Goal: Task Accomplishment & Management: Manage account settings

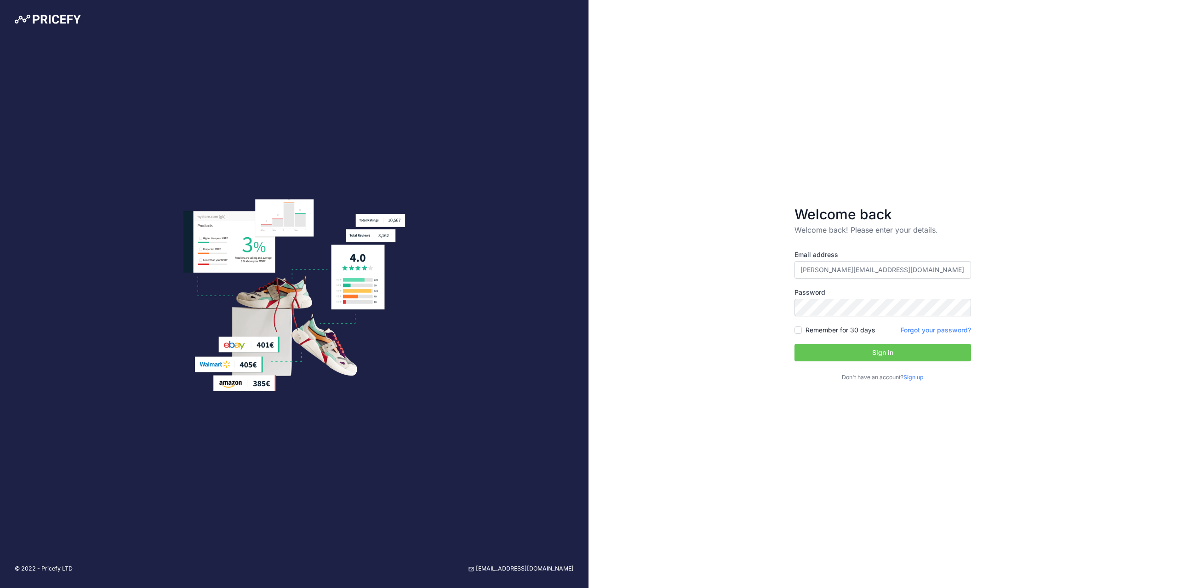
click at [854, 353] on button "Sign in" at bounding box center [882, 352] width 177 height 17
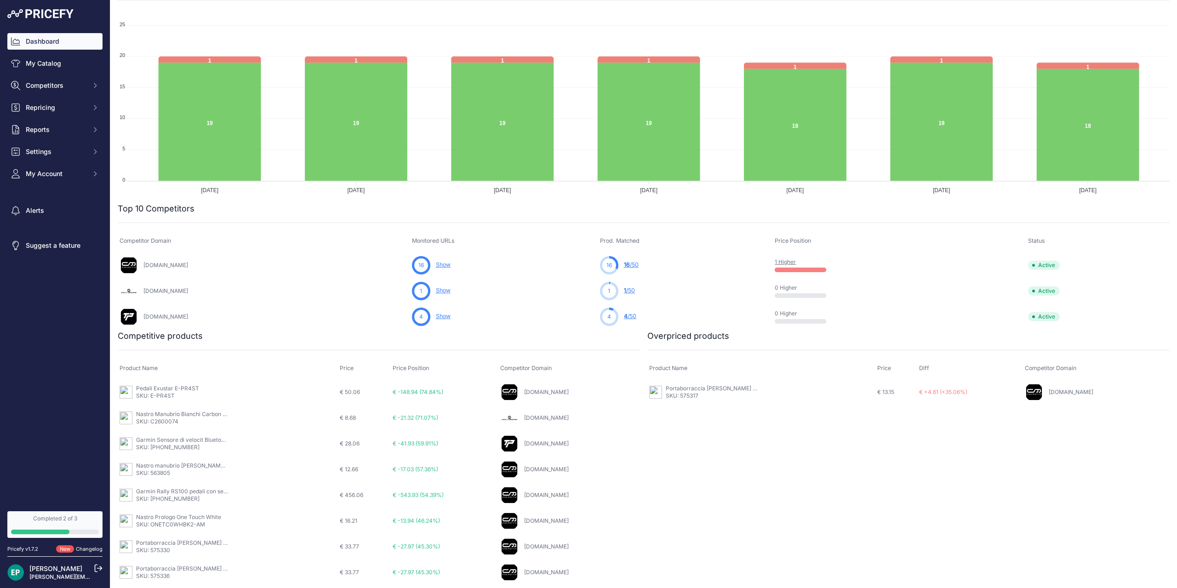
scroll to position [151, 0]
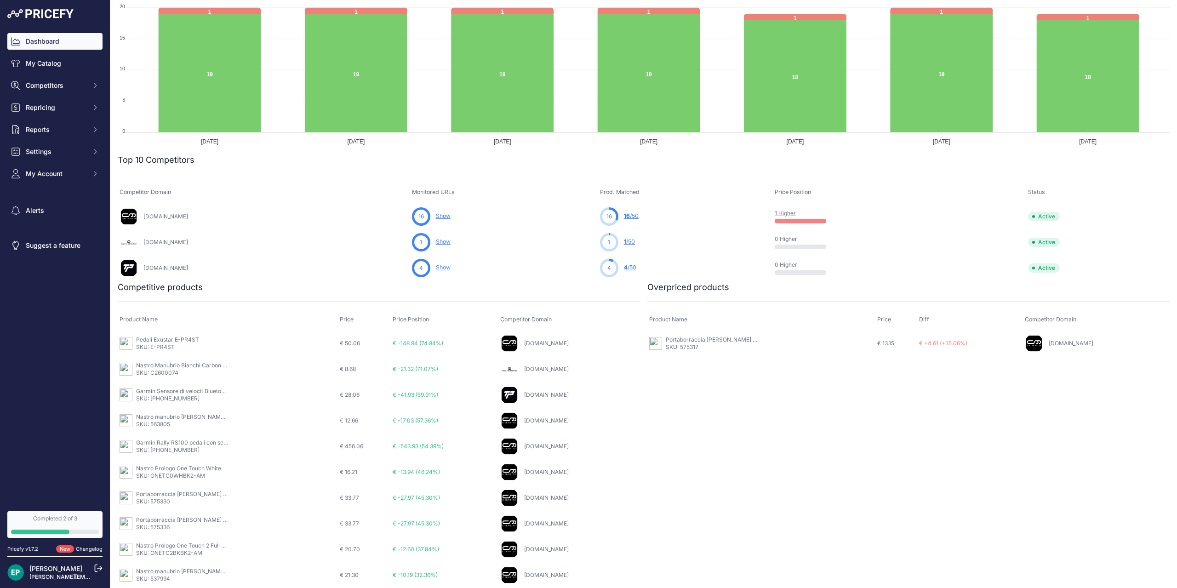
click at [1045, 270] on span "Active" at bounding box center [1044, 267] width 32 height 9
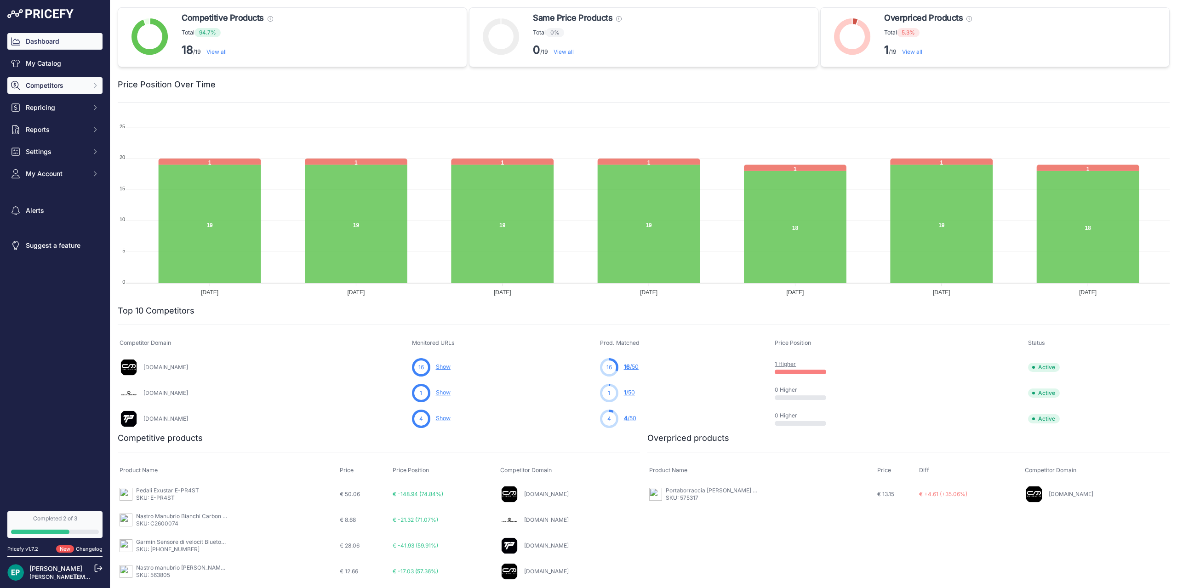
click at [61, 86] on span "Competitors" at bounding box center [56, 85] width 60 height 9
click at [81, 99] on link "Competitors" at bounding box center [54, 102] width 95 height 16
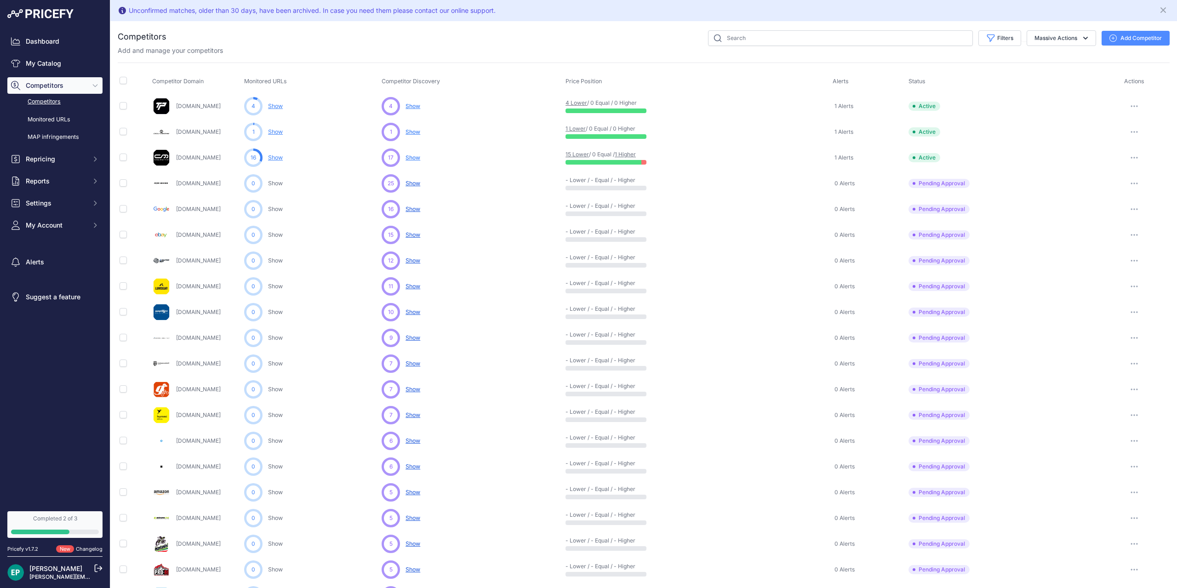
click at [1129, 130] on button "button" at bounding box center [1134, 132] width 18 height 13
click at [1134, 104] on button "button" at bounding box center [1134, 106] width 18 height 13
click at [1113, 158] on button "Delete" at bounding box center [1129, 155] width 77 height 15
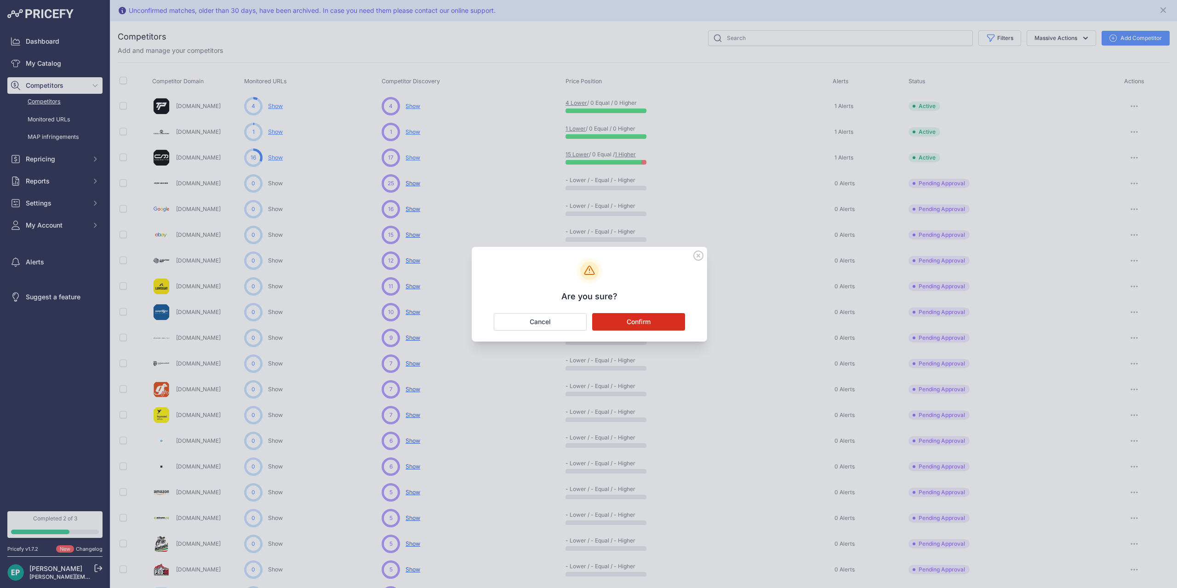
click at [644, 324] on button "Confirm" at bounding box center [638, 321] width 93 height 17
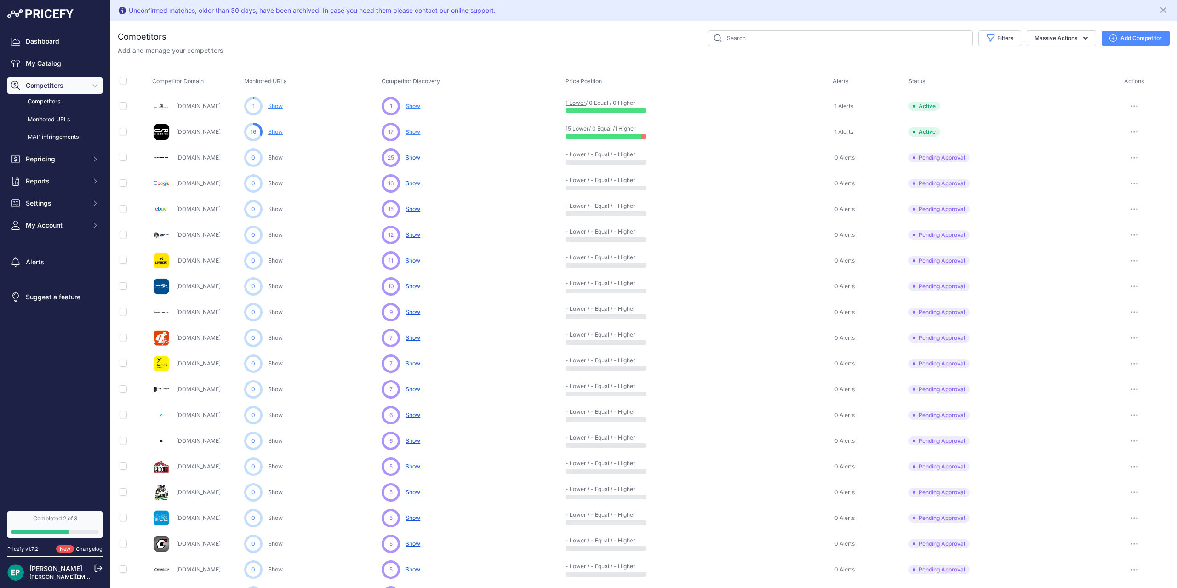
click at [1139, 133] on button "button" at bounding box center [1134, 132] width 18 height 13
click at [1119, 177] on button "Delete" at bounding box center [1129, 180] width 77 height 15
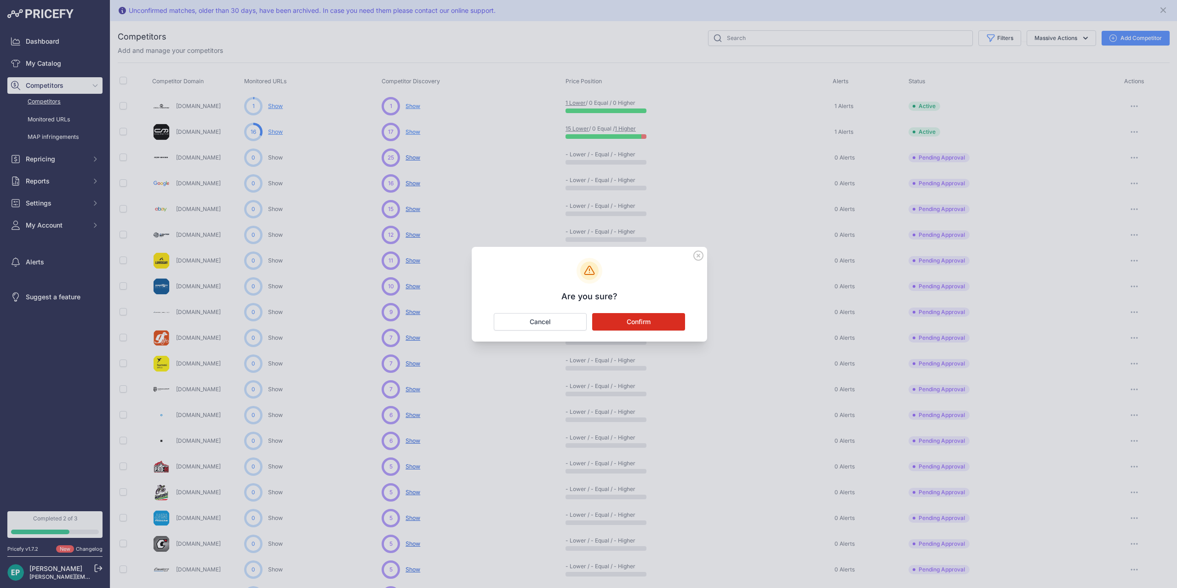
click at [670, 316] on button "Confirm" at bounding box center [638, 321] width 93 height 17
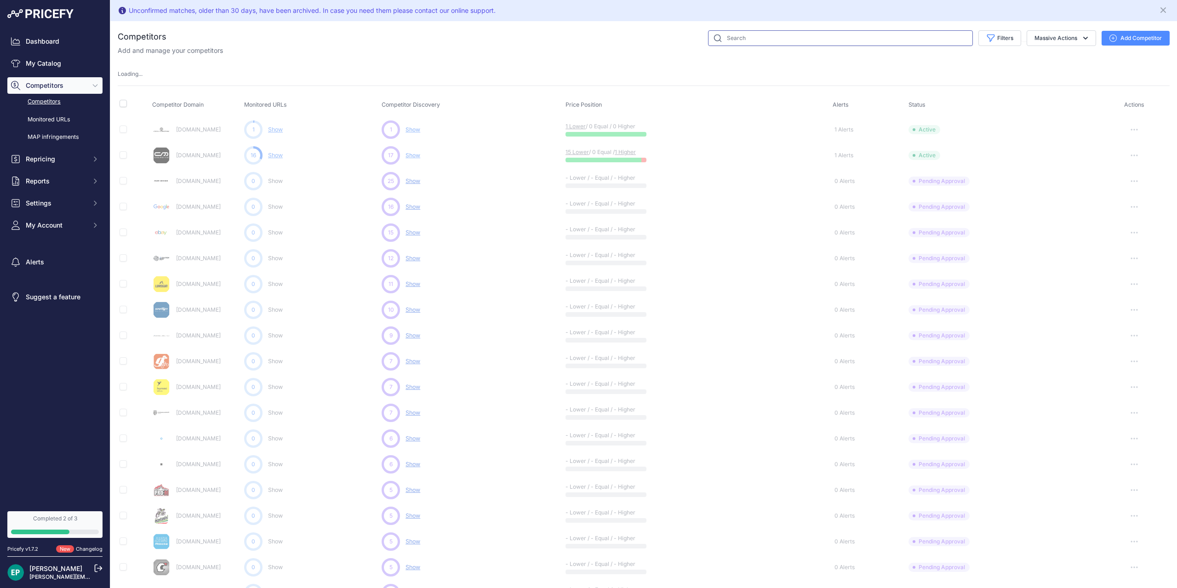
click at [754, 39] on input "text" at bounding box center [840, 38] width 265 height 16
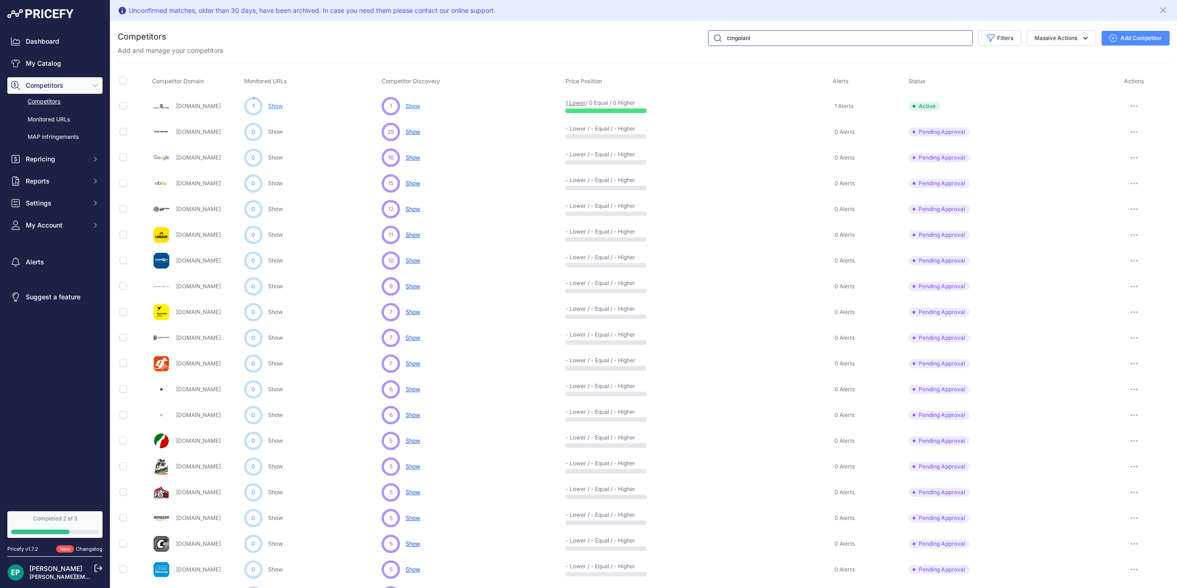
type input "cingolani"
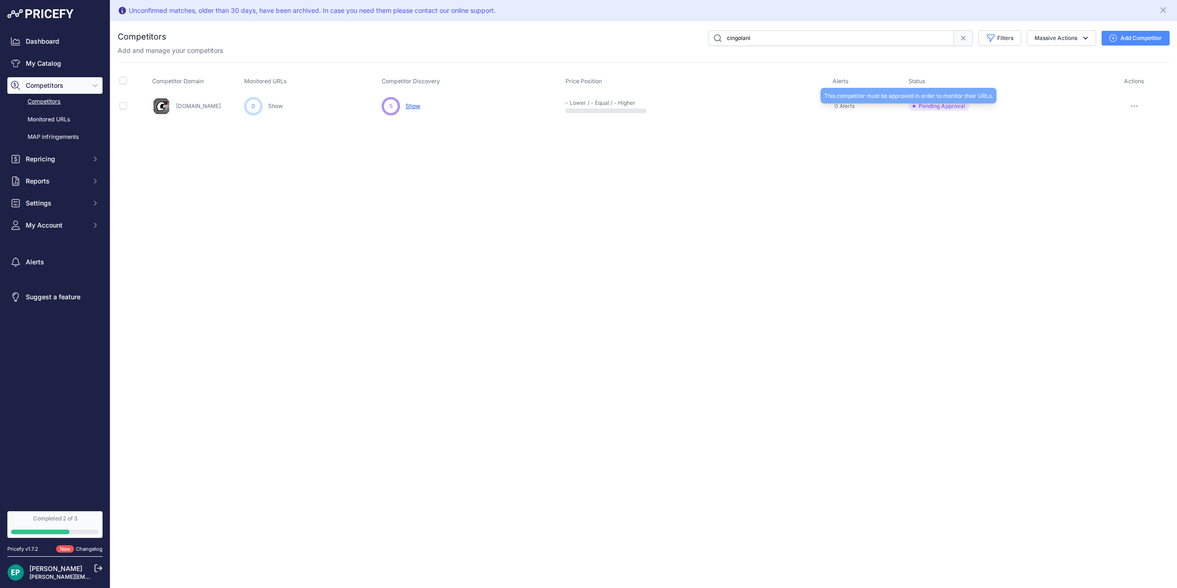
click at [952, 106] on span "Pending Approval" at bounding box center [938, 106] width 61 height 9
click at [1135, 106] on icon "button" at bounding box center [1133, 106] width 7 height 2
click at [120, 106] on input "checkbox" at bounding box center [123, 105] width 7 height 7
checkbox input "true"
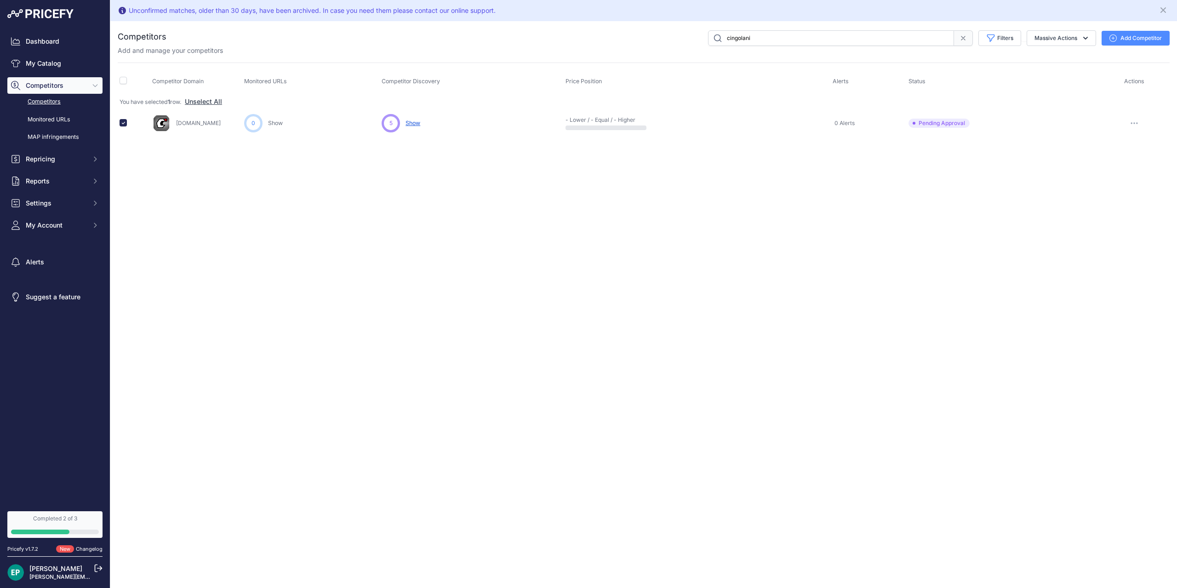
click at [58, 102] on link "Competitors" at bounding box center [54, 102] width 95 height 16
click at [51, 100] on link "Competitors" at bounding box center [54, 102] width 95 height 16
click at [43, 102] on link "Competitors" at bounding box center [54, 102] width 95 height 16
click at [787, 37] on input "cingolani" at bounding box center [831, 38] width 246 height 16
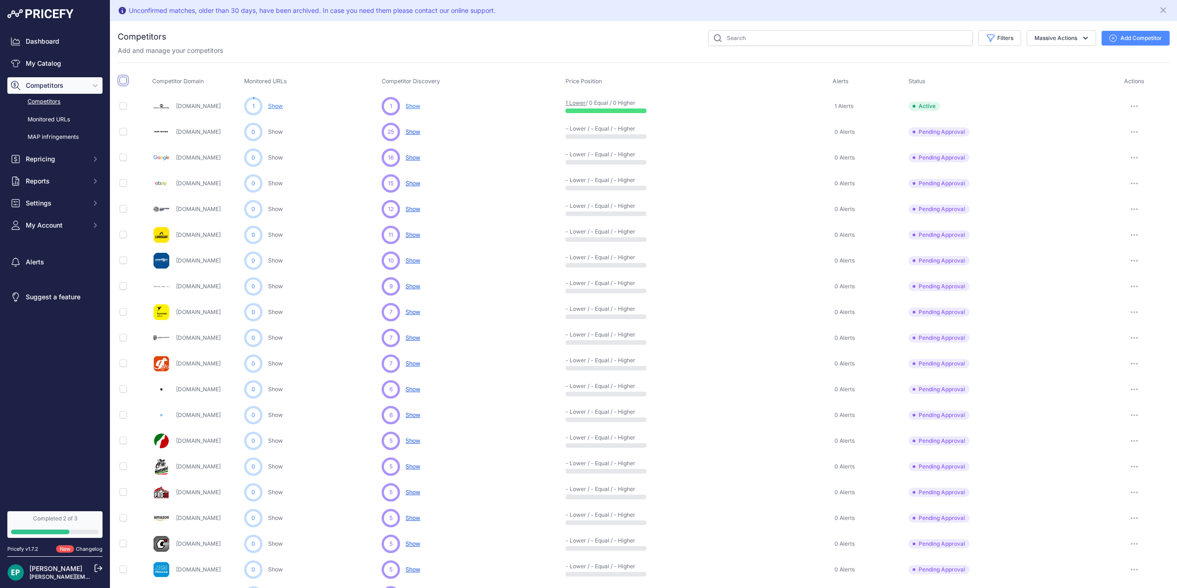
click at [124, 80] on input "checkbox" at bounding box center [123, 80] width 7 height 7
checkbox input "true"
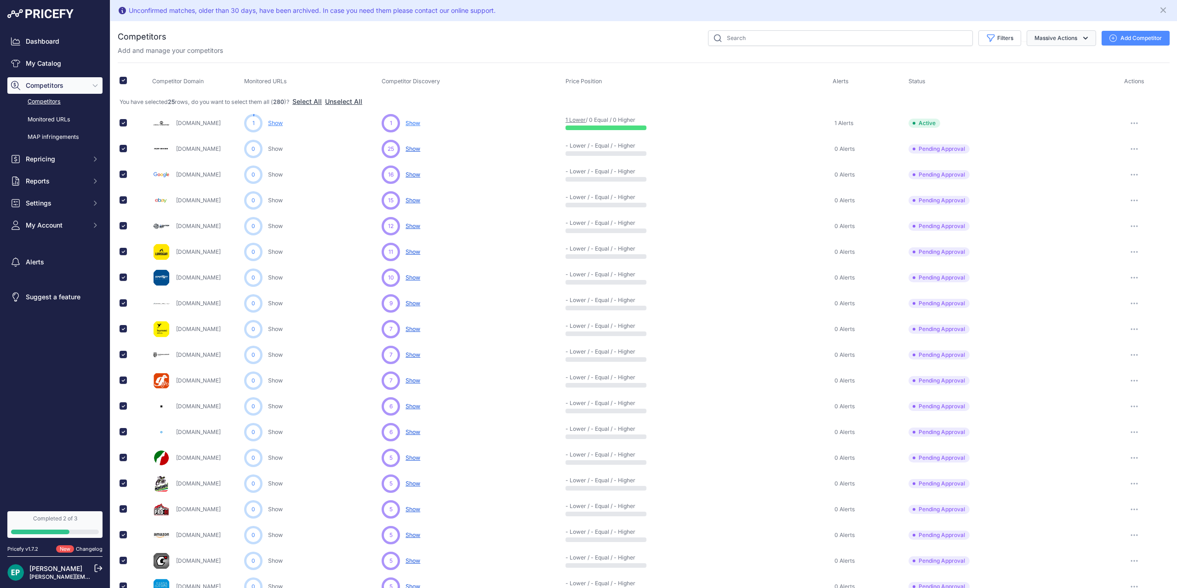
click at [1089, 39] on icon "button" at bounding box center [1085, 38] width 9 height 9
click at [1132, 121] on button "button" at bounding box center [1134, 123] width 18 height 13
click at [1124, 168] on button "Delete" at bounding box center [1129, 172] width 77 height 15
click at [1136, 145] on button "button" at bounding box center [1134, 149] width 18 height 13
click at [1124, 196] on button "Exclude Competitor" at bounding box center [1129, 197] width 75 height 15
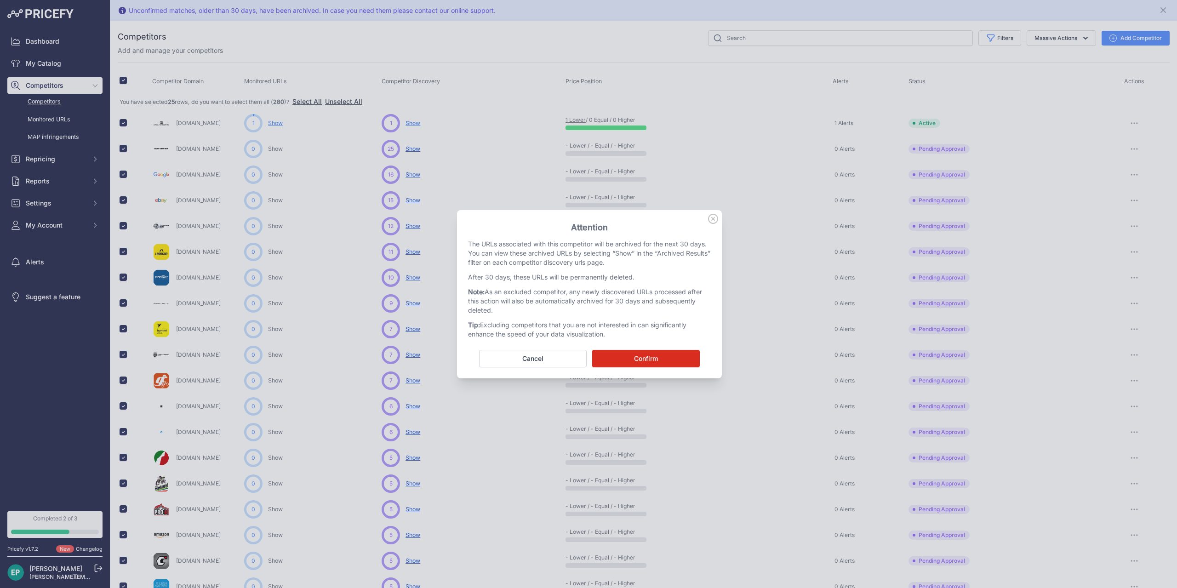
drag, startPoint x: 673, startPoint y: 358, endPoint x: 689, endPoint y: 227, distance: 132.4
click at [689, 227] on div "Attention The URLs associated with this competitor will be archived for the nex…" at bounding box center [589, 294] width 265 height 168
click at [706, 226] on h3 "Attention" at bounding box center [589, 227] width 243 height 13
click at [711, 219] on icon at bounding box center [713, 219] width 10 height 10
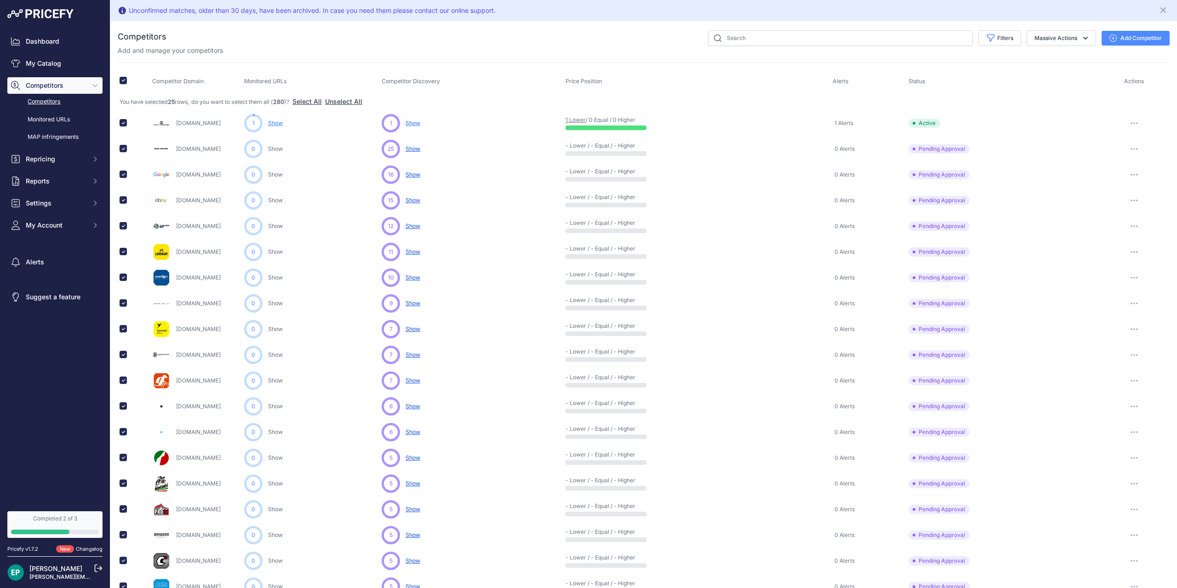
click at [128, 123] on td at bounding box center [134, 123] width 33 height 26
click at [124, 123] on input "checkbox" at bounding box center [123, 122] width 7 height 7
checkbox input "false"
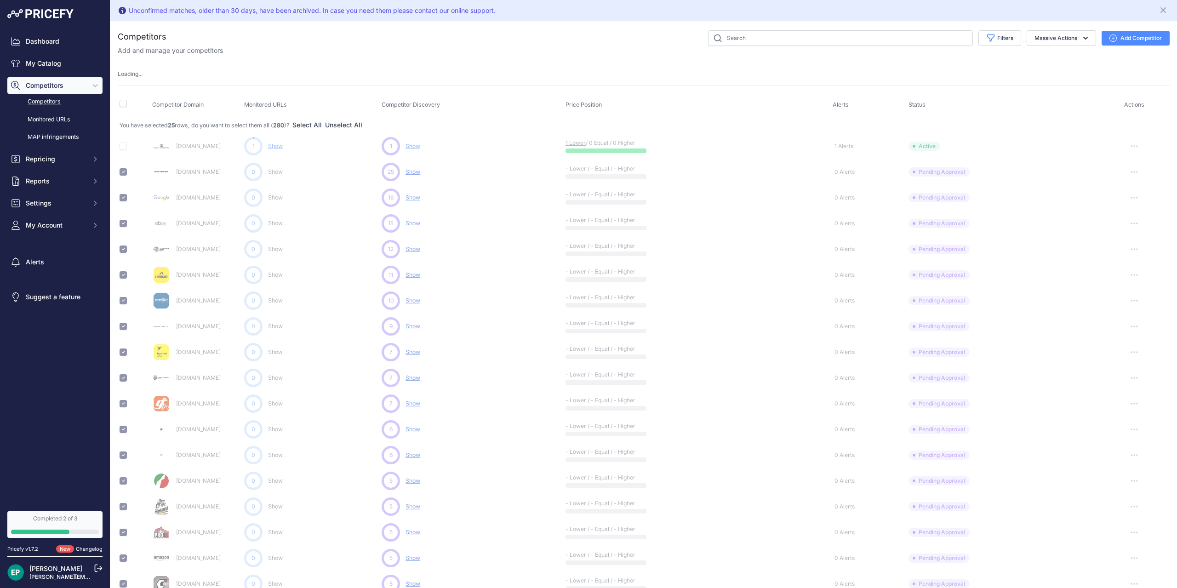
checkbox input "false"
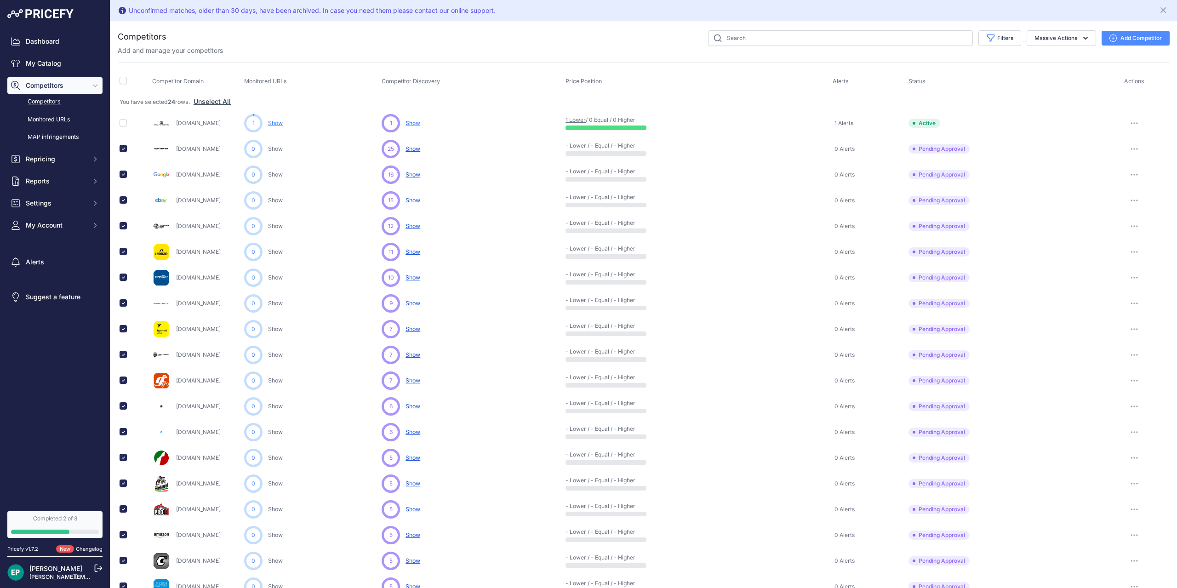
click at [1137, 150] on button "button" at bounding box center [1134, 149] width 18 height 13
click at [1127, 194] on button "Exclude Competitor" at bounding box center [1129, 197] width 75 height 15
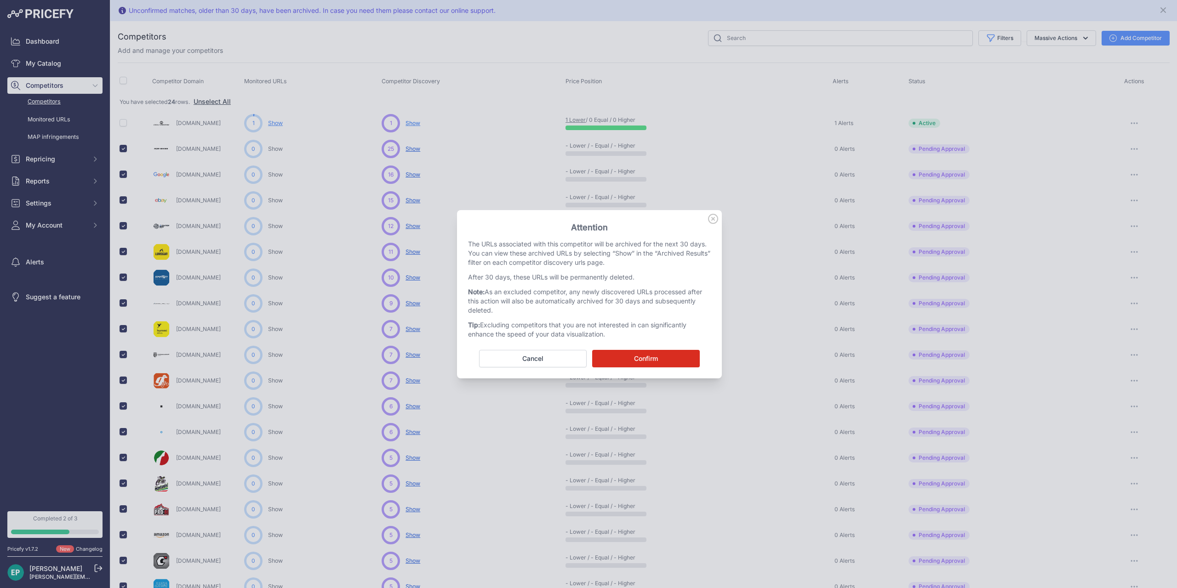
click at [671, 357] on button "Confirm" at bounding box center [646, 358] width 108 height 17
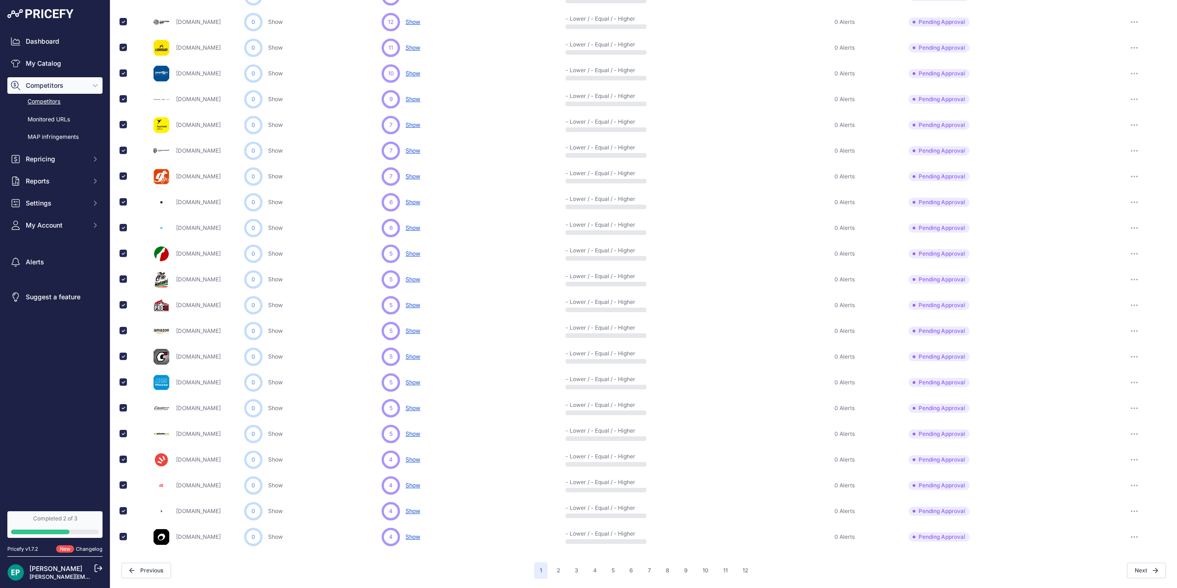
scroll to position [203, 0]
click at [1139, 359] on button "button" at bounding box center [1134, 357] width 18 height 13
click at [1129, 404] on button "Exclude Competitor" at bounding box center [1129, 406] width 75 height 15
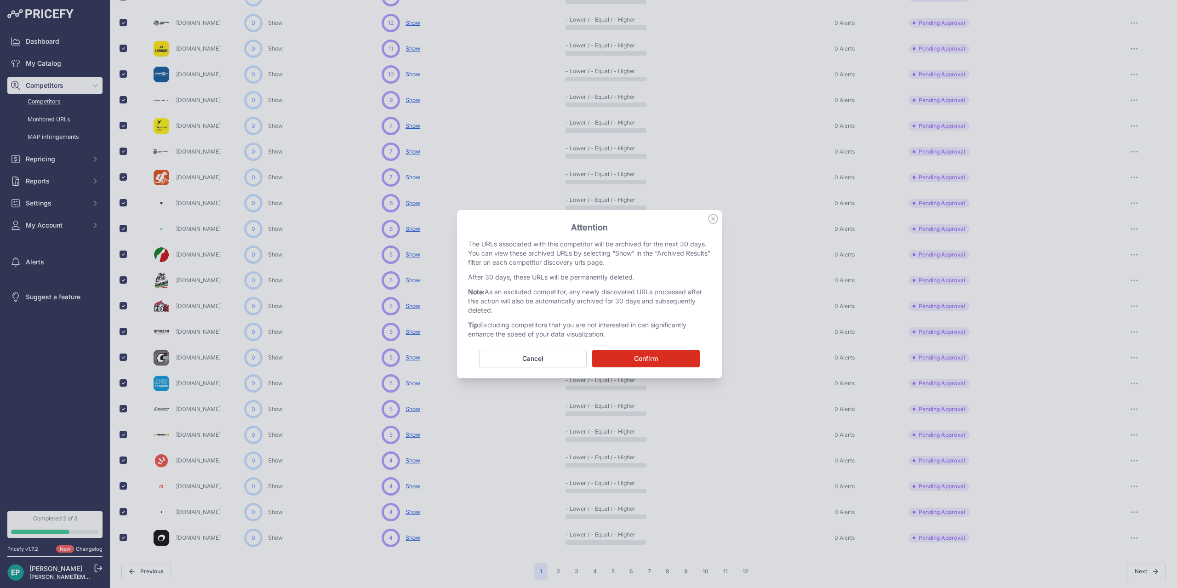
click at [711, 223] on icon at bounding box center [713, 219] width 10 height 10
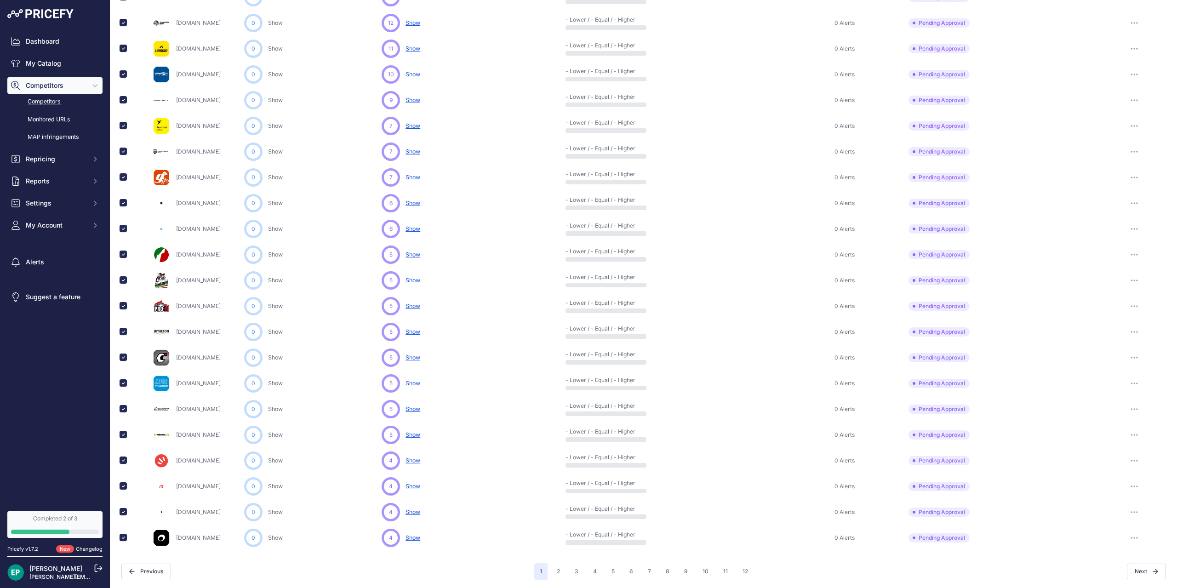
scroll to position [0, 0]
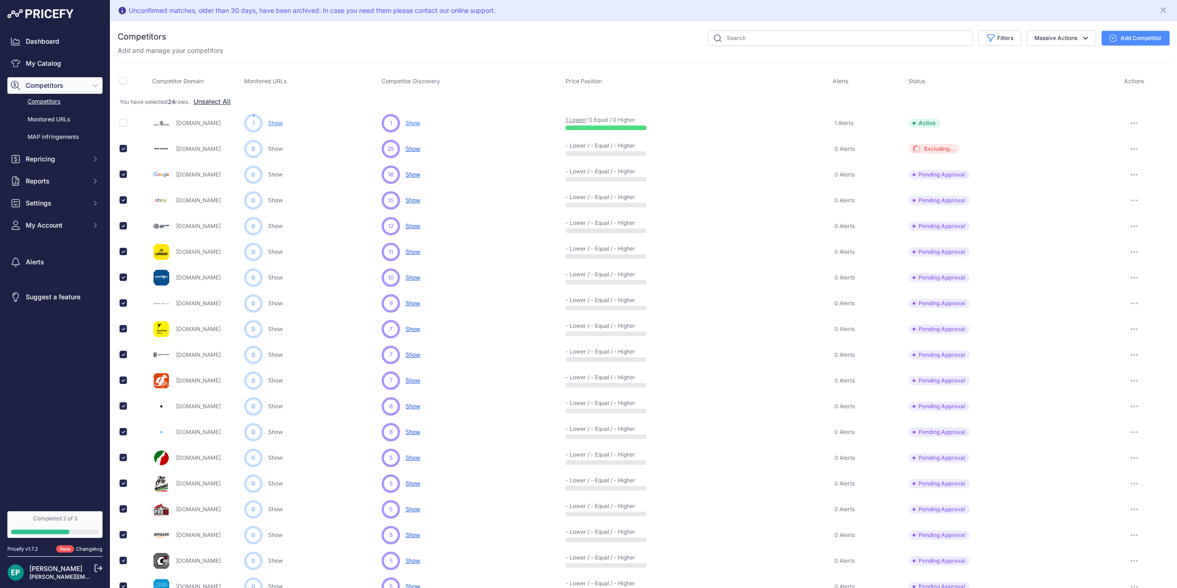
click at [1135, 174] on icon "button" at bounding box center [1134, 174] width 1 height 1
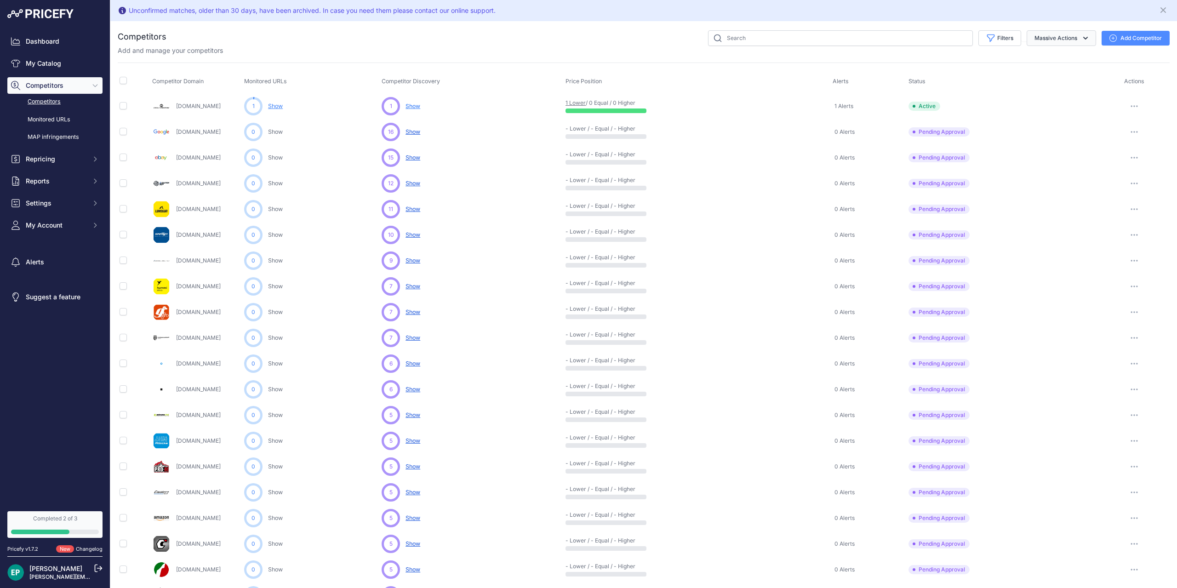
click at [1073, 39] on button "Massive Actions" at bounding box center [1061, 38] width 69 height 16
click at [1067, 61] on span "Archive all pending approval" at bounding box center [1045, 60] width 86 height 8
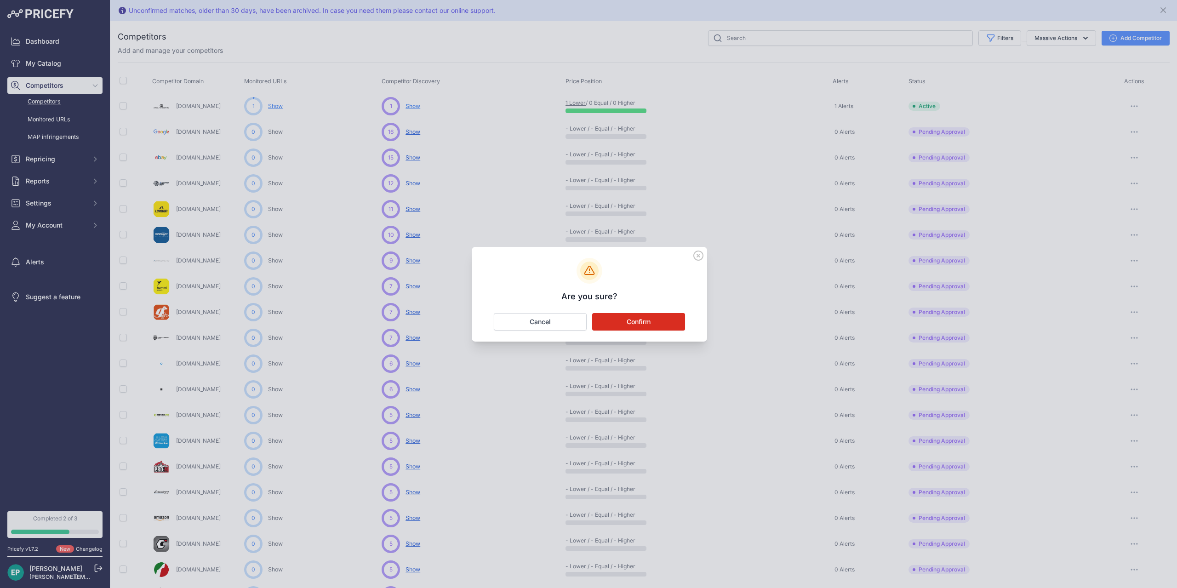
click at [646, 324] on button "Confirm" at bounding box center [638, 321] width 93 height 17
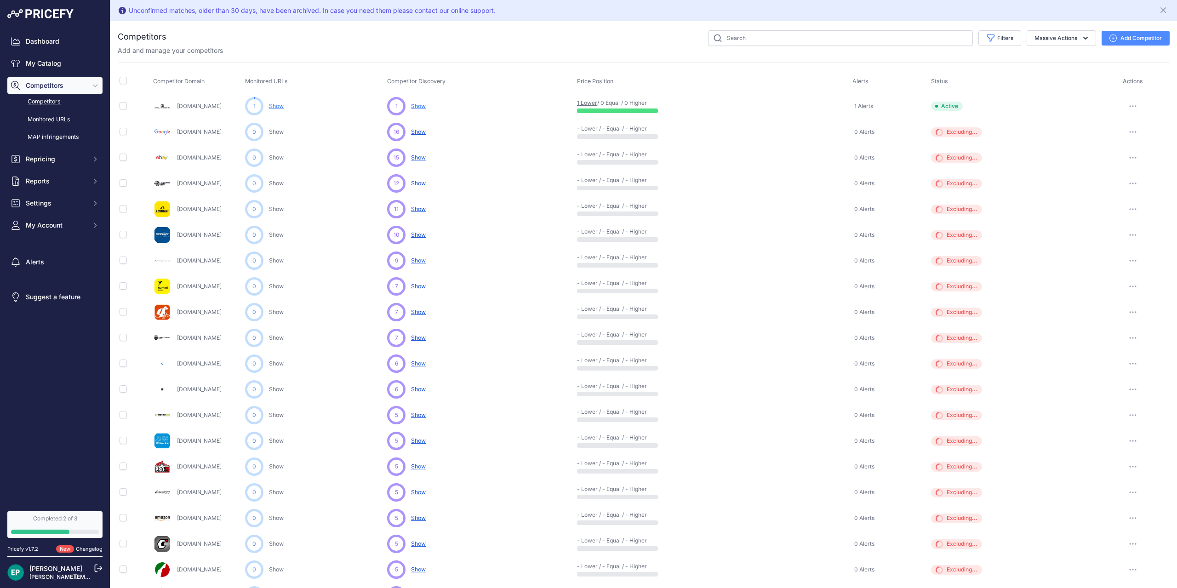
click at [59, 124] on link "Monitored URLs" at bounding box center [54, 120] width 95 height 16
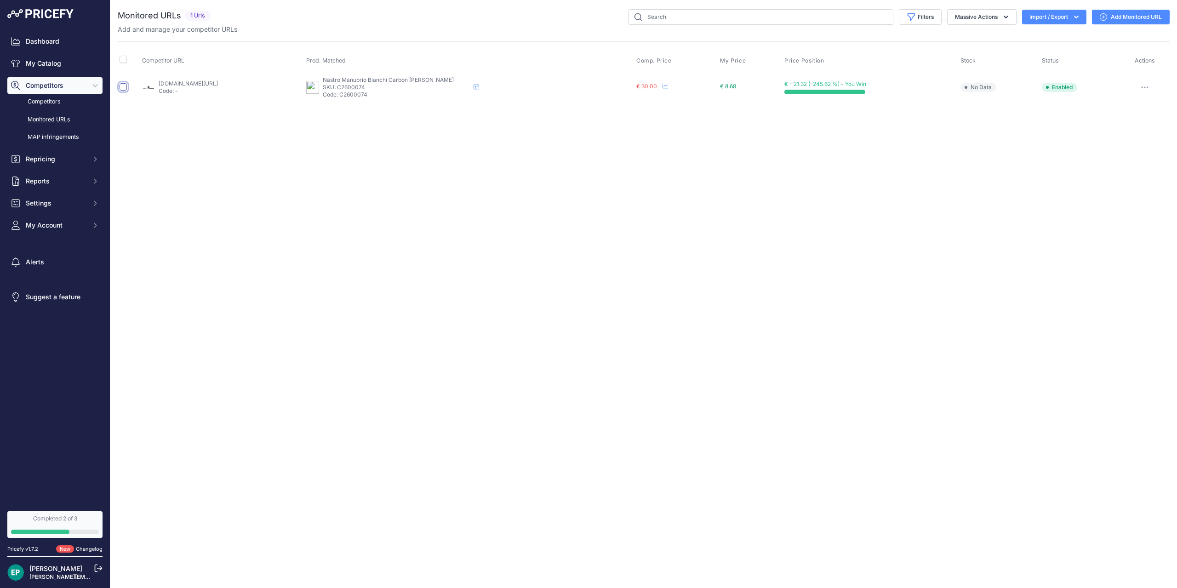
click at [122, 90] on input "checkbox" at bounding box center [123, 86] width 7 height 7
checkbox input "true"
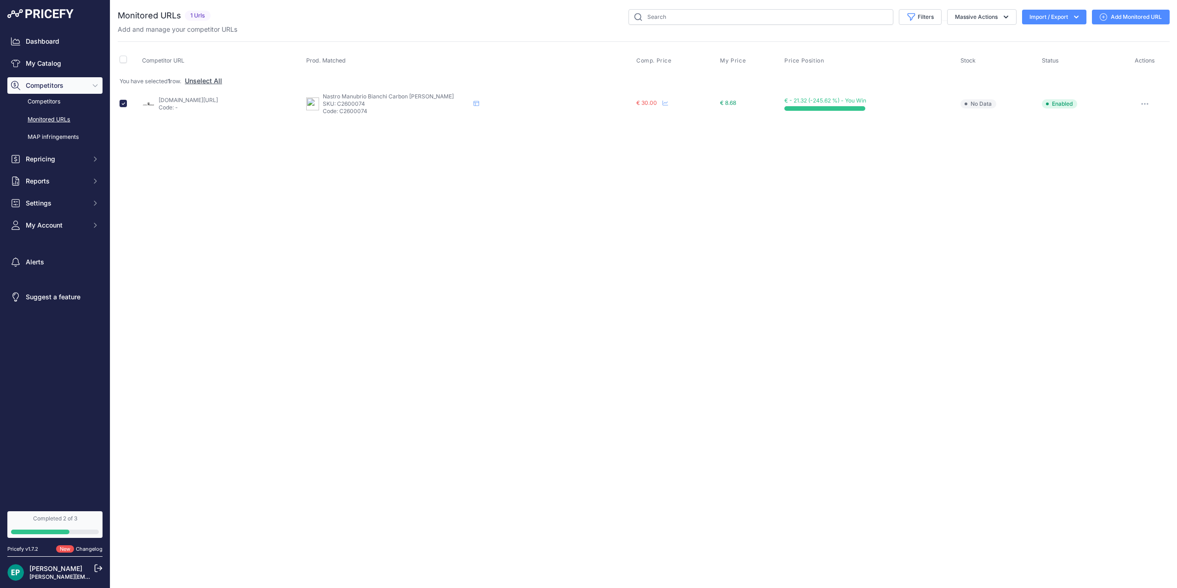
click at [1146, 103] on icon "button" at bounding box center [1145, 103] width 1 height 1
click at [1105, 245] on button "Delete" at bounding box center [1121, 241] width 94 height 15
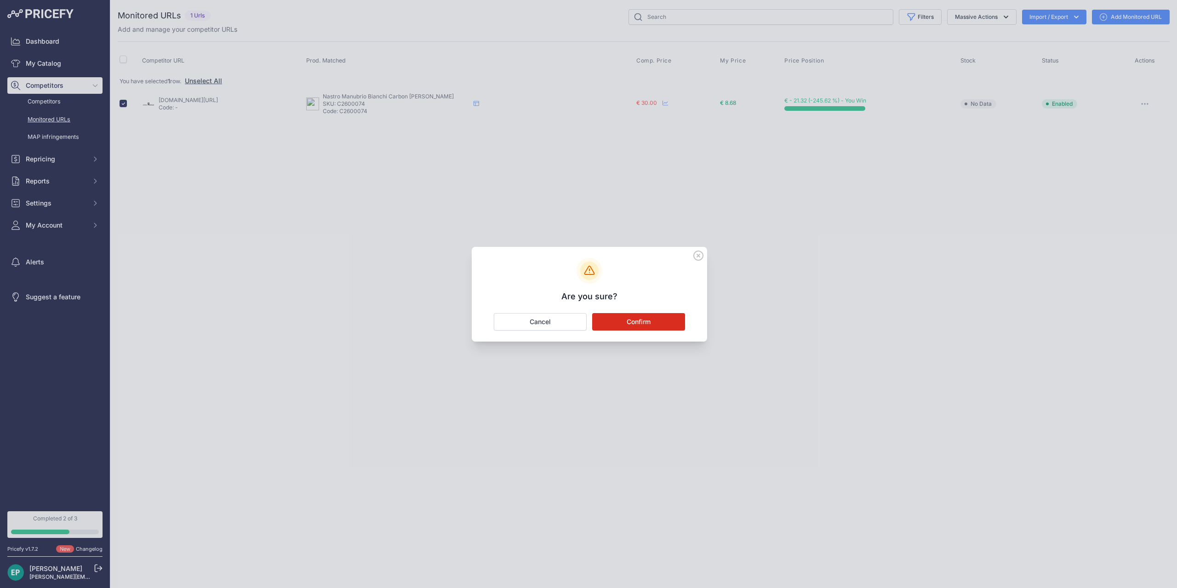
click at [677, 323] on button "Confirm" at bounding box center [638, 321] width 93 height 17
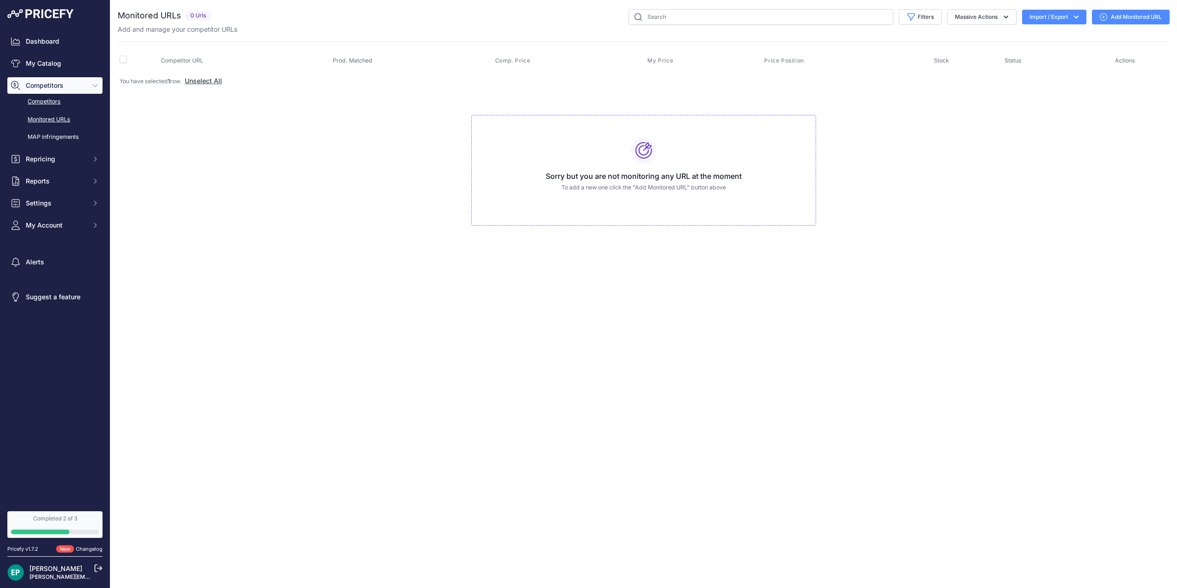
click at [45, 105] on link "Competitors" at bounding box center [54, 102] width 95 height 16
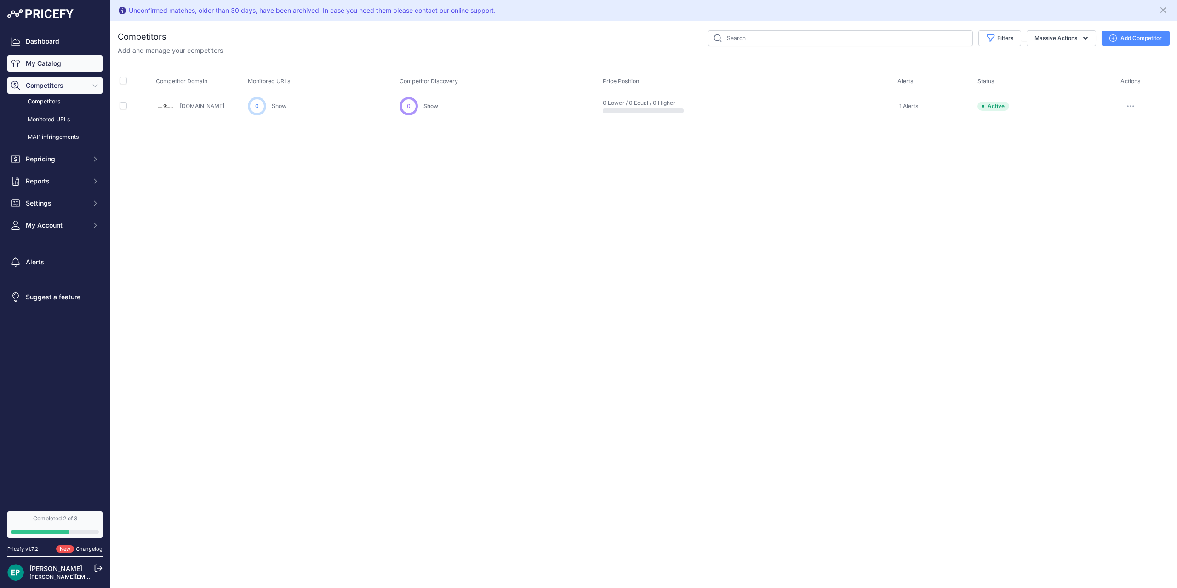
click at [51, 68] on link "My Catalog" at bounding box center [54, 63] width 95 height 17
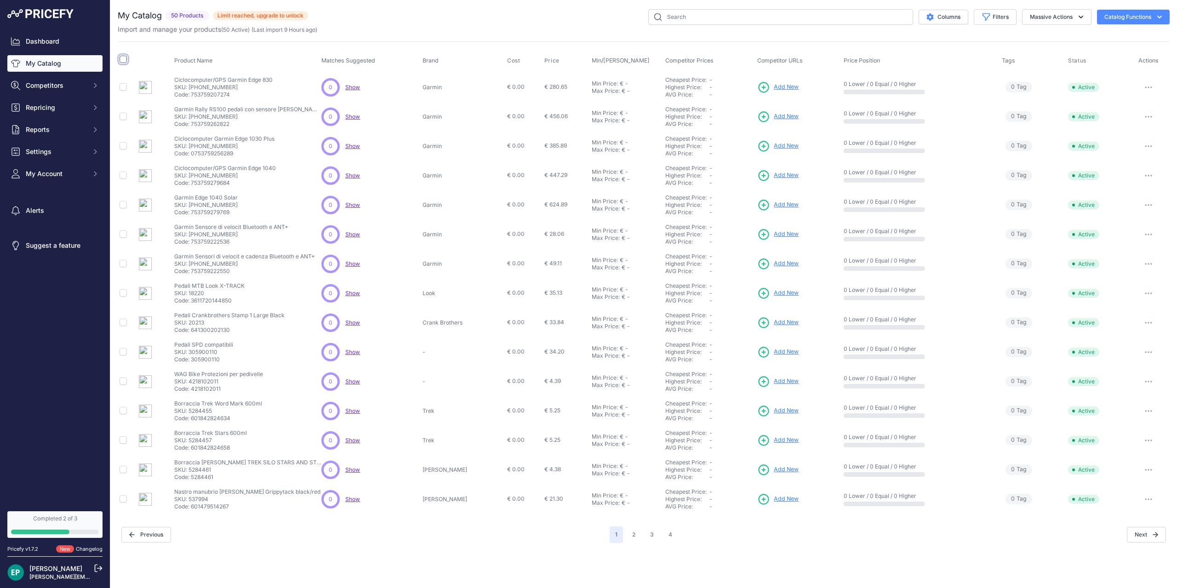
click at [123, 62] on input "checkbox" at bounding box center [123, 59] width 7 height 7
checkbox input "true"
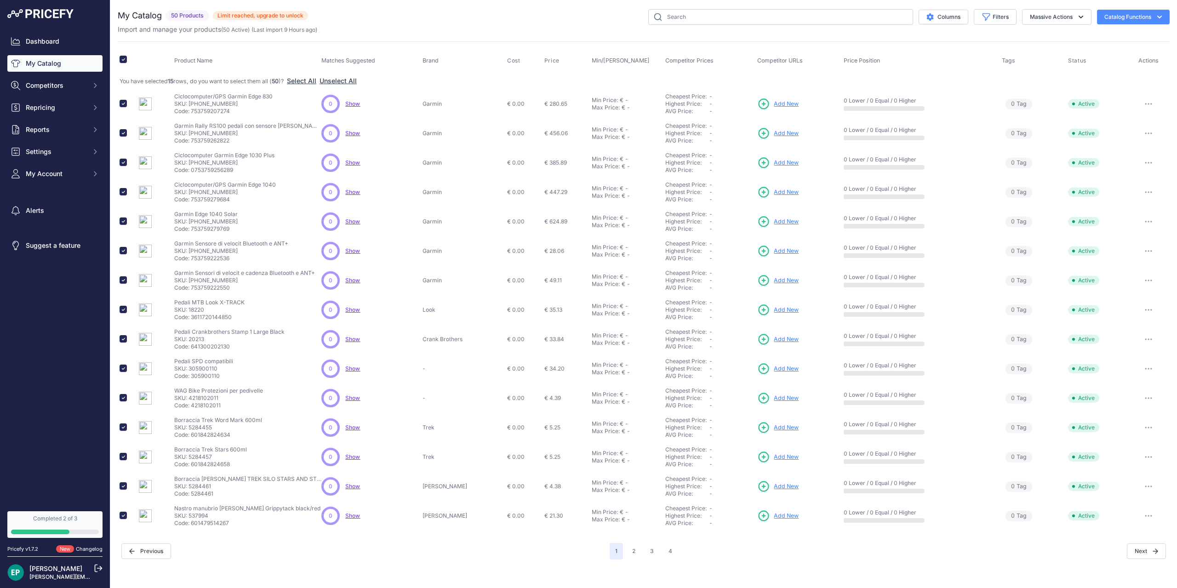
click at [1154, 20] on button "Catalog Functions" at bounding box center [1133, 17] width 73 height 15
click at [1067, 18] on button "Massive Actions" at bounding box center [1056, 17] width 69 height 16
click at [1055, 68] on button "Delete" at bounding box center [1055, 71] width 74 height 17
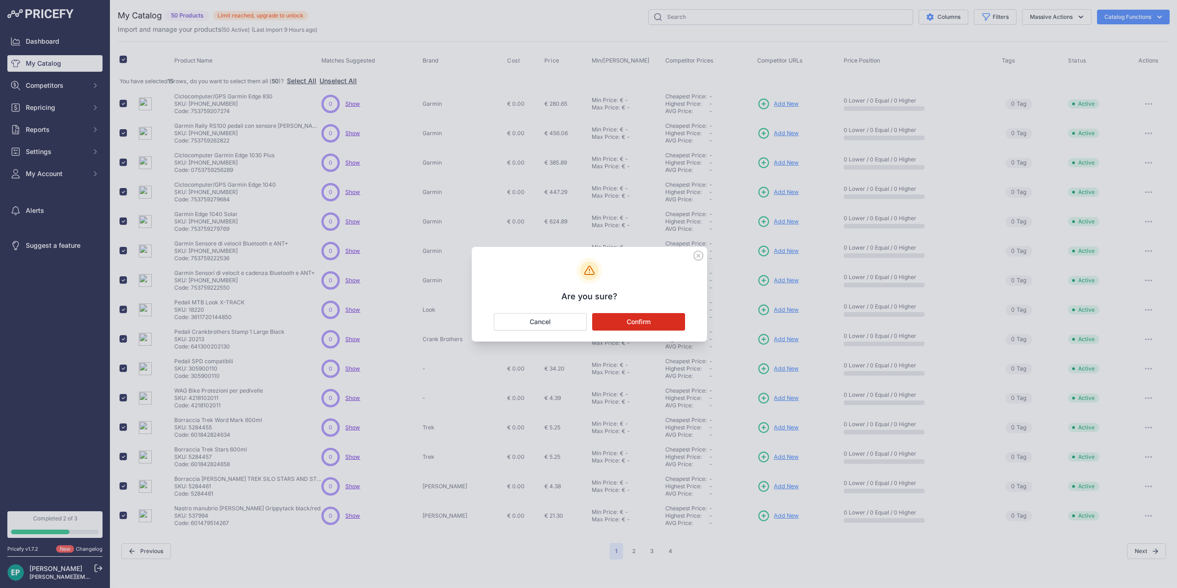
click at [633, 325] on button "Confirm" at bounding box center [638, 321] width 93 height 17
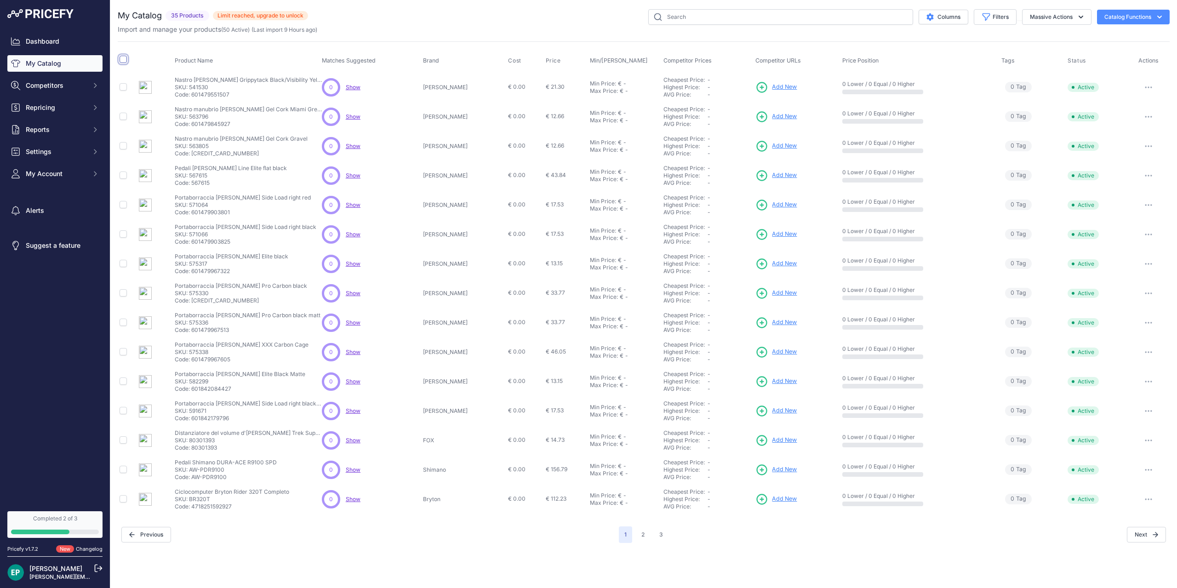
click at [120, 61] on input "checkbox" at bounding box center [123, 59] width 7 height 7
checkbox input "true"
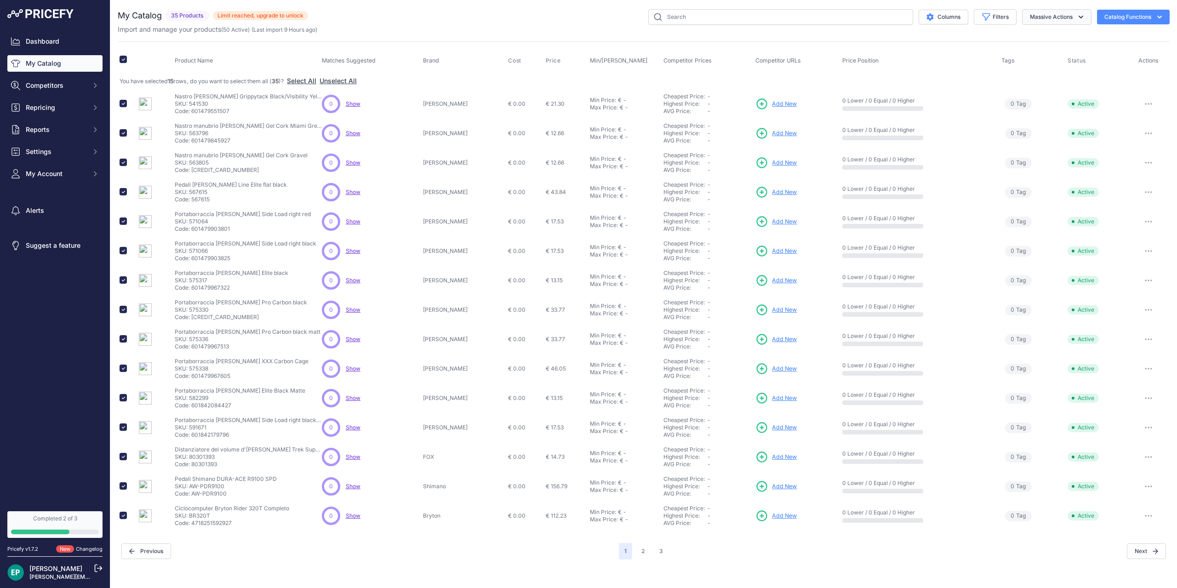
click at [1075, 17] on button "Massive Actions" at bounding box center [1056, 17] width 69 height 16
click at [1041, 72] on span "Delete" at bounding box center [1034, 72] width 19 height 8
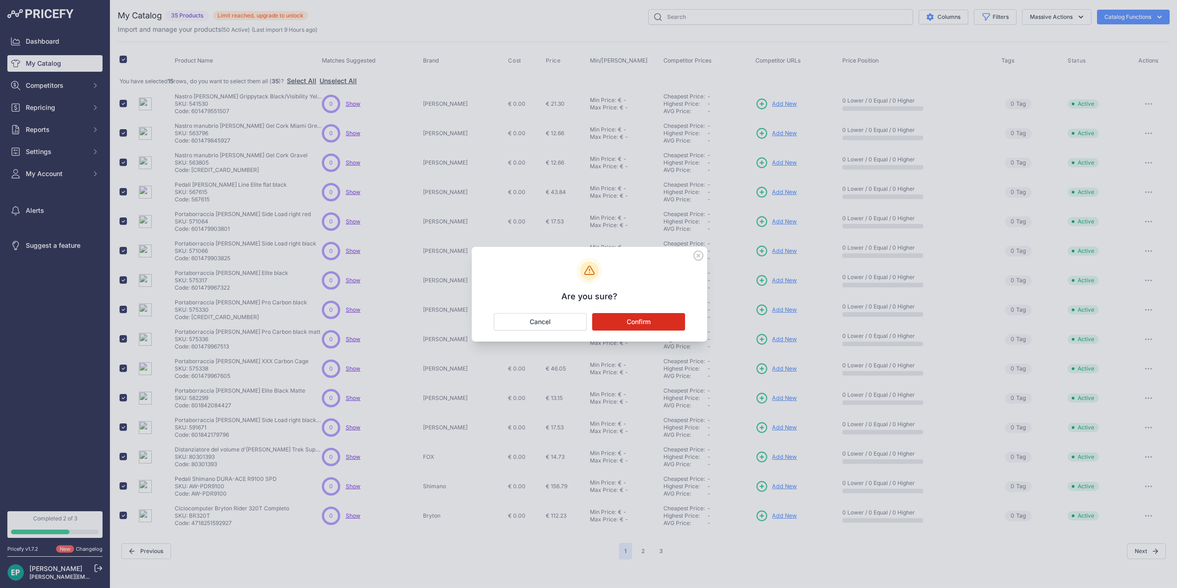
click at [644, 325] on button "Confirm" at bounding box center [638, 321] width 93 height 17
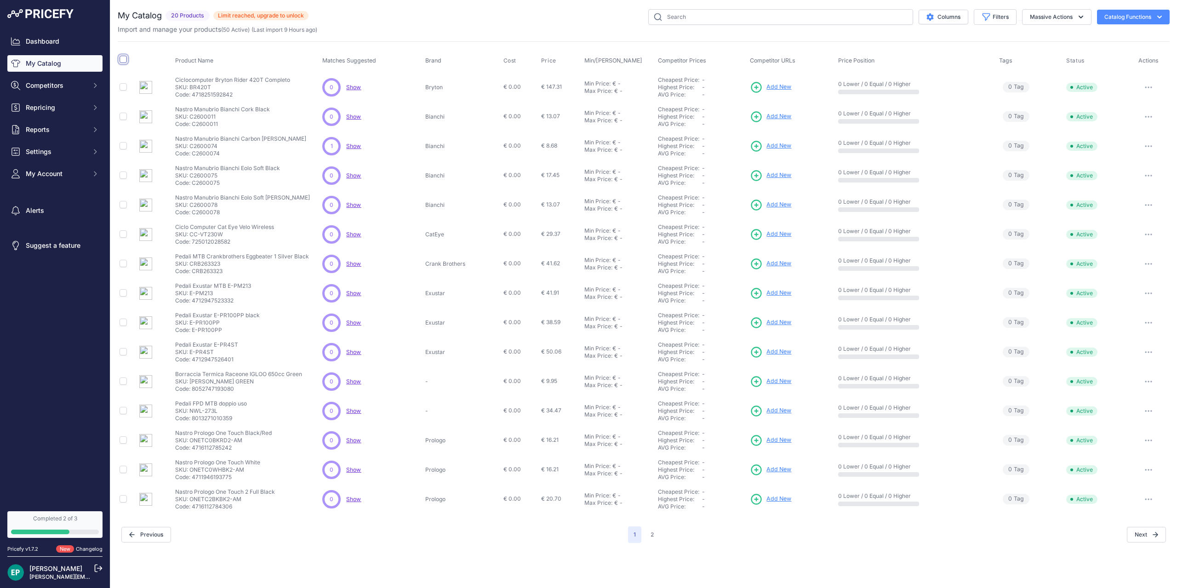
click at [121, 60] on input "checkbox" at bounding box center [123, 59] width 7 height 7
checkbox input "true"
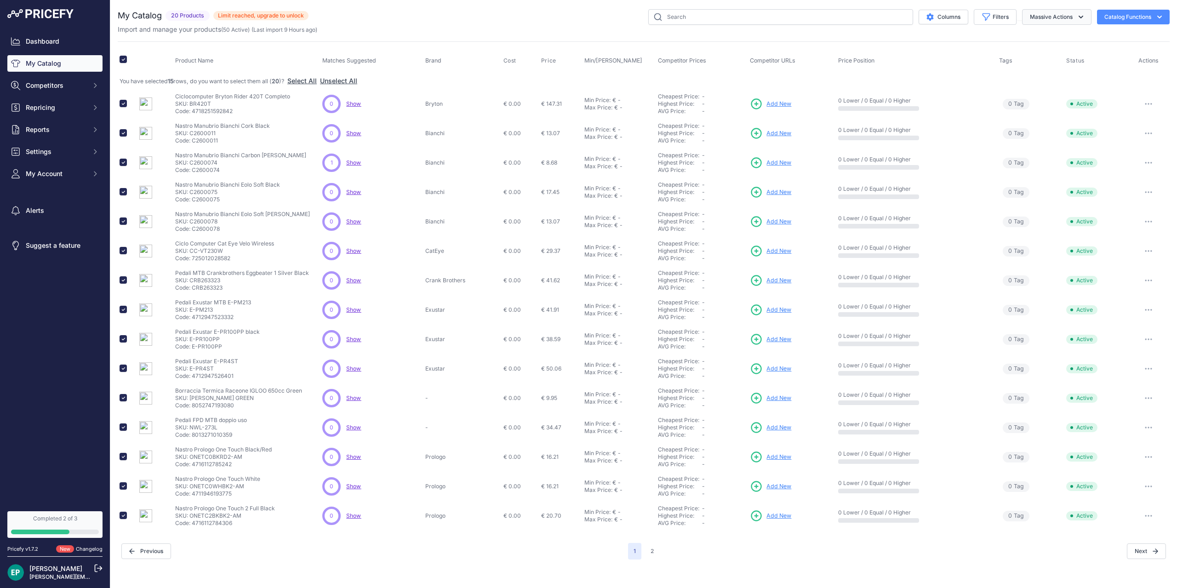
click at [1070, 19] on button "Massive Actions" at bounding box center [1056, 17] width 69 height 16
click at [1046, 69] on button "Delete" at bounding box center [1055, 71] width 74 height 17
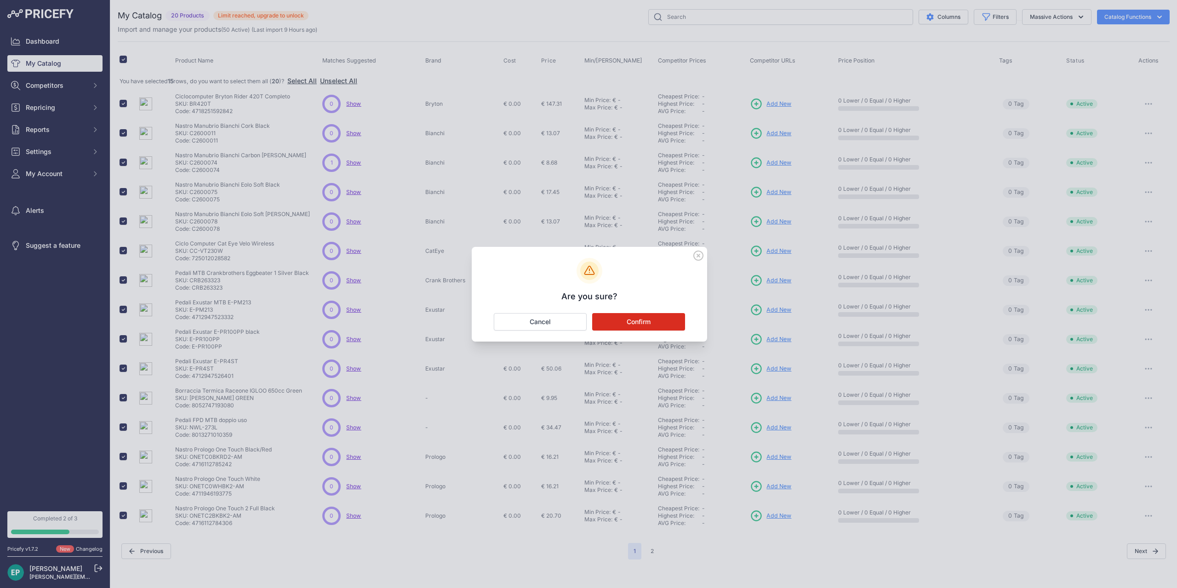
click at [665, 319] on button "Confirm" at bounding box center [638, 321] width 93 height 17
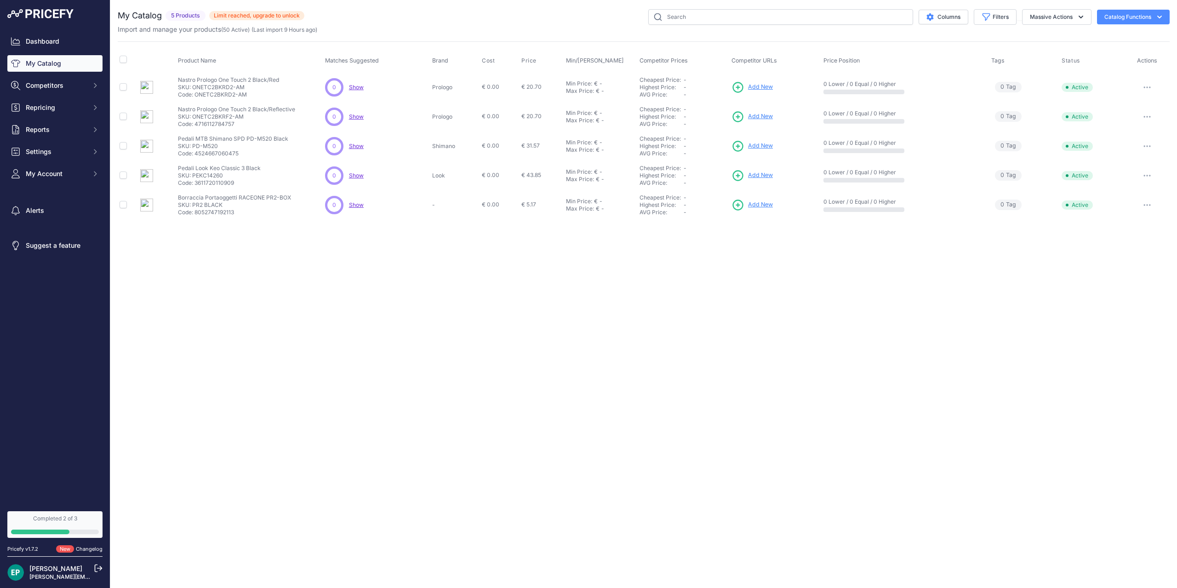
click at [116, 61] on div "You are not connected to the internet. My Catalog" at bounding box center [643, 114] width 1067 height 229
click at [122, 59] on input "checkbox" at bounding box center [123, 59] width 7 height 7
checkbox input "true"
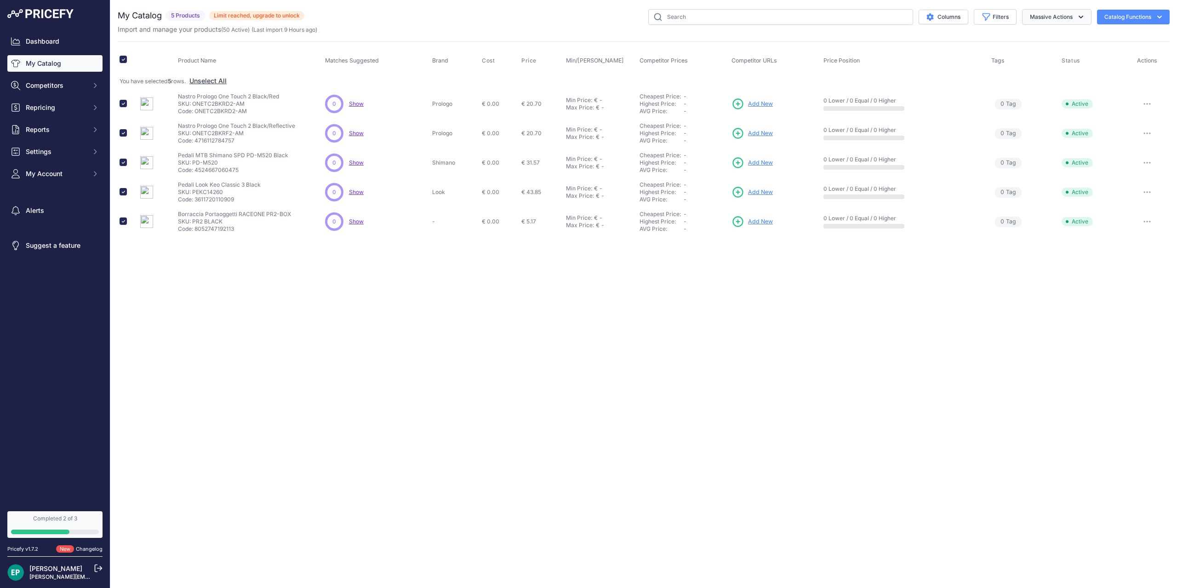
click at [1071, 16] on button "Massive Actions" at bounding box center [1056, 17] width 69 height 16
click at [1058, 69] on button "Delete" at bounding box center [1055, 71] width 74 height 17
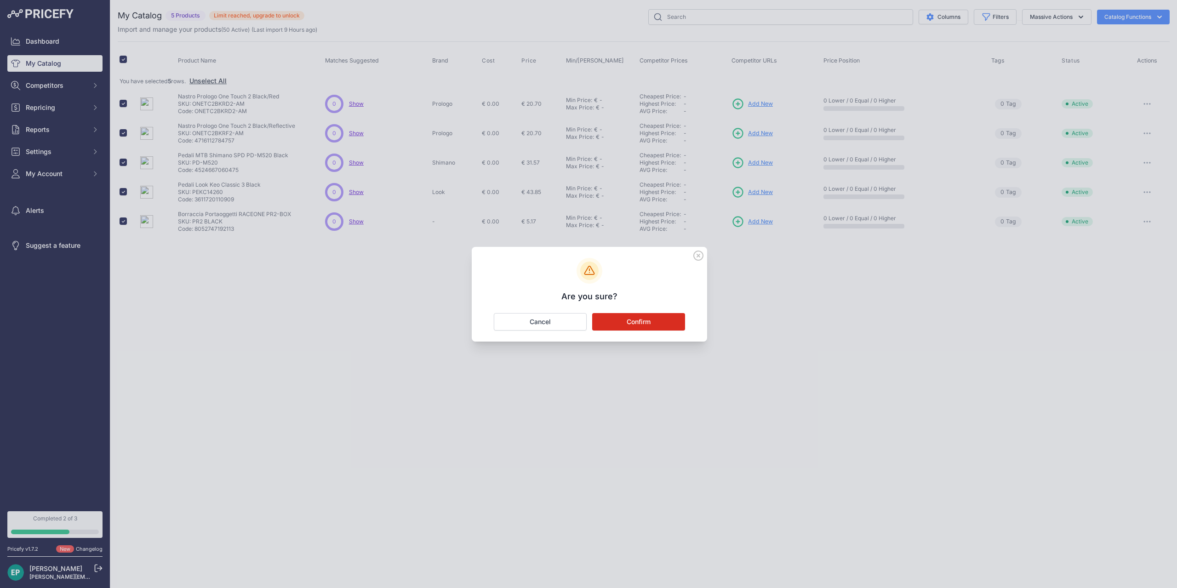
click at [658, 324] on button "Confirm" at bounding box center [638, 321] width 93 height 17
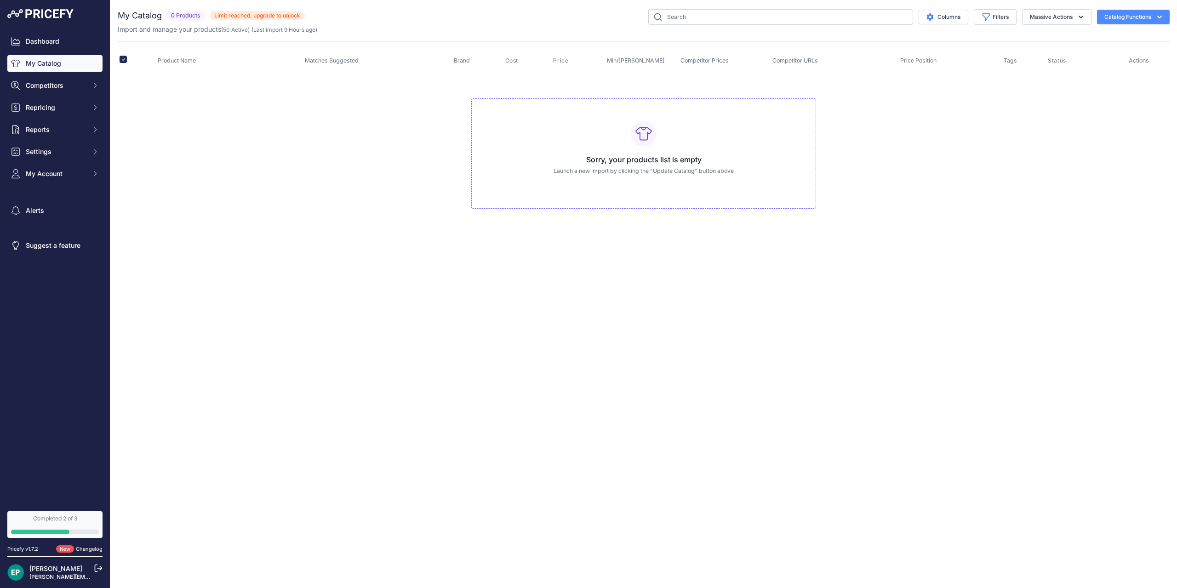
checkbox input "false"
click at [102, 81] on button "Competitors" at bounding box center [54, 85] width 95 height 17
click at [71, 100] on link "Competitors" at bounding box center [54, 102] width 95 height 16
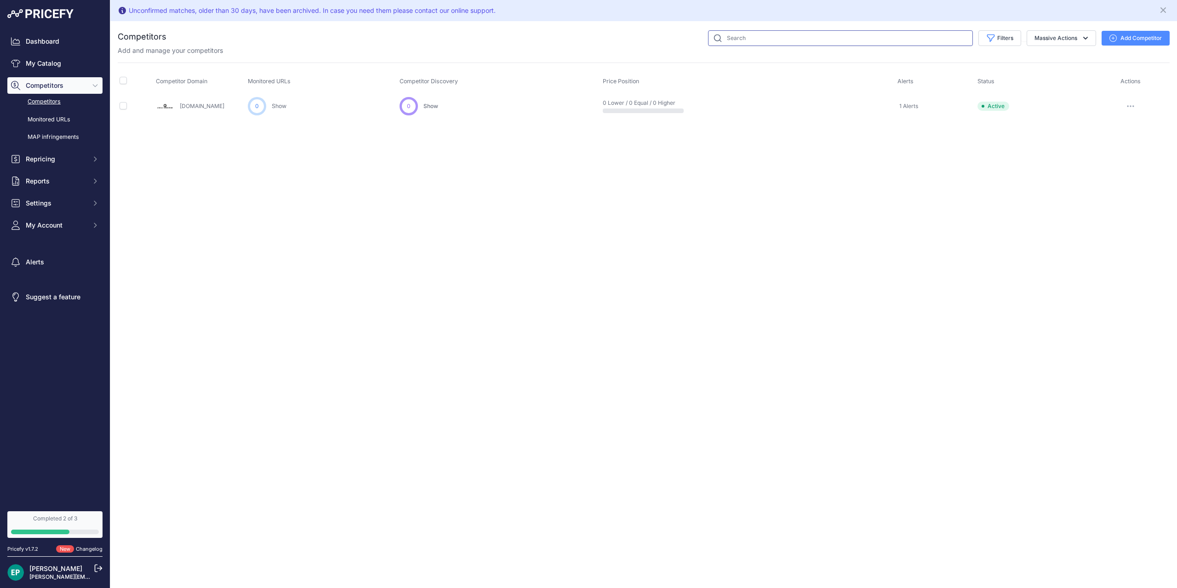
click at [755, 42] on input "text" at bounding box center [840, 38] width 265 height 16
type input "cingolani"
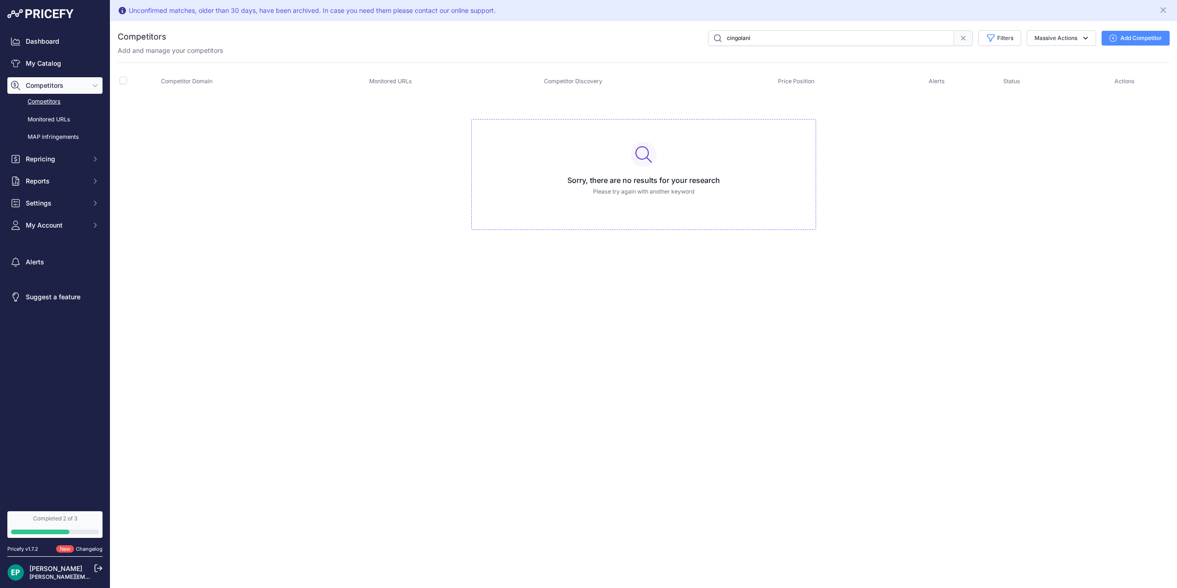
click at [1142, 36] on button "Add Competitor" at bounding box center [1135, 38] width 68 height 15
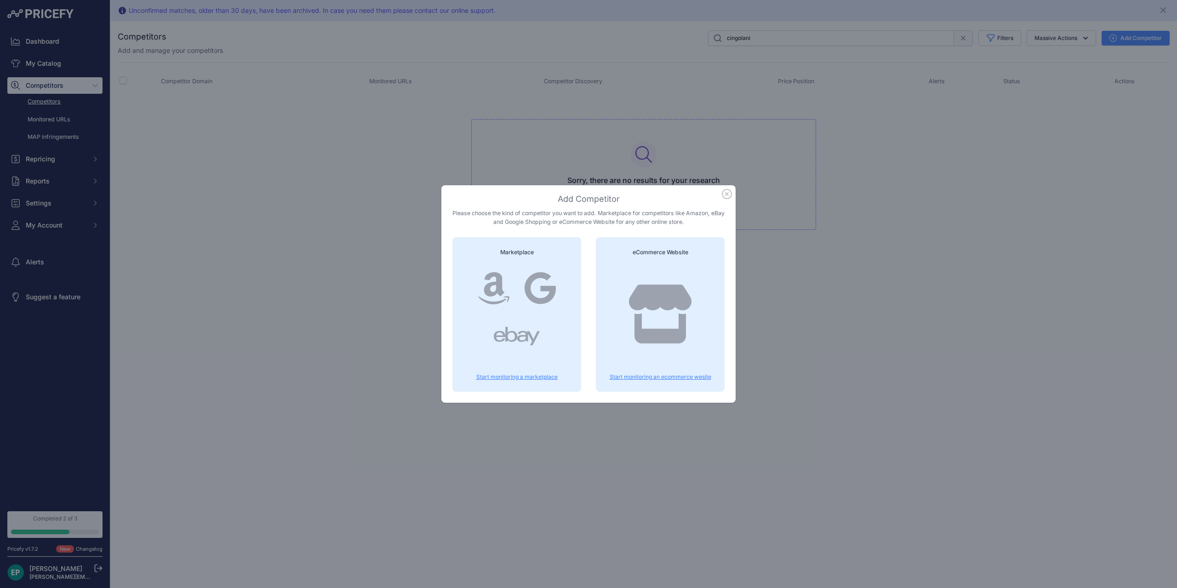
click at [644, 381] on p "Start monitoring an ecommerce wesite" at bounding box center [660, 376] width 107 height 7
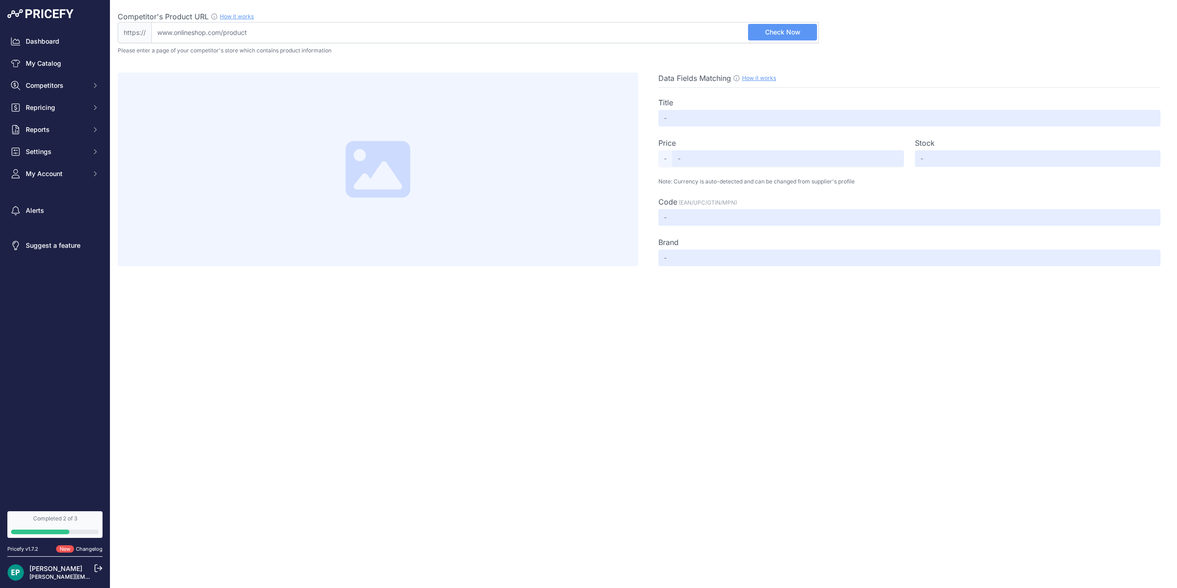
click at [413, 38] on input "Competitor's Product URL How it works In order to create your competitor's extr…" at bounding box center [485, 32] width 668 height 21
paste input "[URL][DOMAIN_NAME]"
click at [801, 34] on button "Check Now" at bounding box center [782, 32] width 69 height 17
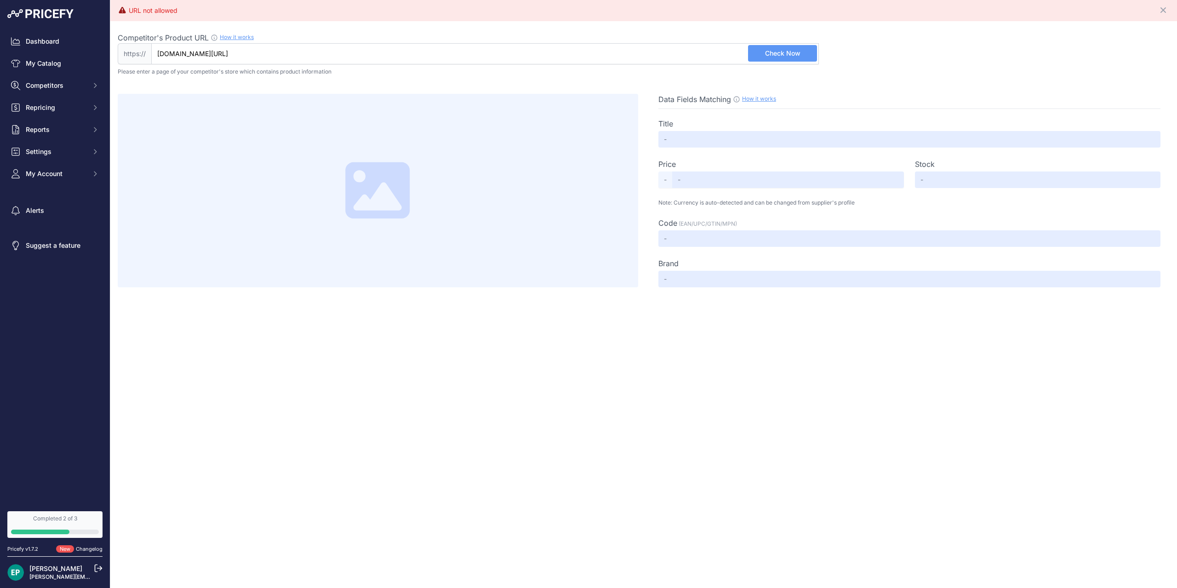
click at [389, 63] on input "[DOMAIN_NAME][URL]" at bounding box center [485, 53] width 668 height 21
click at [789, 54] on span "Check Now" at bounding box center [782, 53] width 35 height 9
click at [1162, 7] on icon "Close" at bounding box center [1162, 10] width 9 height 9
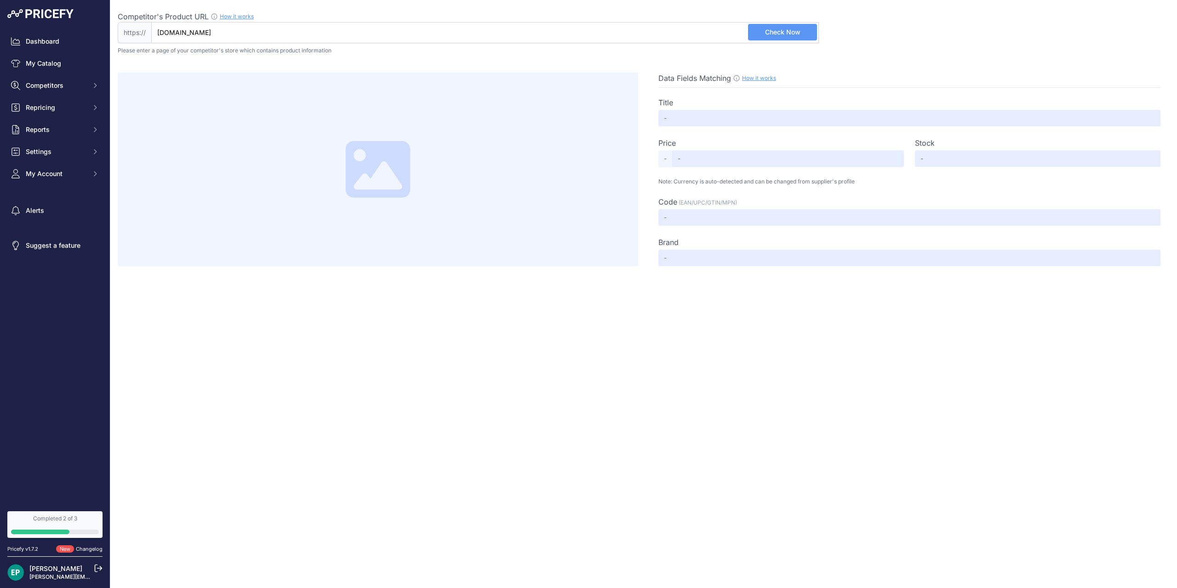
click at [788, 34] on span "Check Now" at bounding box center [782, 32] width 35 height 9
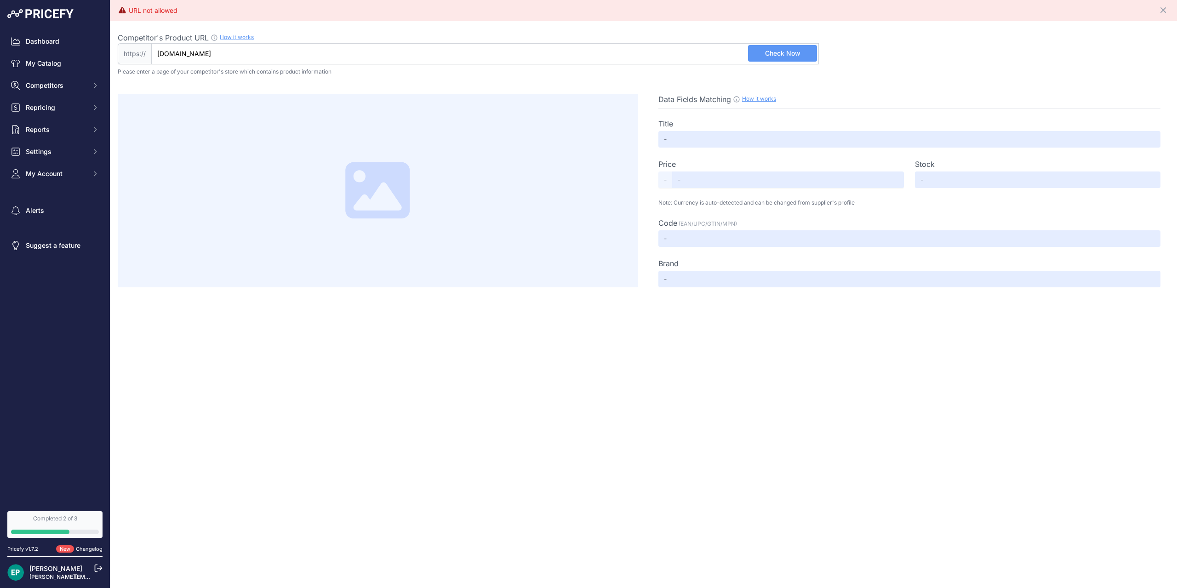
click at [215, 57] on input "[DOMAIN_NAME]" at bounding box center [485, 53] width 668 height 21
paste input "[URL][DOMAIN_NAME]"
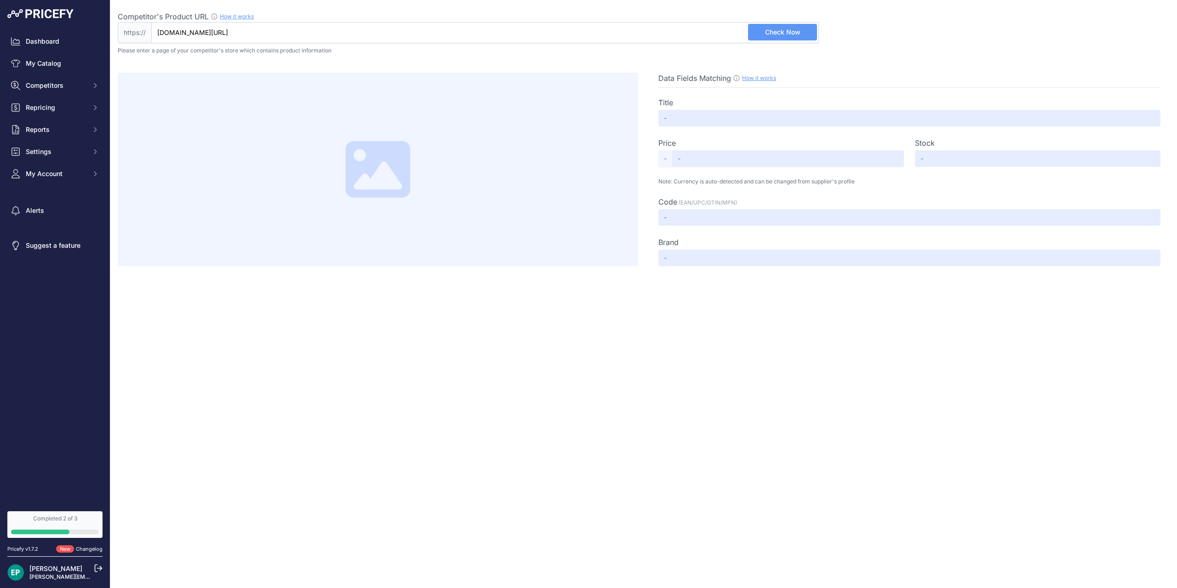
click at [787, 34] on span "Check Now" at bounding box center [782, 32] width 35 height 9
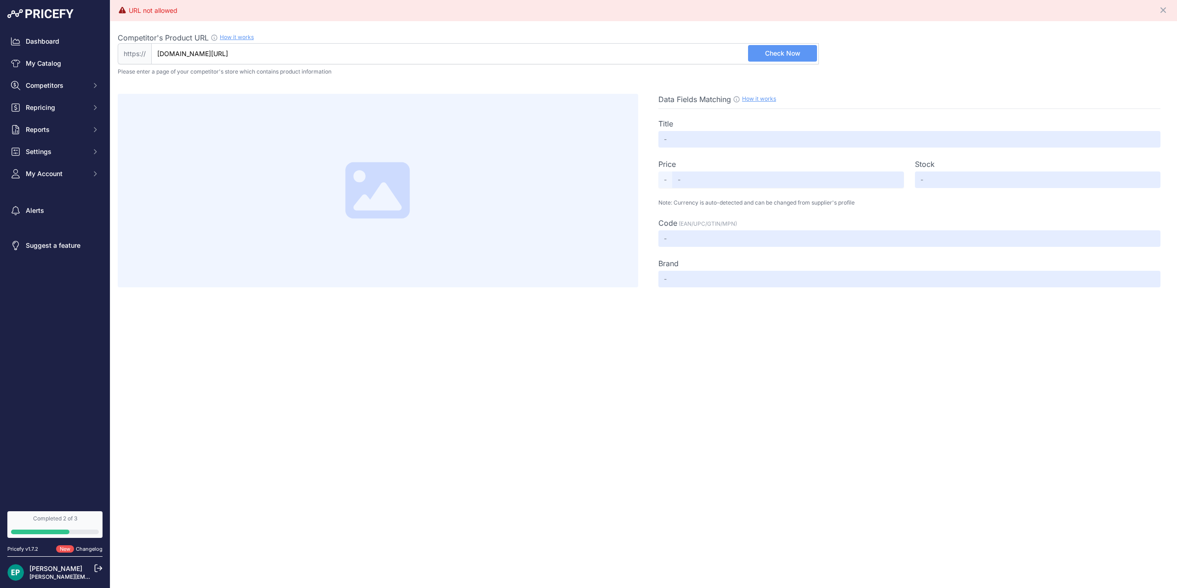
click at [174, 53] on input "[DOMAIN_NAME][URL]" at bounding box center [485, 53] width 668 height 21
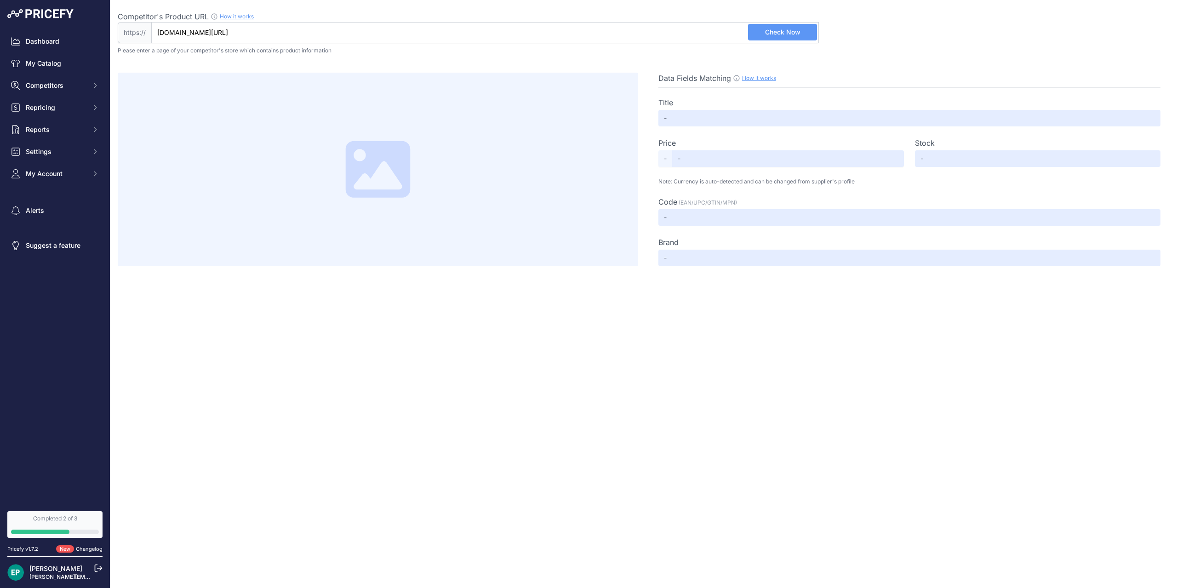
click at [784, 33] on span "Check Now" at bounding box center [782, 32] width 35 height 9
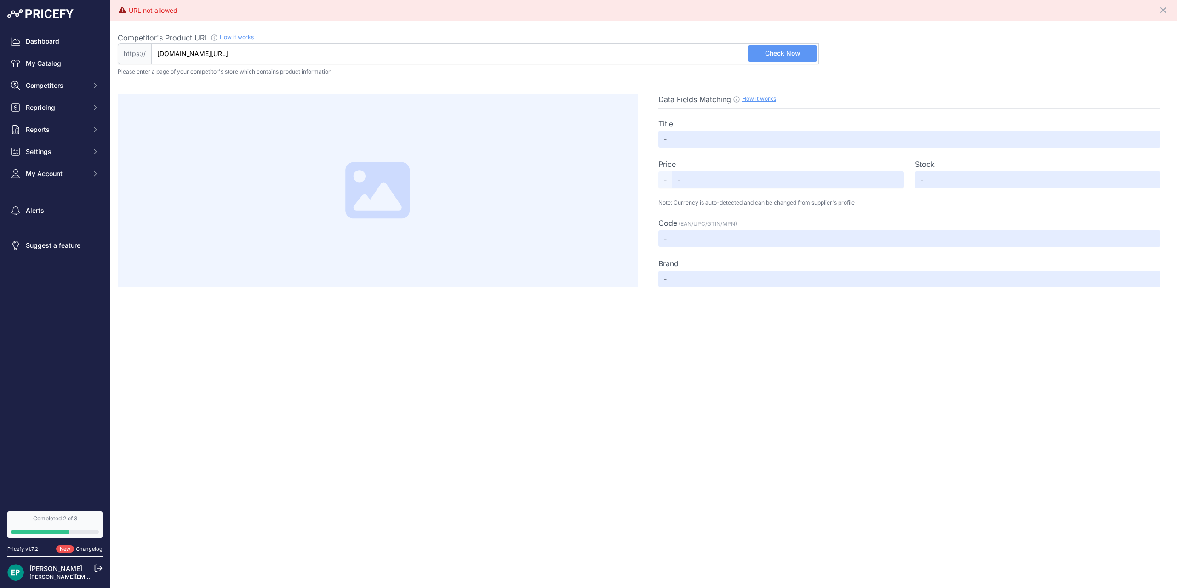
click at [498, 55] on input "[DOMAIN_NAME][URL]" at bounding box center [485, 53] width 668 height 21
paste input "[URL][DOMAIN_NAME]"
type input "[DOMAIN_NAME][URL]"
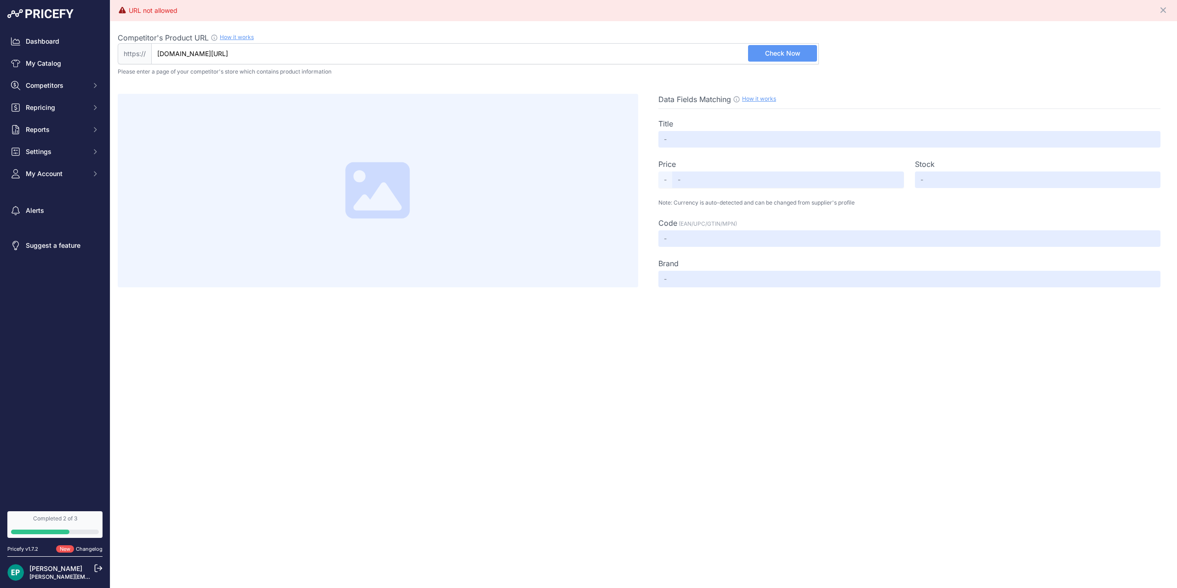
click at [774, 63] on div "https:// [DOMAIN_NAME][URL] Valid Not A Product URL" at bounding box center [468, 53] width 701 height 21
click at [775, 55] on span "Check Now" at bounding box center [782, 53] width 35 height 9
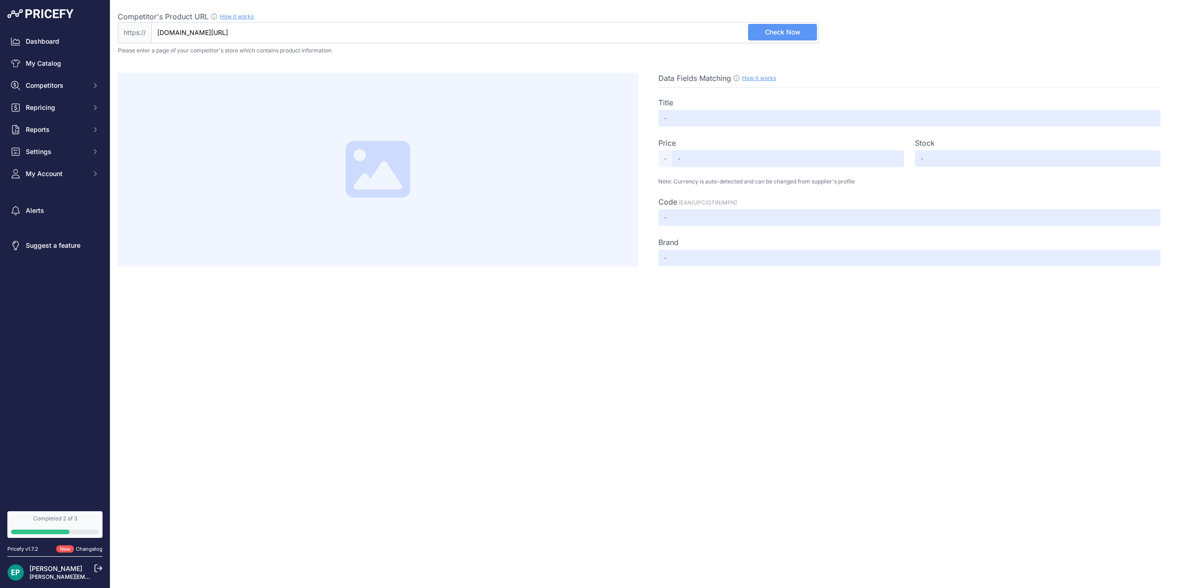
click at [778, 36] on span "Check Now" at bounding box center [782, 32] width 35 height 9
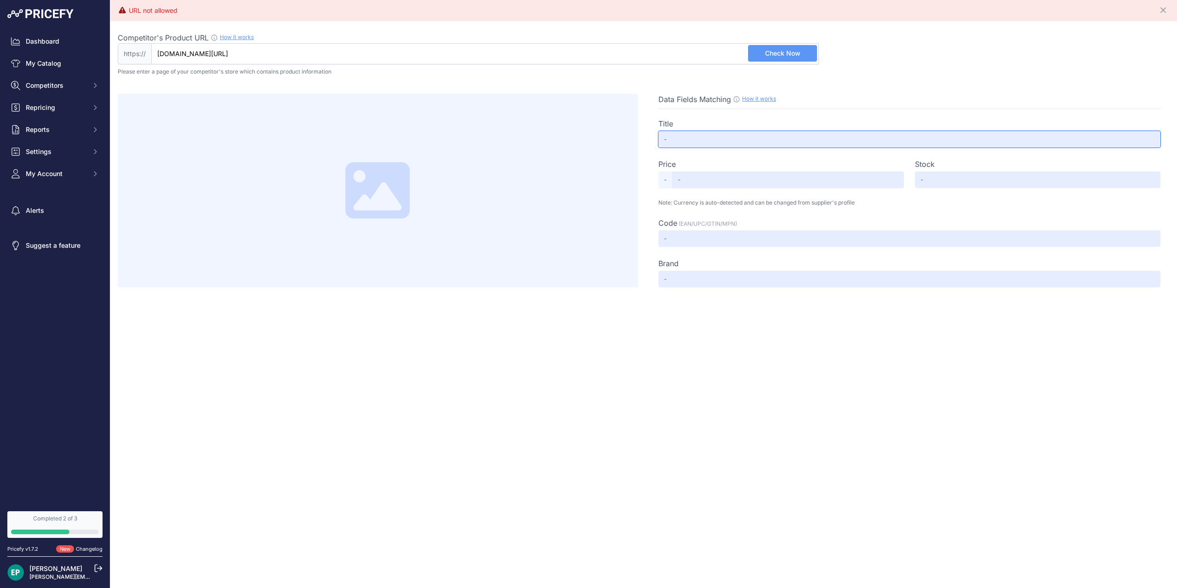
click at [737, 144] on input "text" at bounding box center [909, 139] width 502 height 17
click at [69, 85] on span "Competitors" at bounding box center [56, 85] width 60 height 9
click at [45, 106] on link "Competitors" at bounding box center [54, 102] width 95 height 16
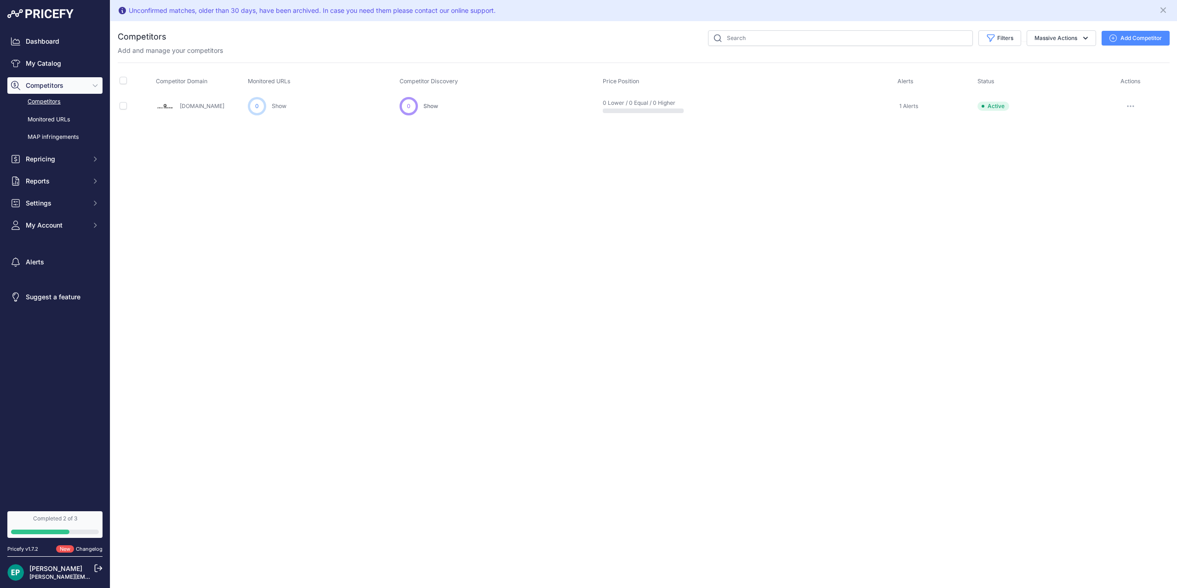
click at [1153, 36] on button "Add Competitor" at bounding box center [1135, 38] width 68 height 15
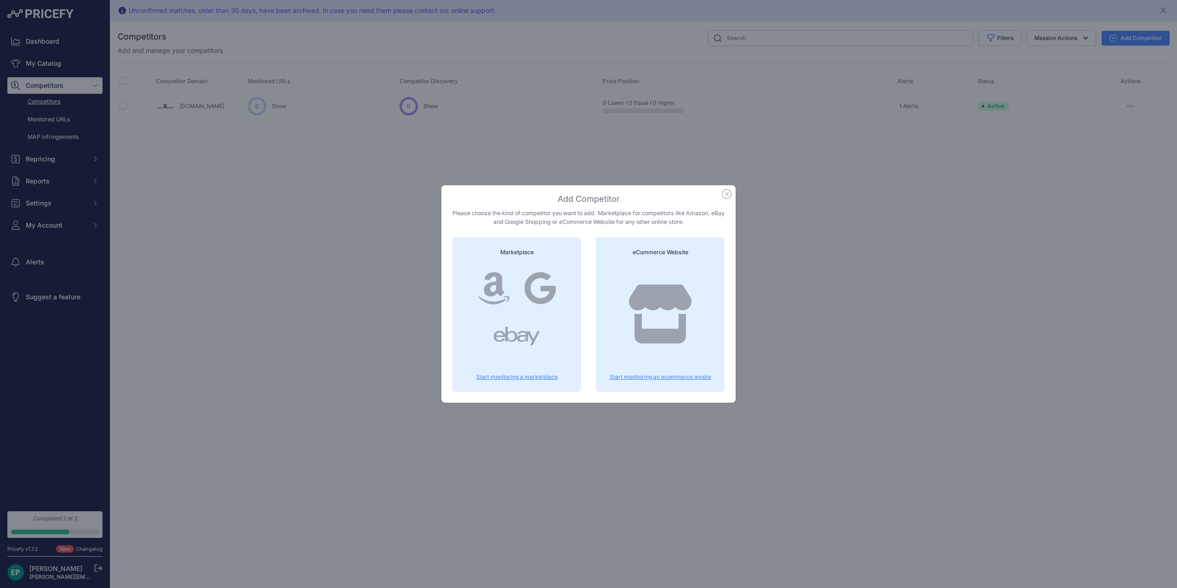
click at [651, 377] on p "Start monitoring an ecommerce wesite" at bounding box center [660, 376] width 107 height 7
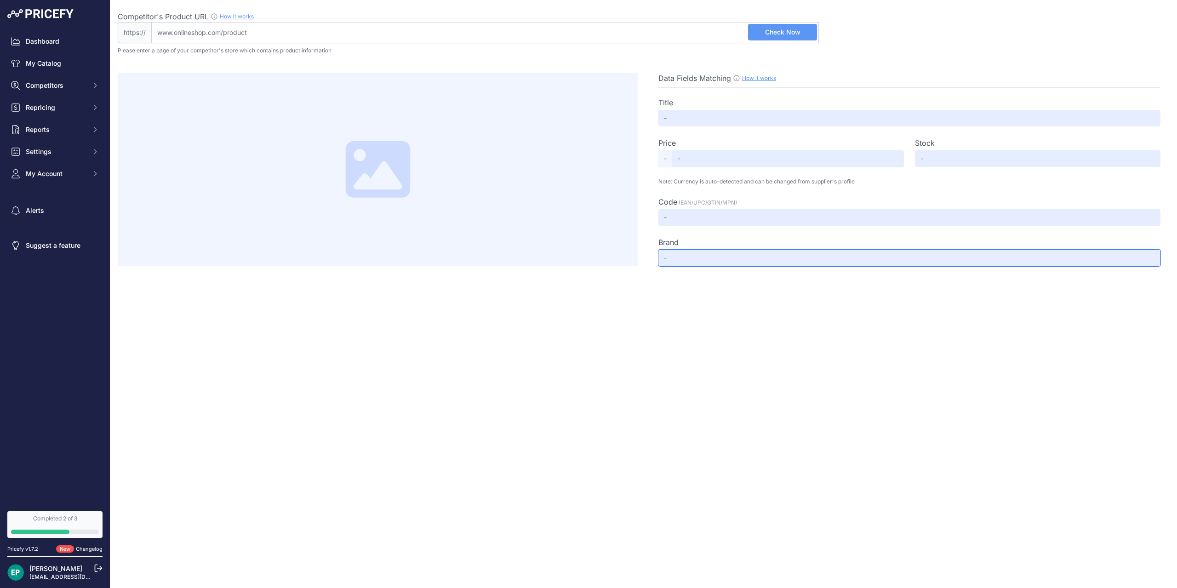
click at [732, 262] on input "text" at bounding box center [909, 258] width 502 height 17
click at [715, 218] on input "text" at bounding box center [909, 217] width 502 height 17
click at [699, 164] on input "text" at bounding box center [788, 158] width 232 height 17
click at [709, 125] on input "text" at bounding box center [909, 118] width 502 height 17
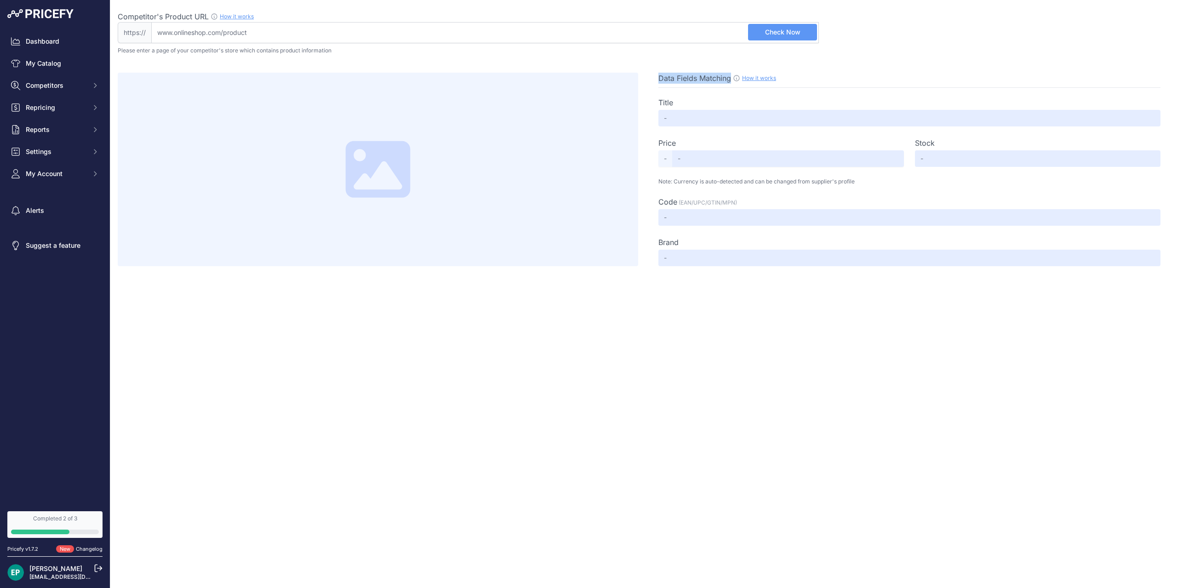
drag, startPoint x: 657, startPoint y: 78, endPoint x: 731, endPoint y: 82, distance: 74.6
click at [731, 82] on div "Data Fields Matching How it works Use our Chrome APP to create a personalized s…" at bounding box center [909, 170] width 520 height 194
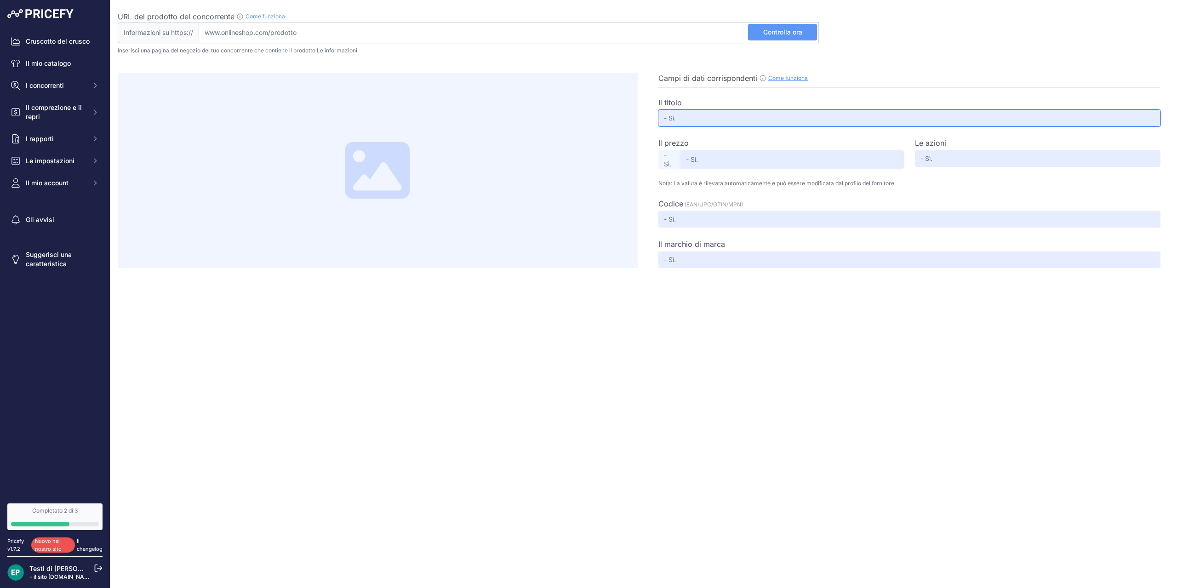
click at [728, 125] on input "text" at bounding box center [909, 118] width 502 height 17
click at [625, 38] on input "URL del prodotto del concorrente Come funziona Per creare l'estrazione del tuo …" at bounding box center [509, 32] width 620 height 21
type input "s"
click at [644, 37] on input "URL del prodotto del concorrente Come funziona Per creare l'estrazione del tuo …" at bounding box center [509, 32] width 620 height 21
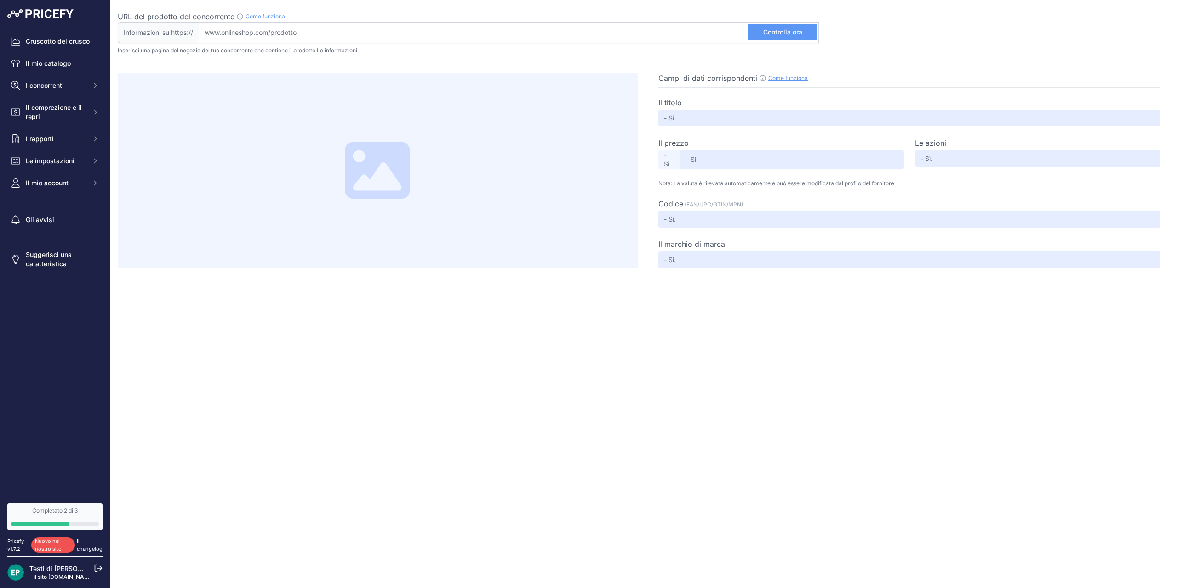
paste input "https://www.cingolanibikeshop.com/abbigliamento/?_gl=1*dj88t5*_up*MQ..*_gs*MQ..…"
type input "www.cingolanibikeshop.com/abbigliamento/?_gl=1*dj88t5*_up*MQ..*_gs*MQ..&gclid=C…"
click at [802, 38] on button "Controlla ora" at bounding box center [782, 32] width 69 height 17
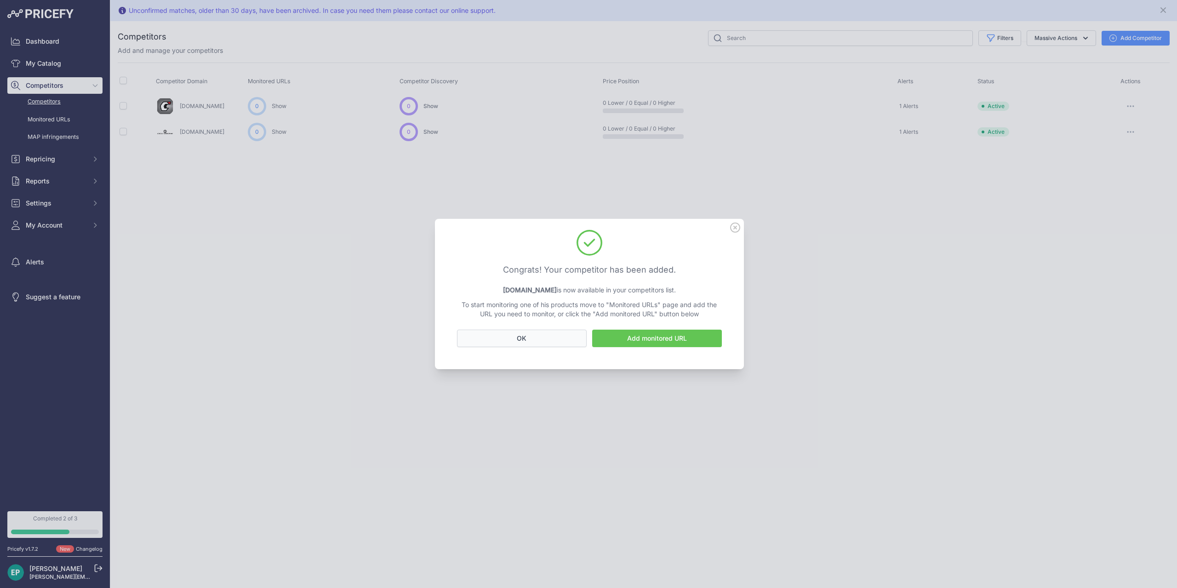
click at [571, 341] on button "OK" at bounding box center [522, 338] width 130 height 17
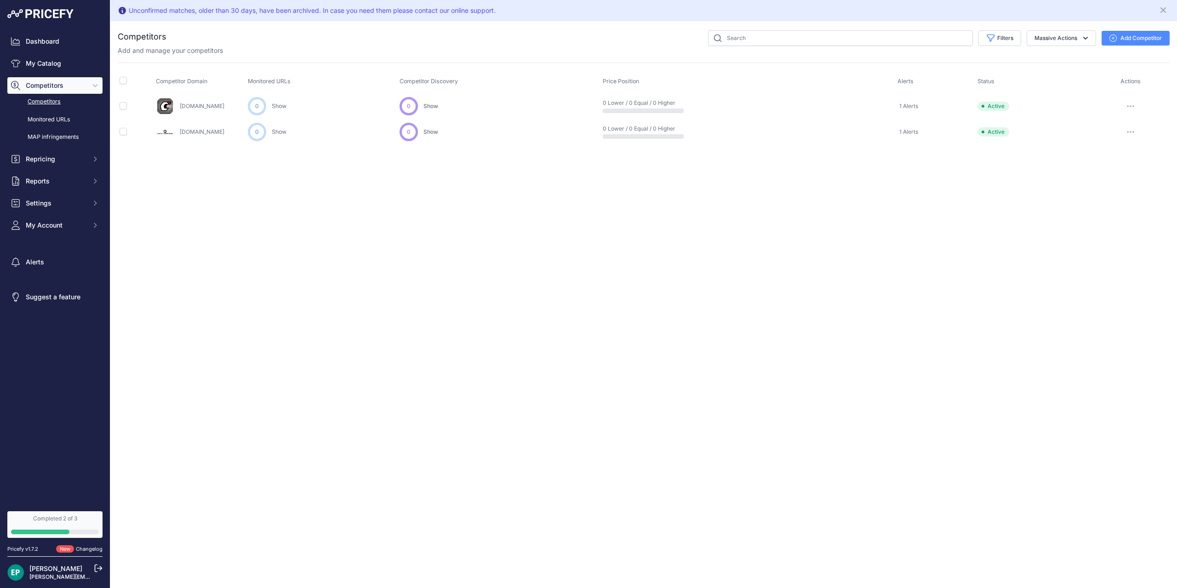
click at [1127, 40] on button "Add Competitor" at bounding box center [1135, 38] width 68 height 15
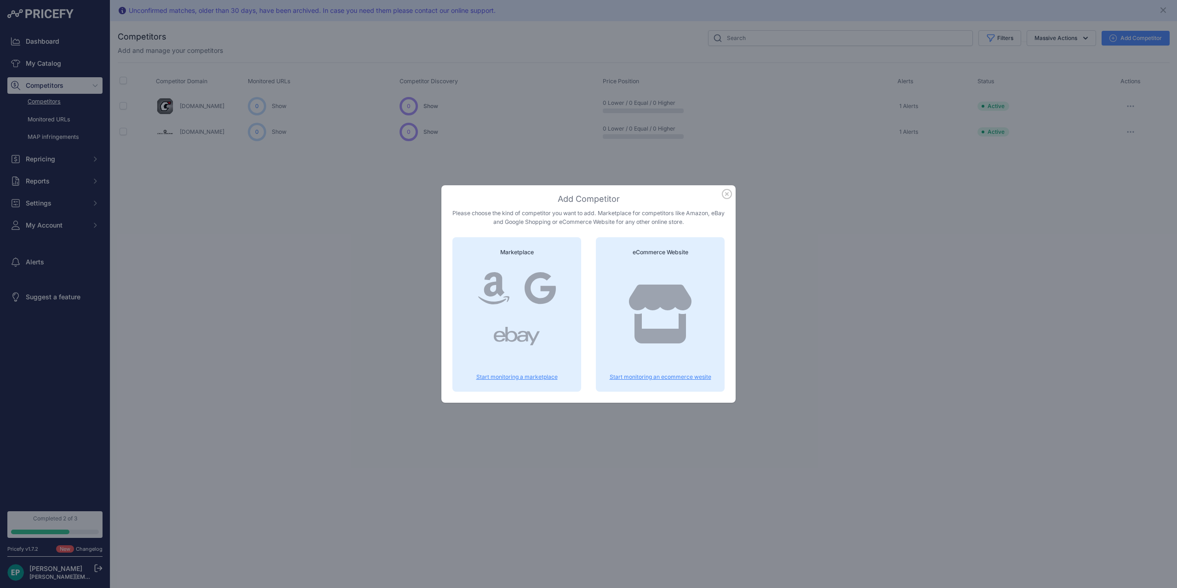
click at [668, 326] on icon at bounding box center [660, 314] width 66 height 59
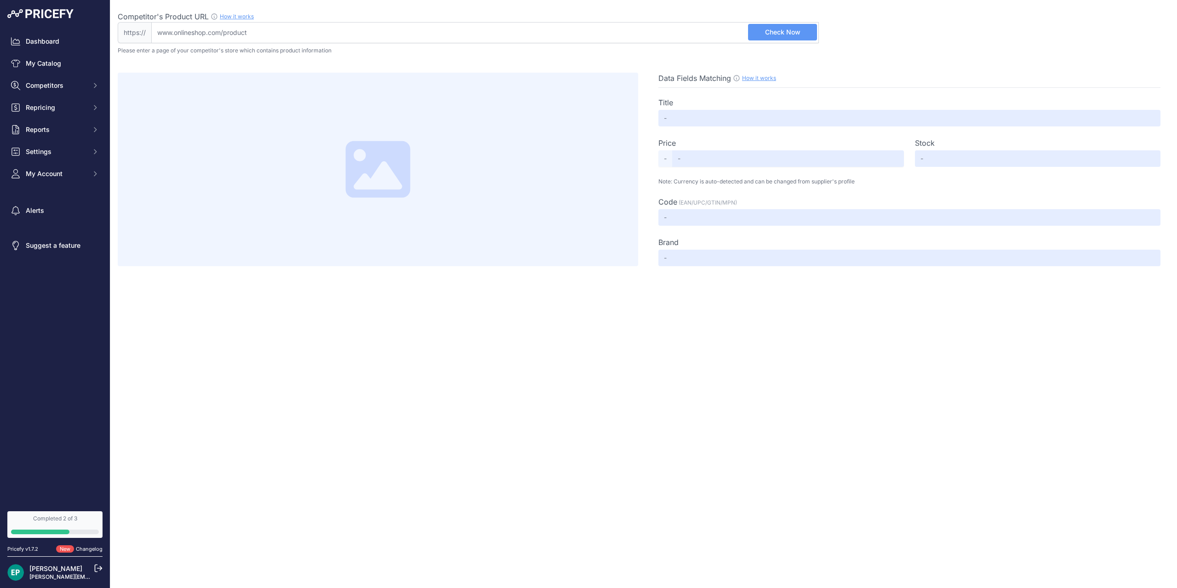
click at [378, 32] on input "Competitor's Product URL How it works In order to create your competitor's extr…" at bounding box center [485, 32] width 668 height 21
paste input "[URL][DOMAIN_NAME]"
type input "[DOMAIN_NAME][URL]"
click at [787, 32] on span "Check Now" at bounding box center [782, 32] width 35 height 9
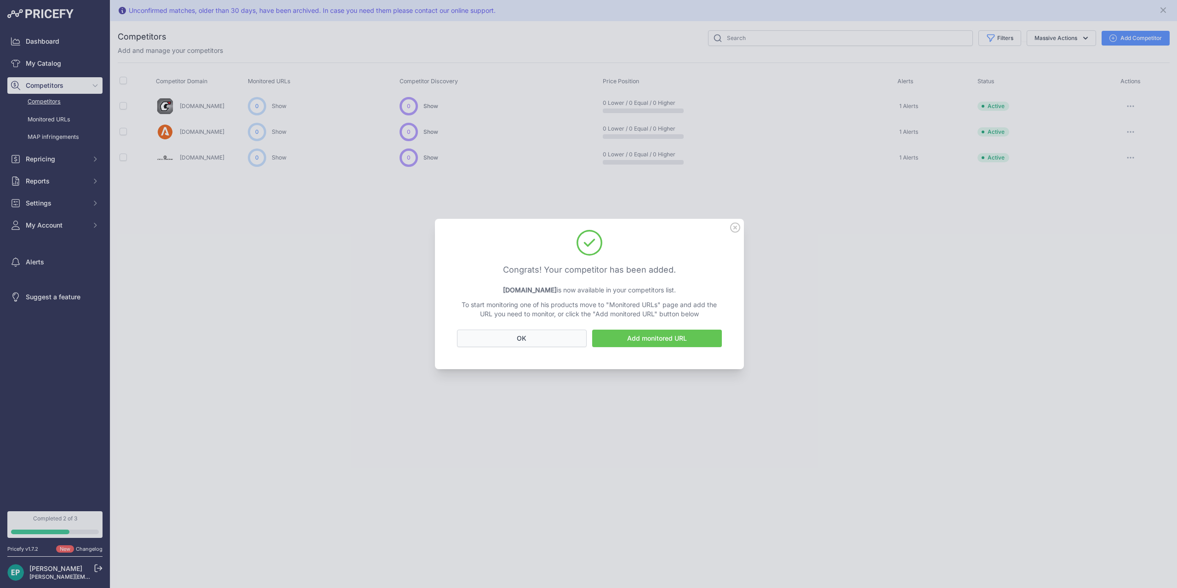
click at [574, 337] on button "OK" at bounding box center [522, 338] width 130 height 17
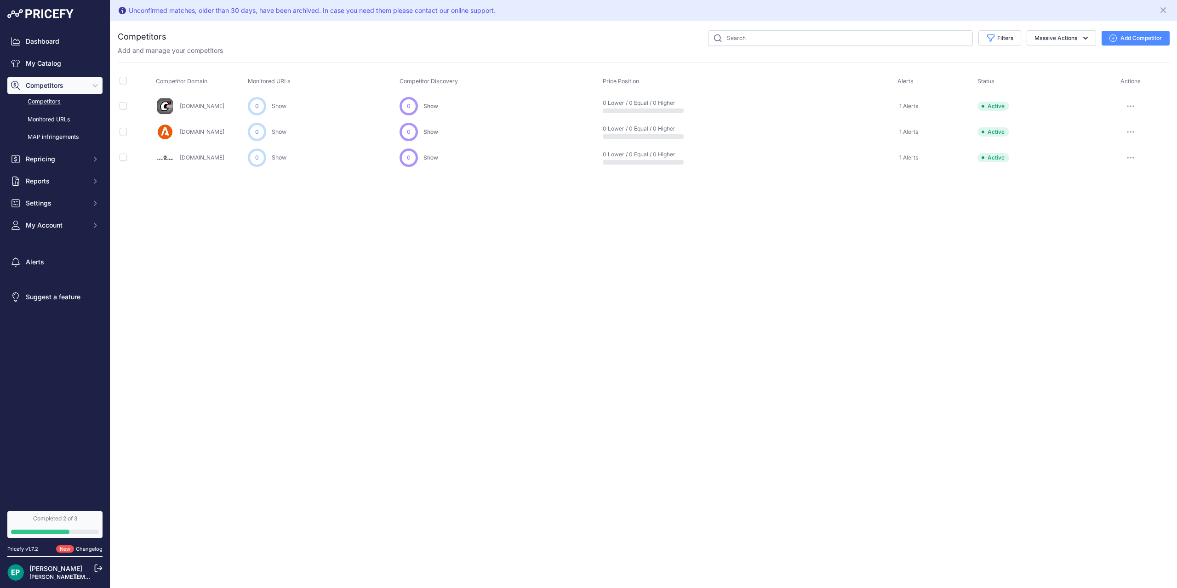
click at [1138, 155] on button "button" at bounding box center [1130, 157] width 18 height 13
click at [1103, 206] on button "Delete" at bounding box center [1129, 206] width 77 height 15
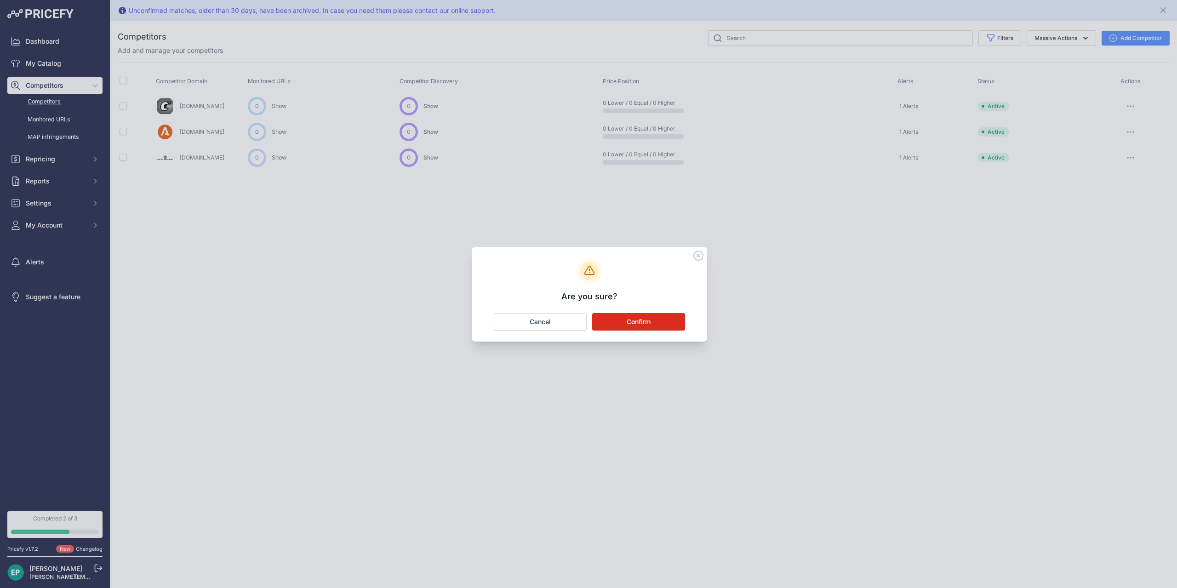
click at [652, 322] on button "Confirm" at bounding box center [638, 321] width 93 height 17
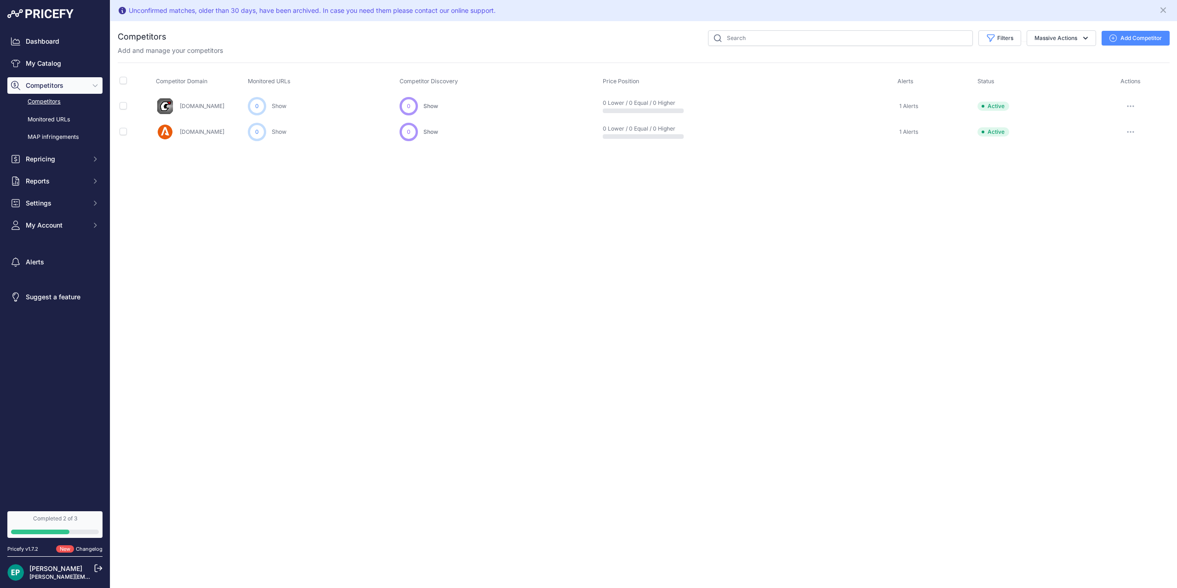
click at [1119, 36] on button "Add Competitor" at bounding box center [1135, 38] width 68 height 15
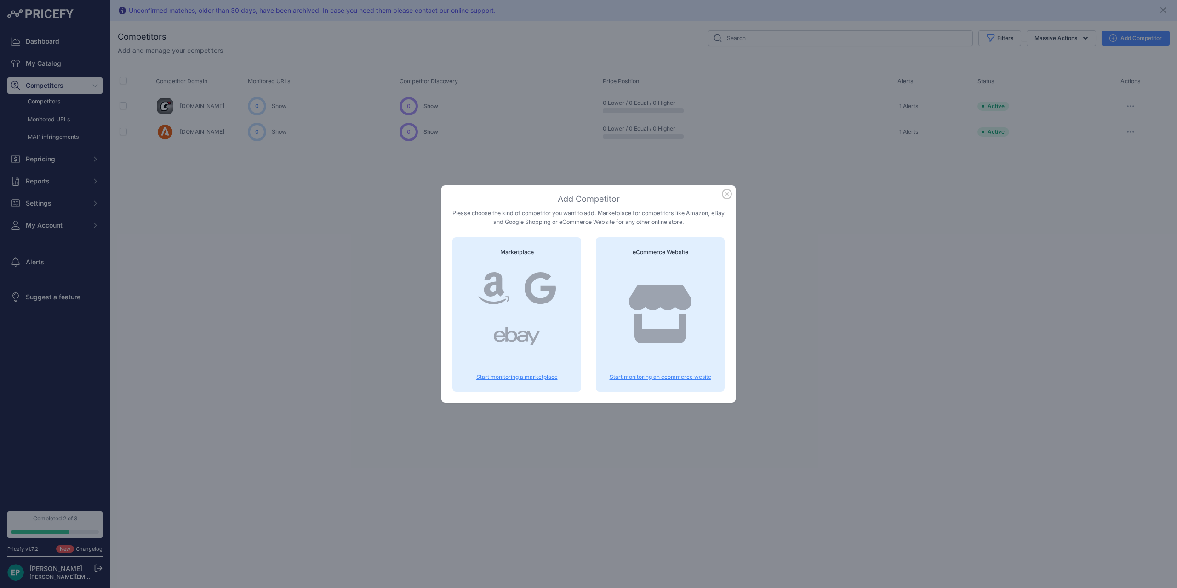
click at [681, 307] on icon at bounding box center [660, 314] width 63 height 59
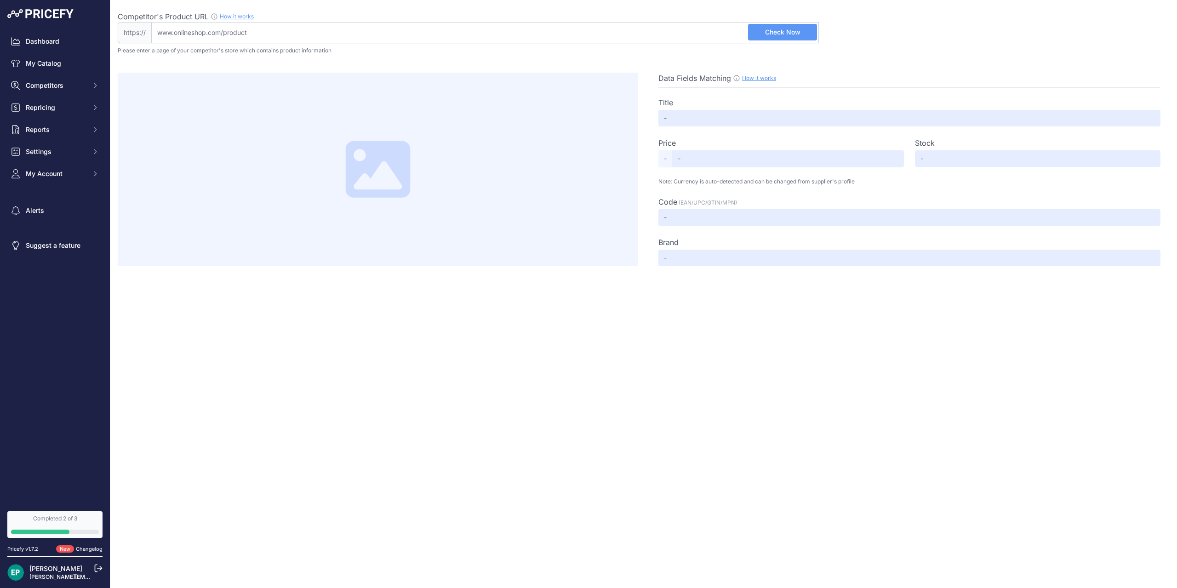
click at [503, 34] on input "Competitor's Product URL How it works In order to create your competitor's extr…" at bounding box center [485, 32] width 668 height 21
paste input "https://ciclidrigani.it/collections/abbigliamento?_gl=1*1s4v35t*_up*MQ..*_gs*MQ…"
type input "ciclidrigani.it/collections/abbigliamento?_gl=1*1s4v35t*_up*MQ..*_gs*MQ..&gclid…"
click at [791, 31] on span "Check Now" at bounding box center [782, 32] width 35 height 9
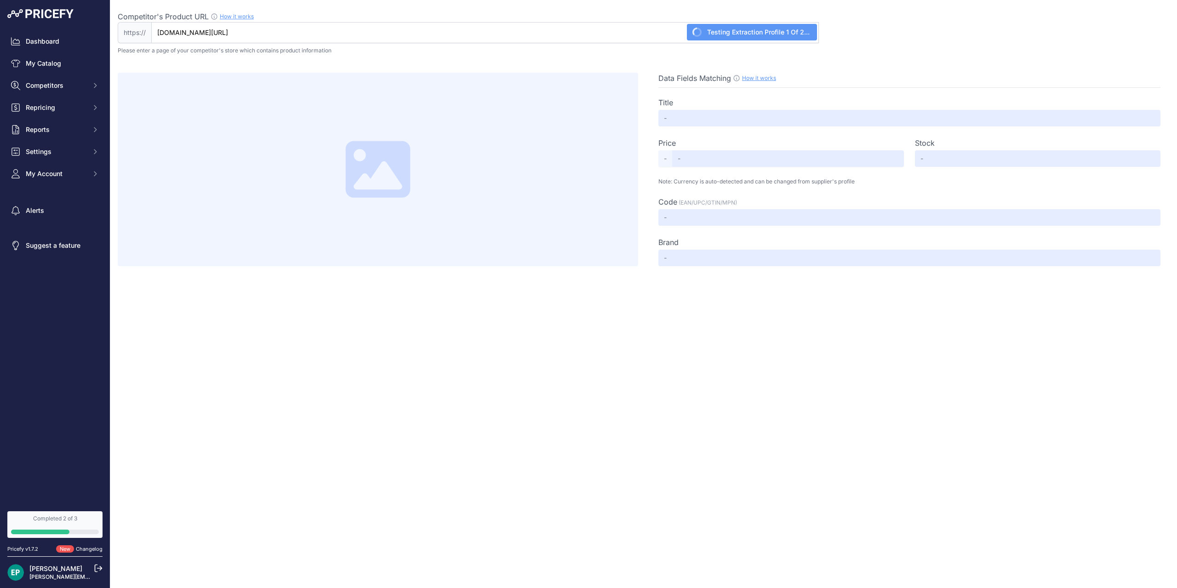
scroll to position [0, 0]
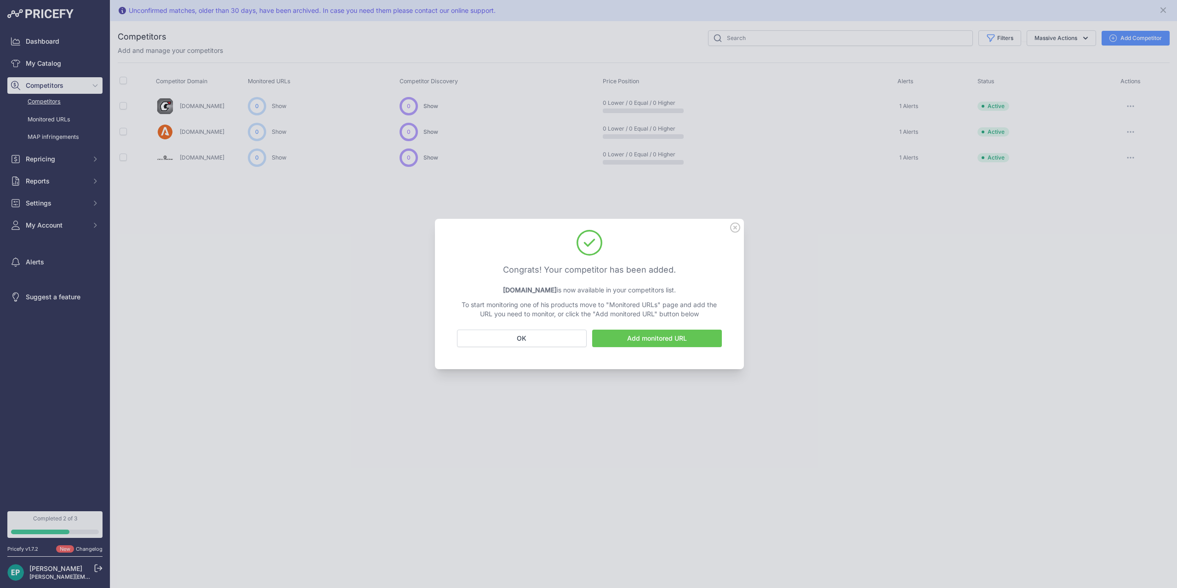
click at [649, 339] on link "Add monitored URL" at bounding box center [657, 338] width 130 height 17
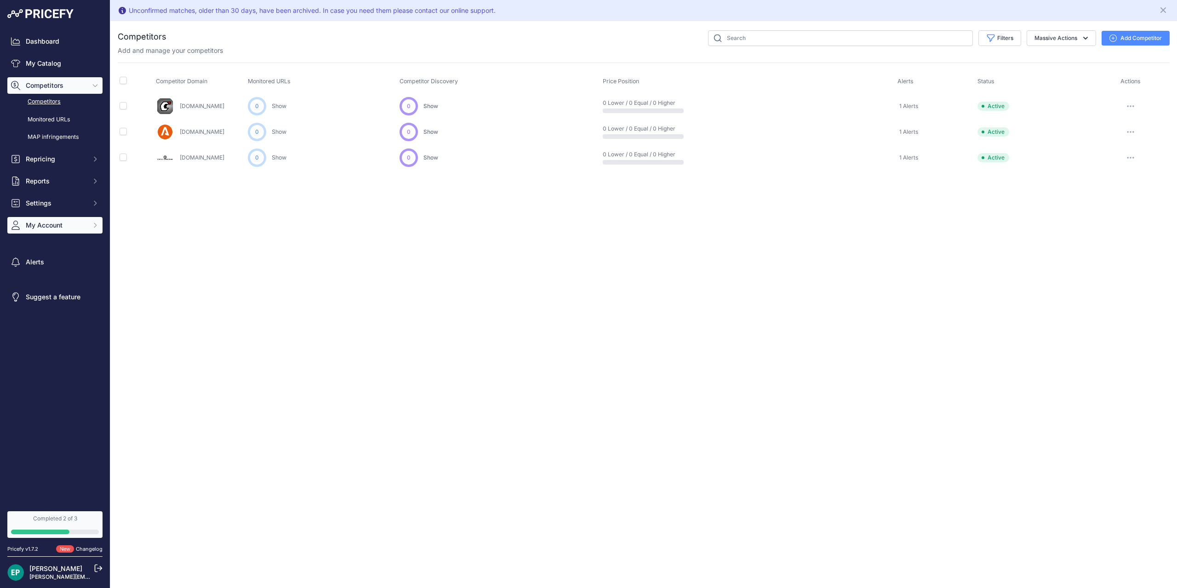
click at [94, 227] on icon "Sidebar" at bounding box center [94, 225] width 7 height 7
click at [66, 241] on link "Profile" at bounding box center [54, 242] width 95 height 16
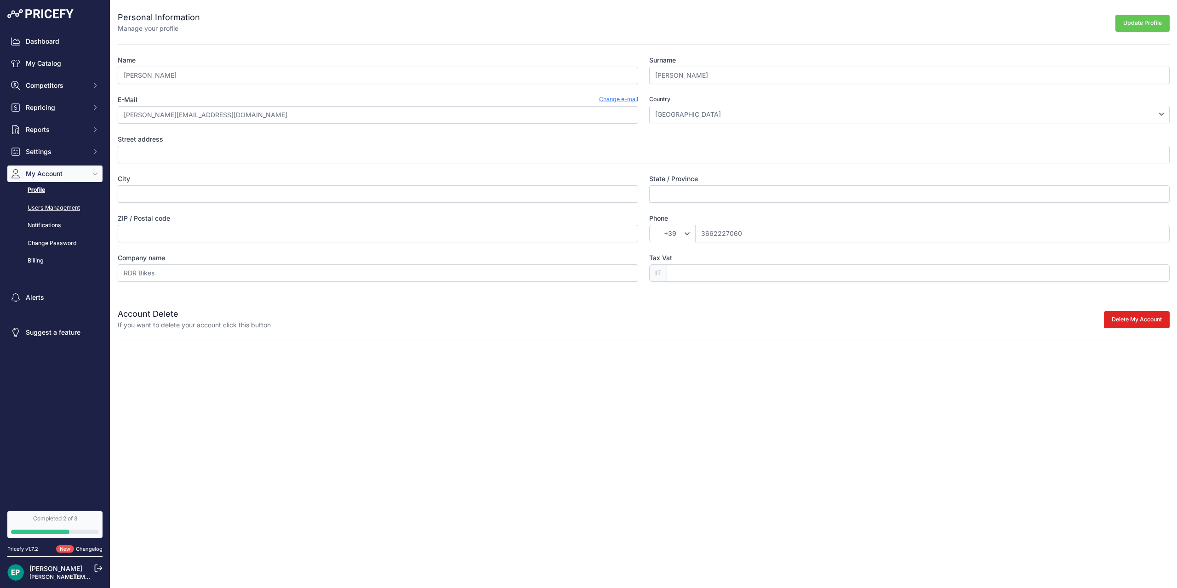
click at [63, 212] on link "Users Management" at bounding box center [54, 208] width 95 height 16
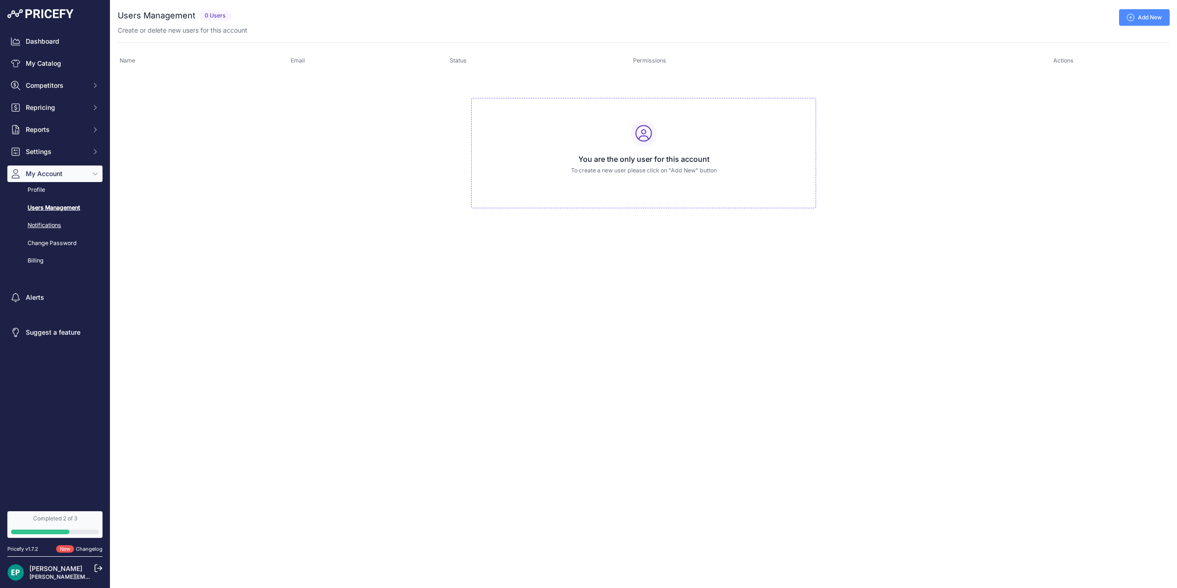
click at [57, 222] on link "Notifications" at bounding box center [54, 225] width 95 height 16
click at [66, 89] on span "Competitors" at bounding box center [56, 85] width 60 height 9
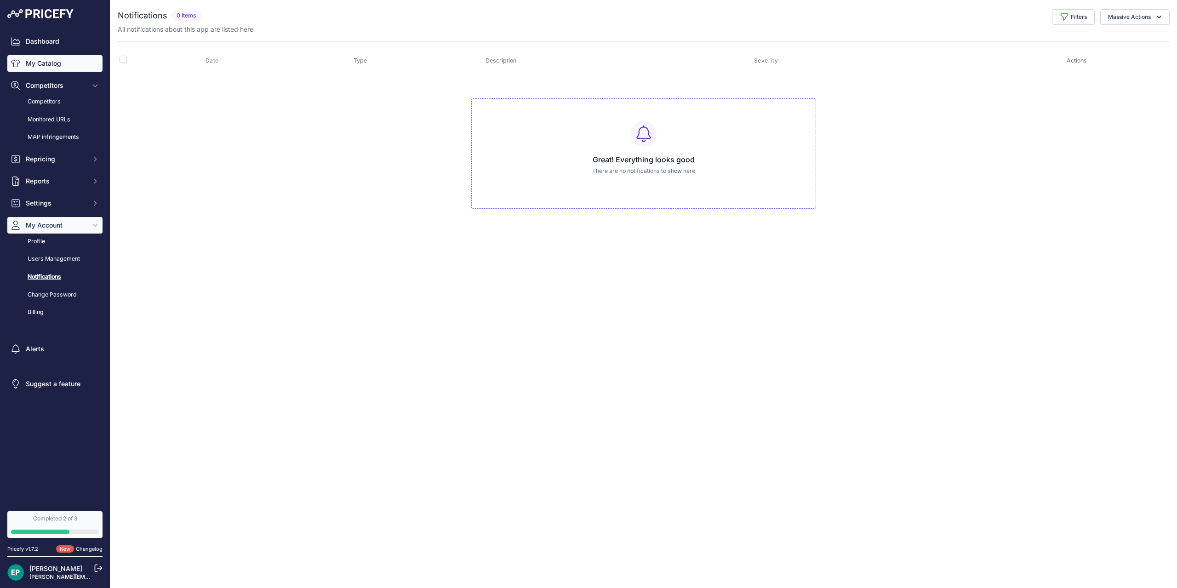
click at [52, 63] on link "My Catalog" at bounding box center [54, 63] width 95 height 17
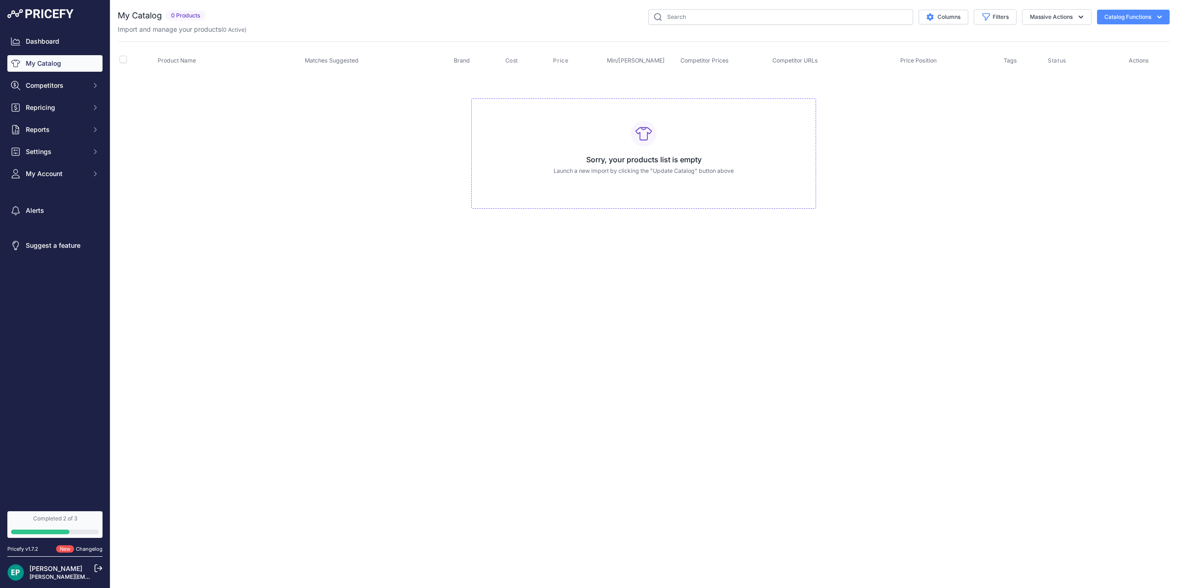
click at [1125, 12] on button "Catalog Functions" at bounding box center [1133, 17] width 73 height 15
click at [1115, 39] on span "Import Additional Info" at bounding box center [1116, 36] width 56 height 7
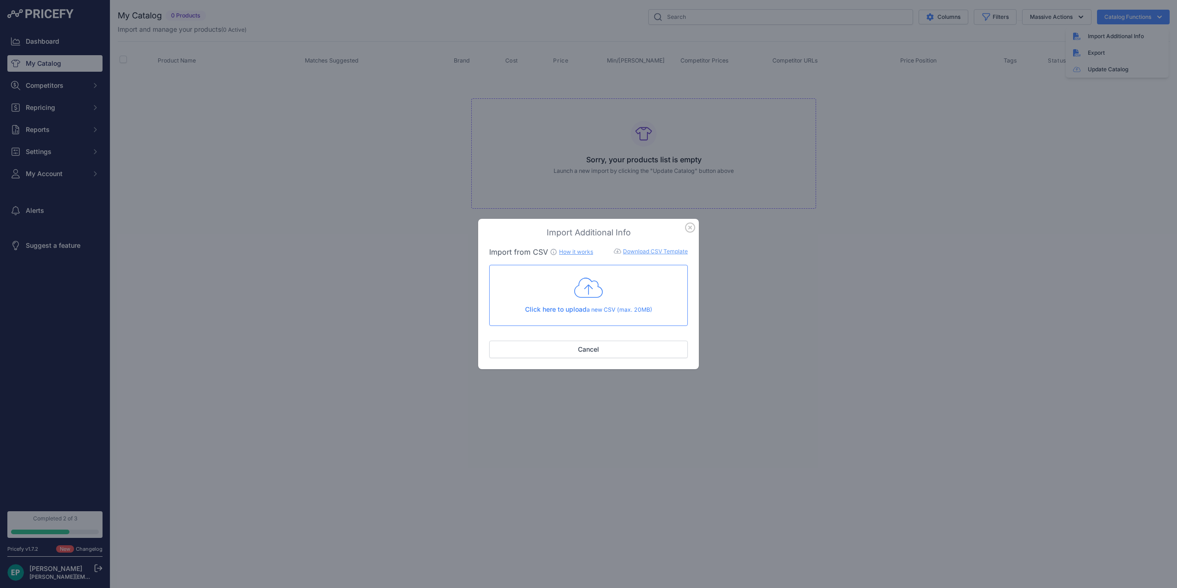
click at [689, 226] on icon "button" at bounding box center [690, 228] width 10 height 10
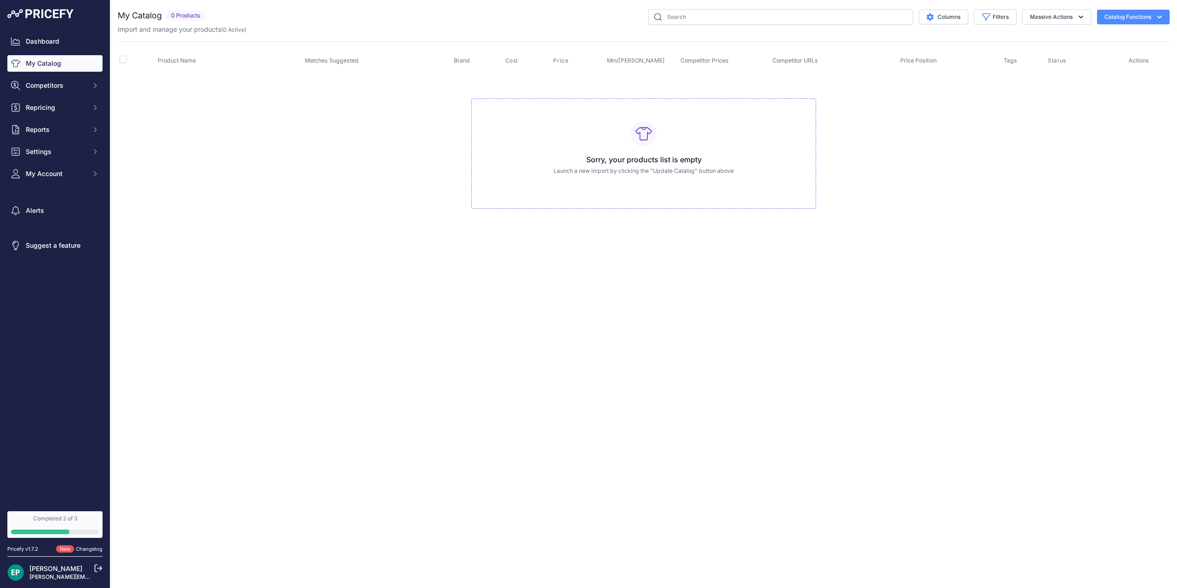
click at [1165, 11] on button "Catalog Functions" at bounding box center [1133, 17] width 73 height 15
click at [43, 44] on link "Dashboard" at bounding box center [54, 41] width 95 height 17
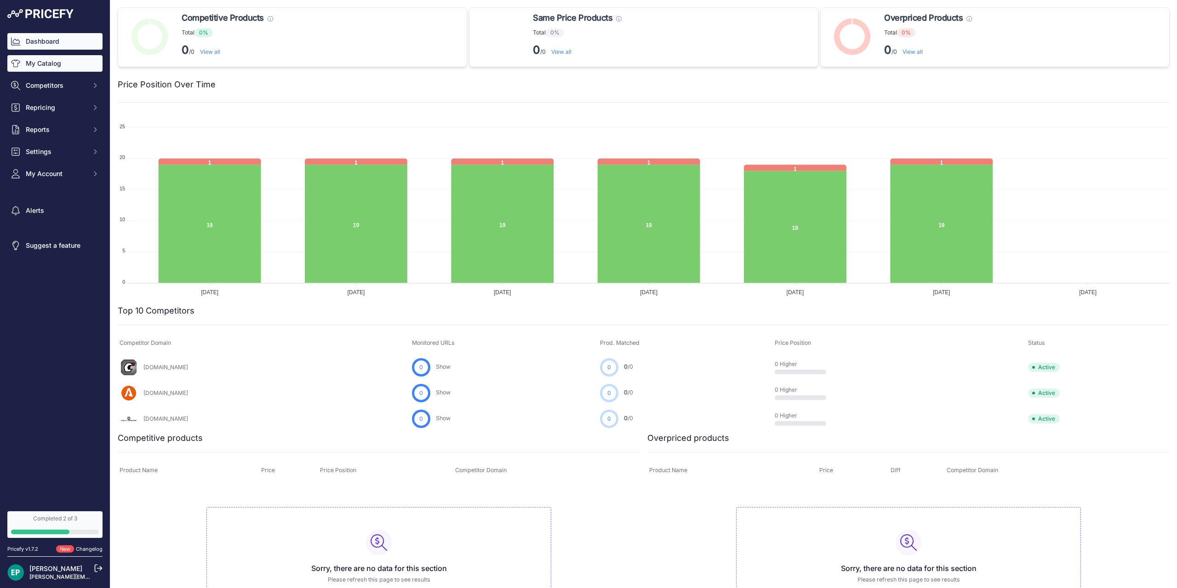
click at [73, 63] on link "My Catalog" at bounding box center [54, 63] width 95 height 17
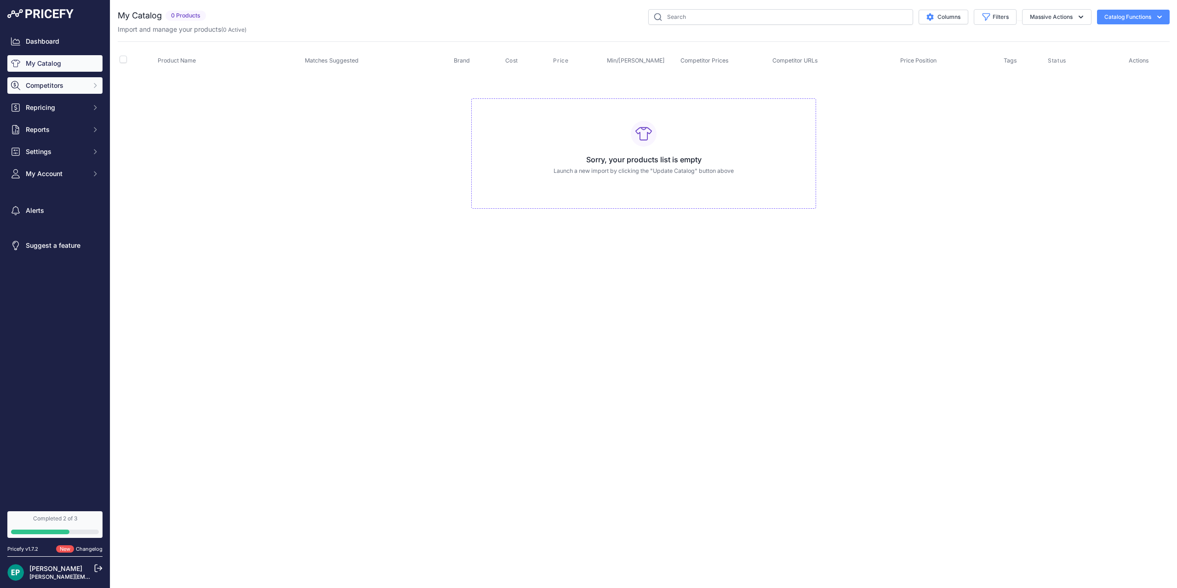
click at [69, 86] on span "Competitors" at bounding box center [56, 85] width 60 height 9
click at [68, 135] on link "MAP infringements" at bounding box center [54, 137] width 95 height 16
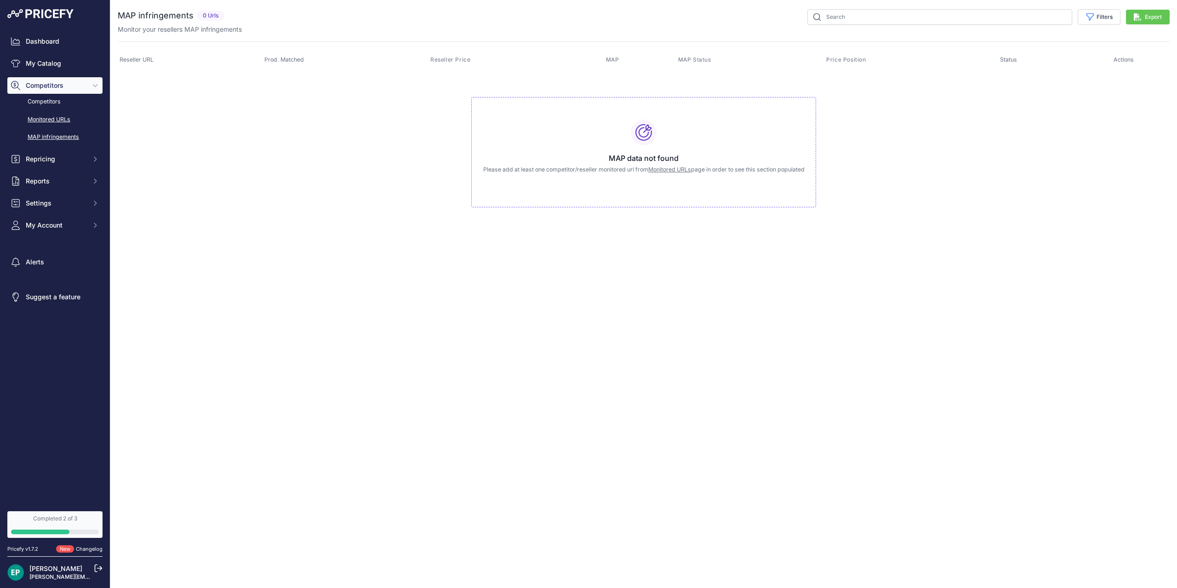
click at [62, 117] on link "Monitored URLs" at bounding box center [54, 120] width 95 height 16
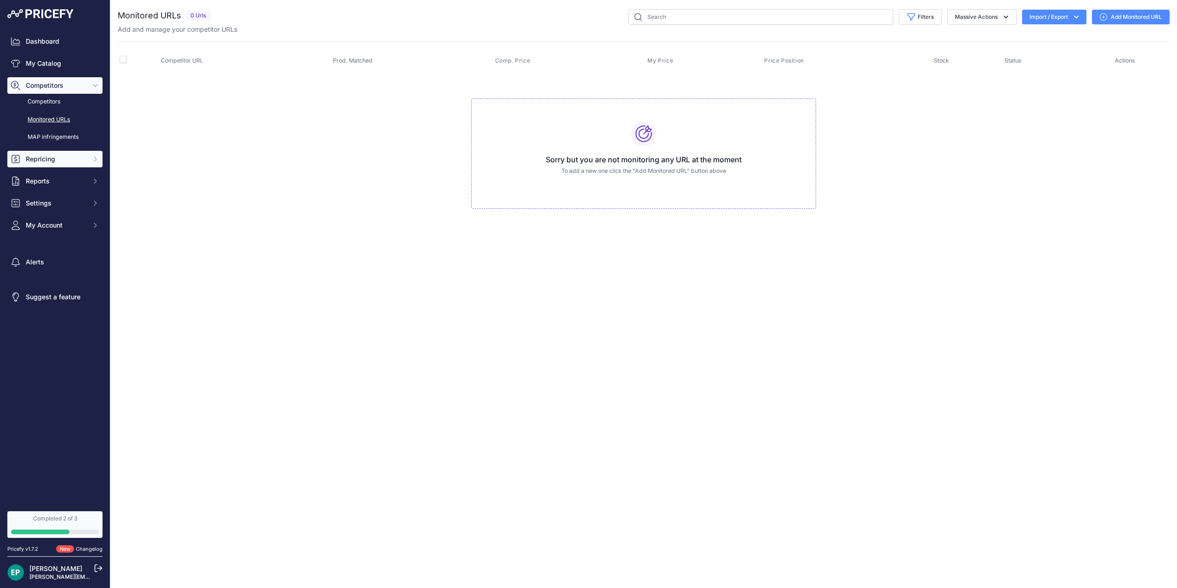
click at [80, 160] on span "Repricing" at bounding box center [56, 158] width 60 height 9
click at [73, 178] on link "My Repricing Rules" at bounding box center [54, 175] width 95 height 16
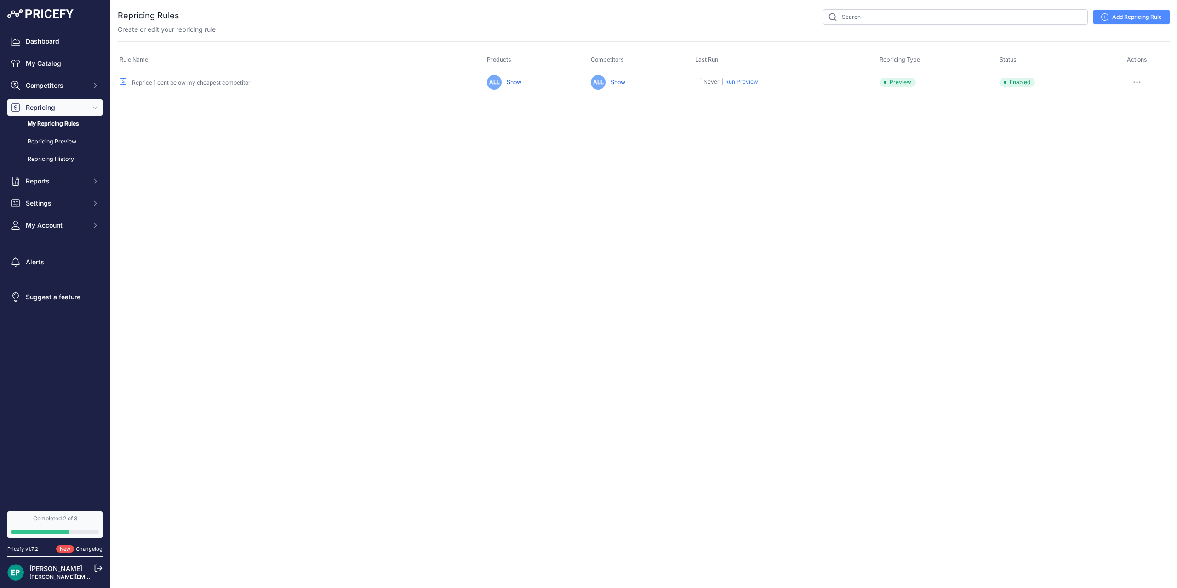
click at [63, 145] on link "Repricing Preview" at bounding box center [54, 142] width 95 height 16
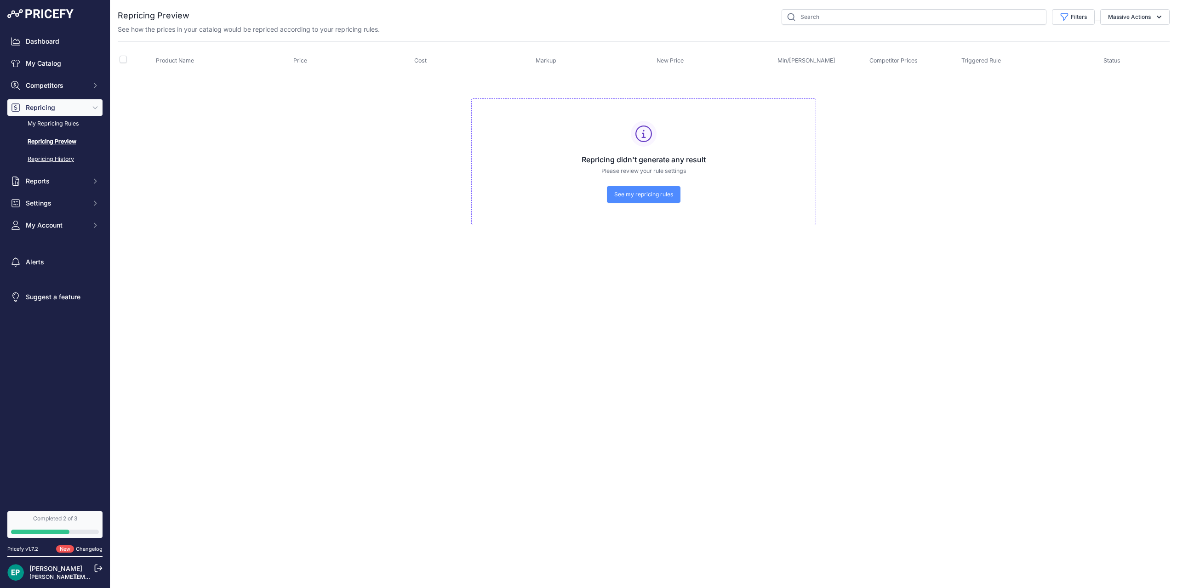
click at [64, 160] on link "Repricing History" at bounding box center [54, 159] width 95 height 16
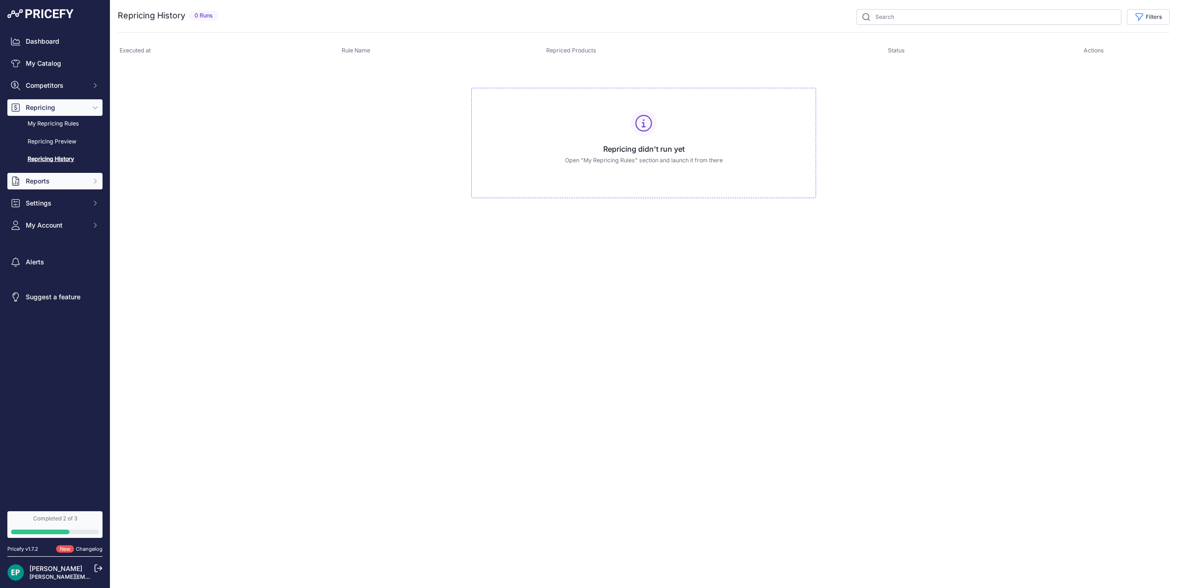
click at [82, 183] on span "Reports" at bounding box center [56, 181] width 60 height 9
click at [71, 520] on div "Completed 2 of 3" at bounding box center [55, 518] width 88 height 7
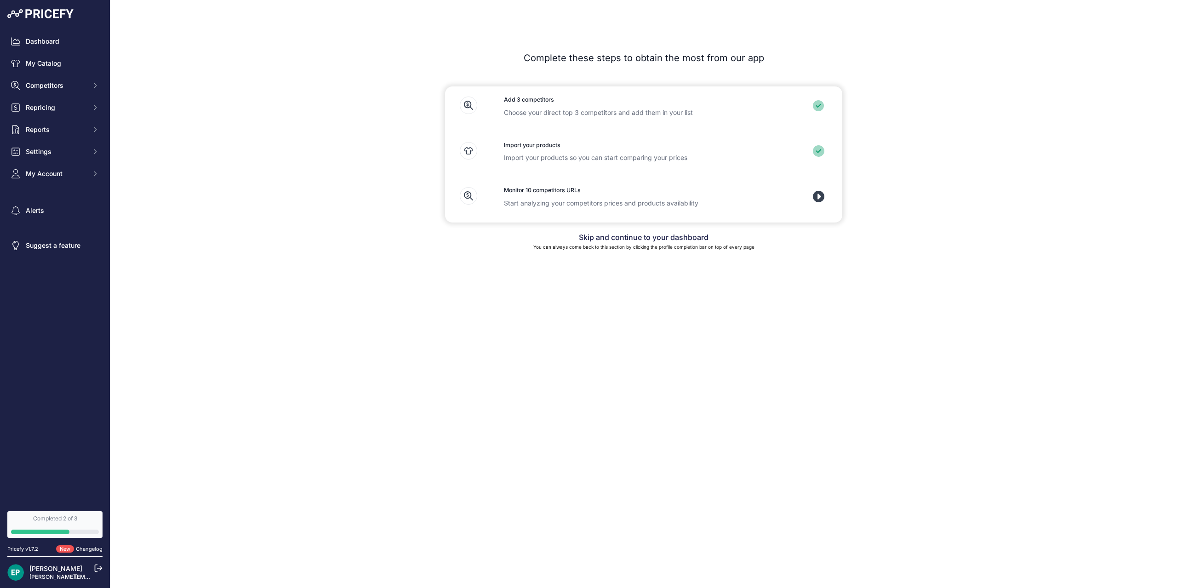
click at [824, 198] on icon at bounding box center [818, 196] width 11 height 11
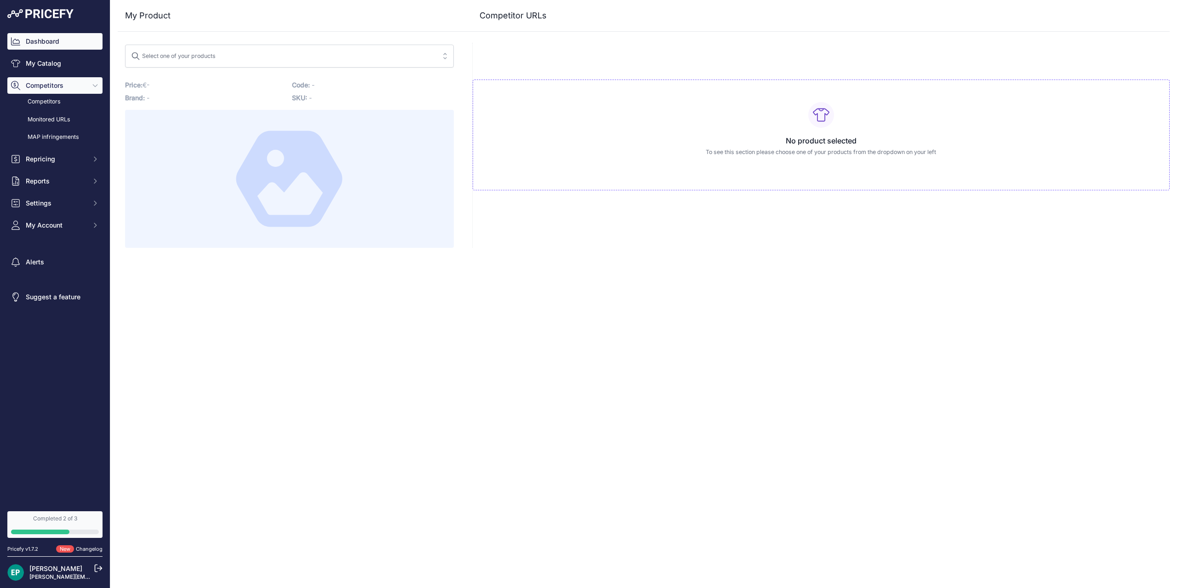
click at [93, 40] on link "Dashboard" at bounding box center [54, 41] width 95 height 17
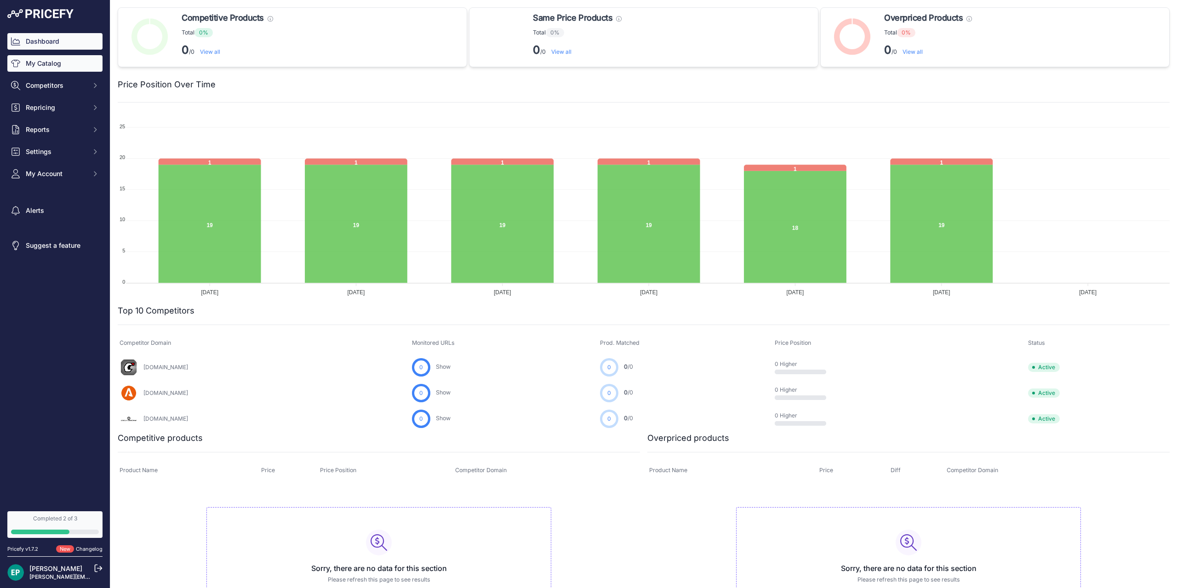
click at [97, 64] on link "My Catalog" at bounding box center [54, 63] width 95 height 17
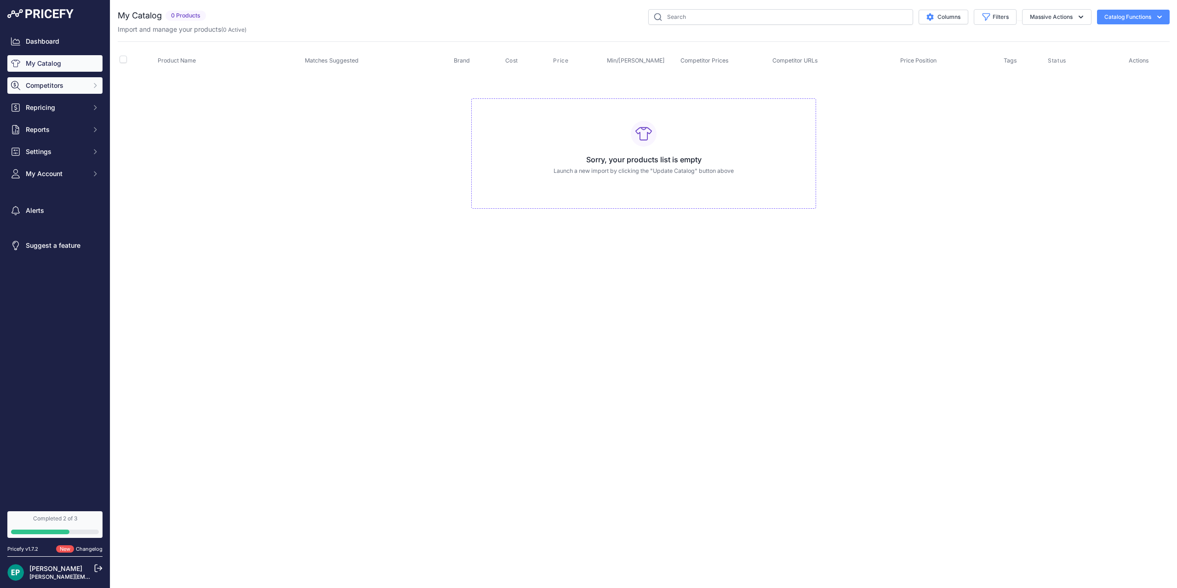
click at [89, 92] on button "Competitors" at bounding box center [54, 85] width 95 height 17
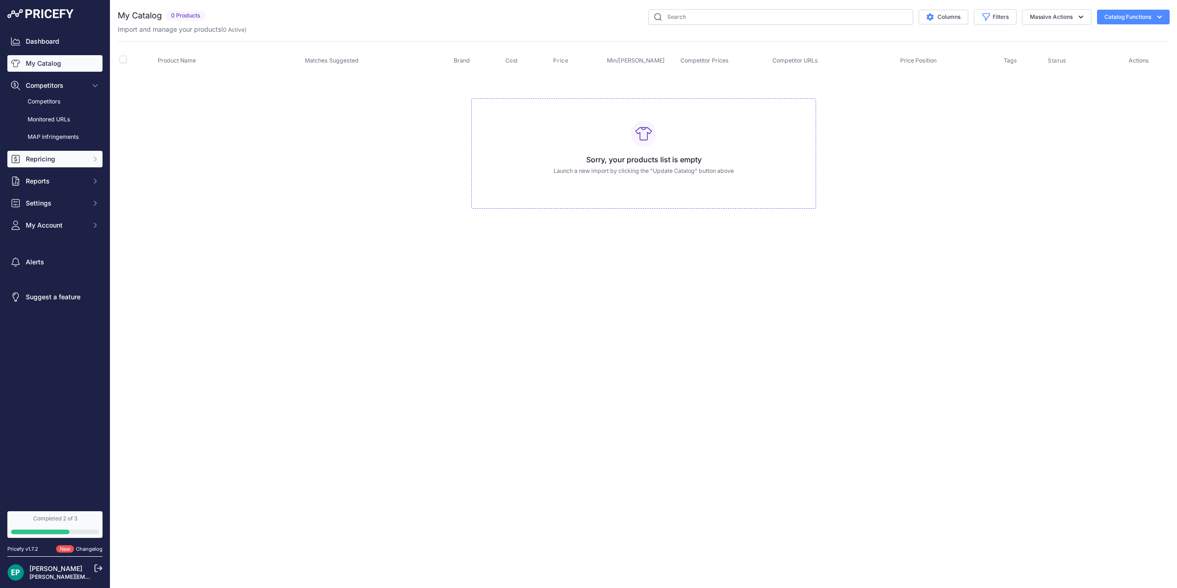
click at [68, 160] on span "Repricing" at bounding box center [56, 158] width 60 height 9
click at [46, 571] on link "[PERSON_NAME]" at bounding box center [55, 569] width 53 height 8
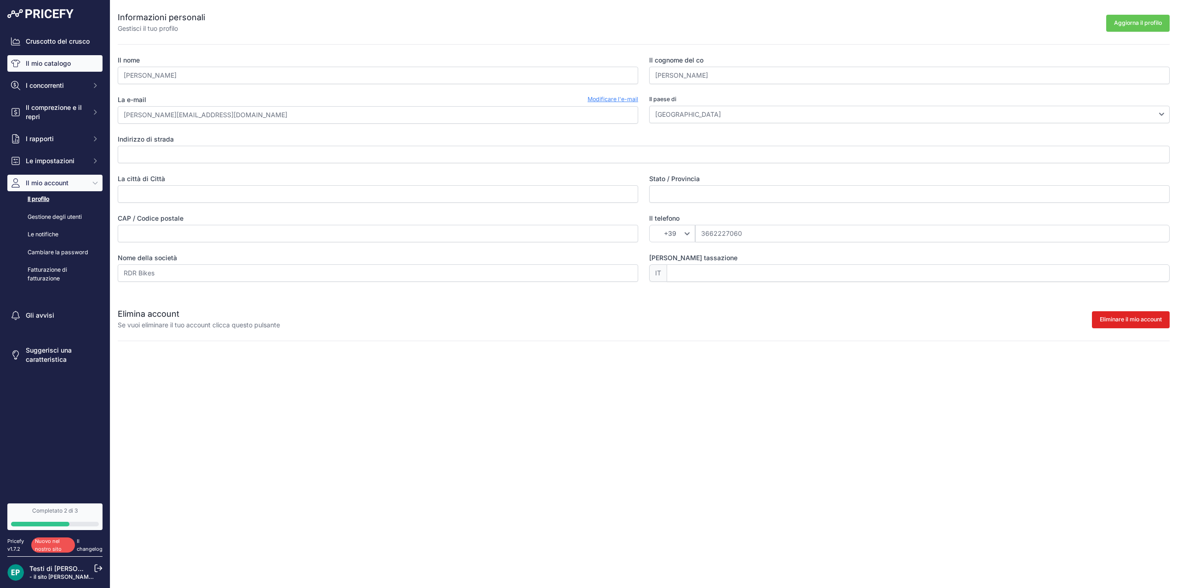
click at [76, 65] on link "Il mio catalogo" at bounding box center [54, 63] width 95 height 17
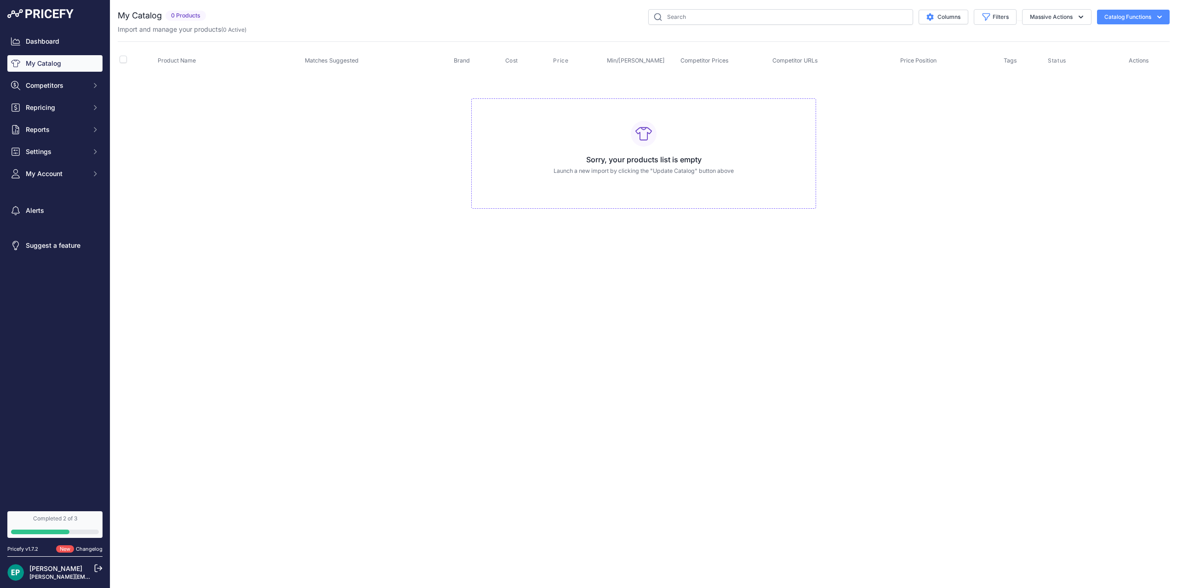
click at [700, 137] on div "Sorry, your products list is empty Launch a new import by clicking the "Update …" at bounding box center [643, 153] width 345 height 111
click at [1080, 18] on icon "button" at bounding box center [1080, 16] width 9 height 9
click at [1130, 18] on button "Catalog Functions" at bounding box center [1133, 17] width 73 height 15
click at [94, 78] on button "Competitors" at bounding box center [54, 85] width 95 height 17
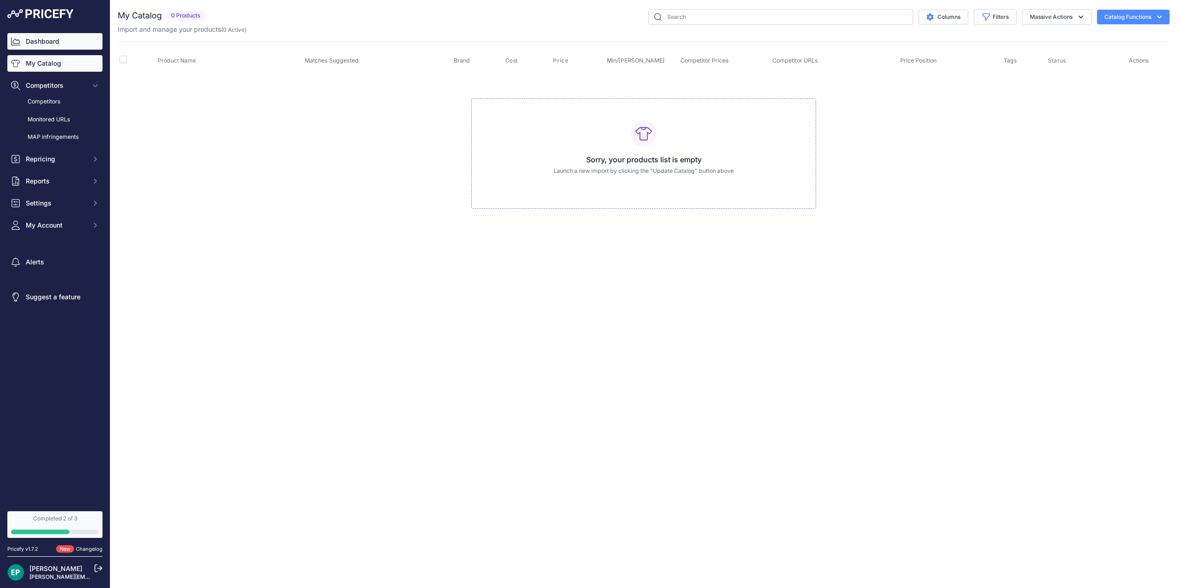
click at [77, 43] on link "Dashboard" at bounding box center [54, 41] width 95 height 17
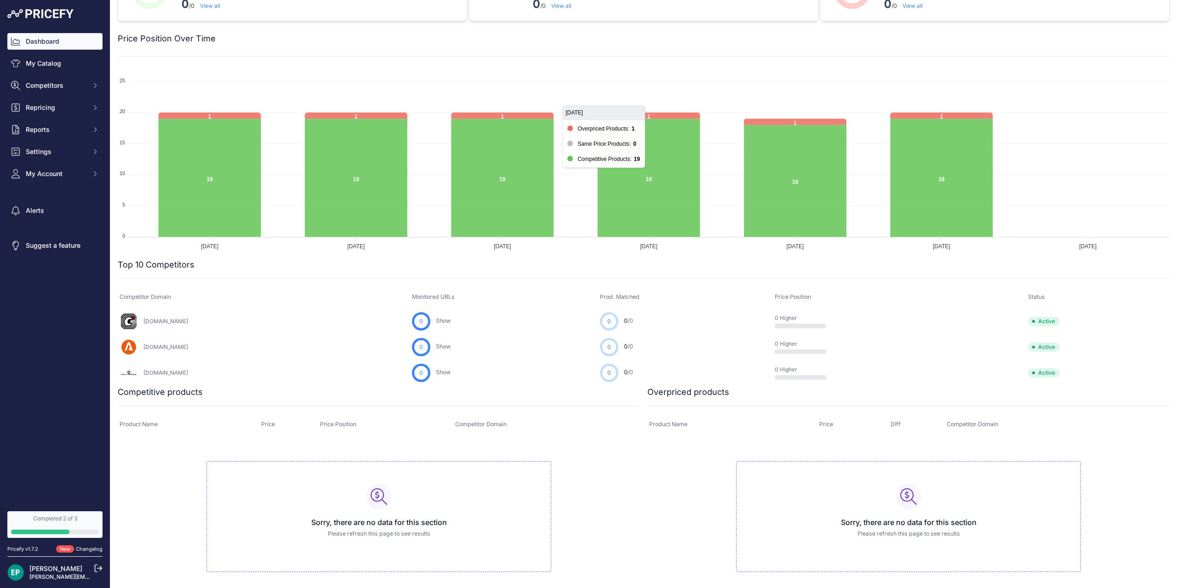
scroll to position [48, 0]
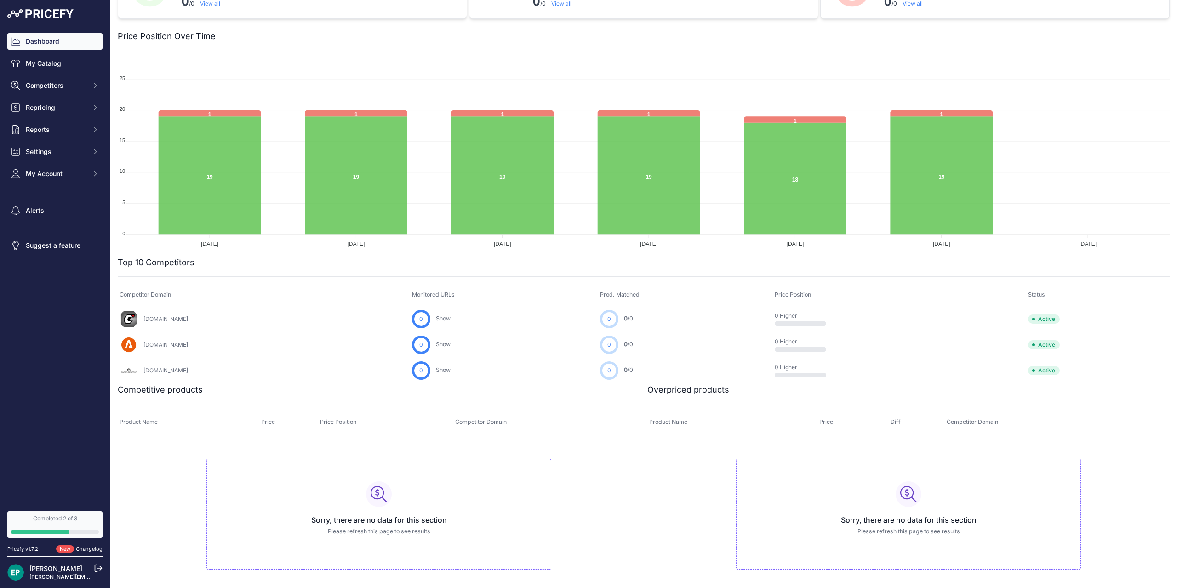
click at [48, 76] on div "Dashboard My Catalog Competitors Competitors Monitored URLs MAP infringements R…" at bounding box center [54, 107] width 95 height 149
click at [47, 65] on link "My Catalog" at bounding box center [54, 63] width 95 height 17
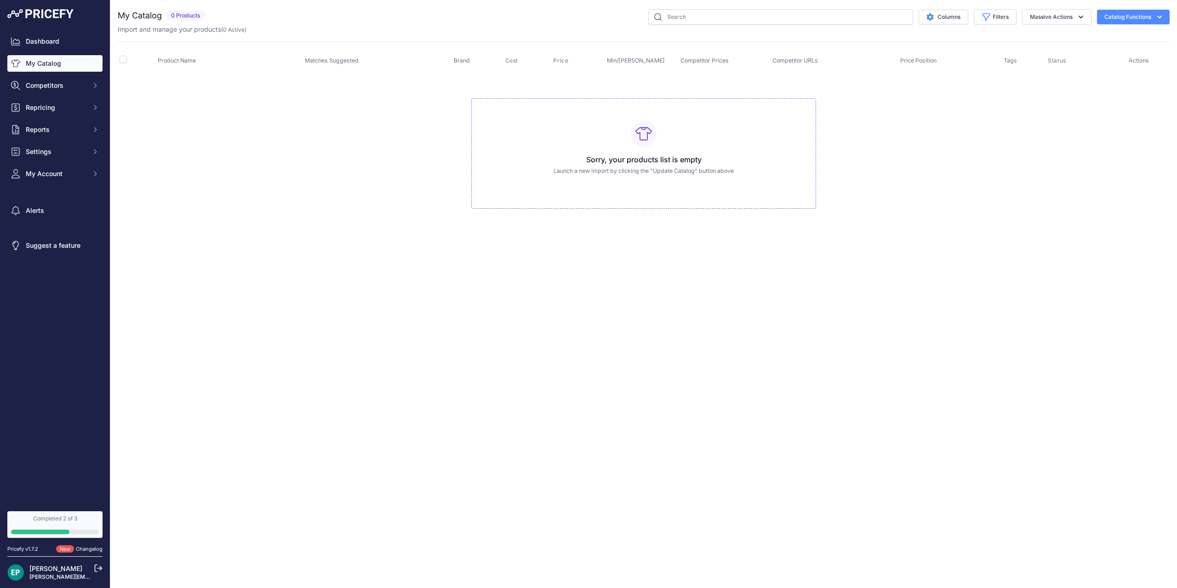
click at [1149, 20] on button "Catalog Functions" at bounding box center [1133, 17] width 73 height 15
drag, startPoint x: 1144, startPoint y: 41, endPoint x: 1144, endPoint y: 80, distance: 39.1
click at [1144, 68] on div "Import Additional Info Export Update Catalog" at bounding box center [1117, 53] width 103 height 50
drag, startPoint x: 1144, startPoint y: 80, endPoint x: 1147, endPoint y: 110, distance: 30.4
click at [1145, 99] on td "Sorry, your products list is empty Launch a new import by clicking the "Update …" at bounding box center [644, 149] width 1052 height 155
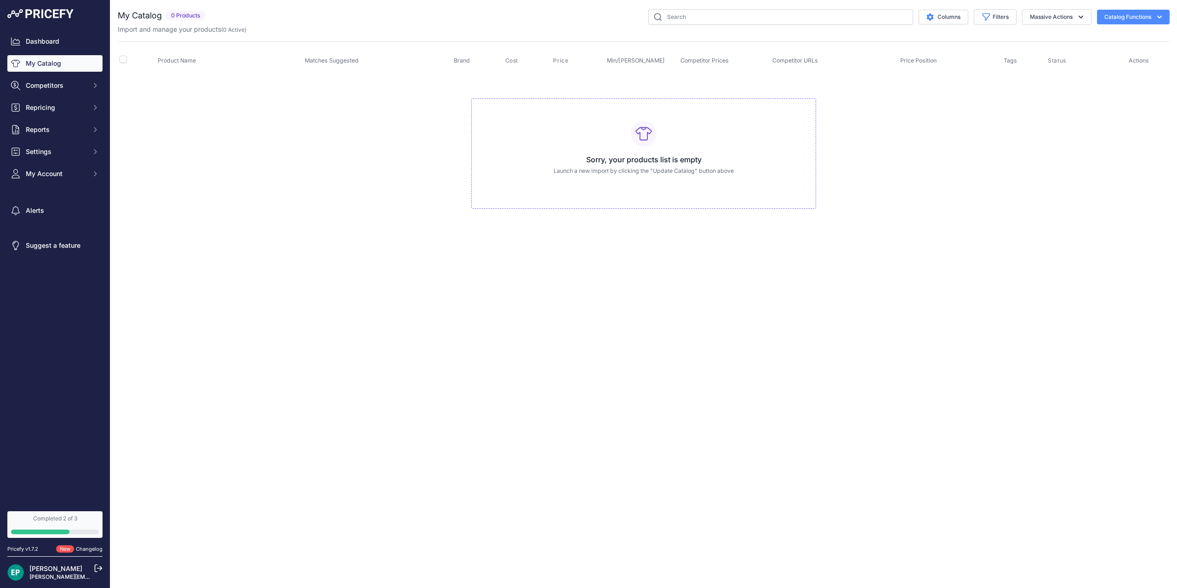
click at [1150, 144] on td "Sorry, your products list is empty Launch a new import by clicking the "Update …" at bounding box center [644, 149] width 1052 height 155
click at [1118, 20] on button "Catalog Functions" at bounding box center [1133, 17] width 73 height 15
click at [1084, 17] on icon "button" at bounding box center [1080, 16] width 9 height 9
click at [1036, 157] on td "Sorry, your products list is empty Launch a new import by clicking the "Update …" at bounding box center [644, 149] width 1052 height 155
click at [83, 91] on button "Competitors" at bounding box center [54, 85] width 95 height 17
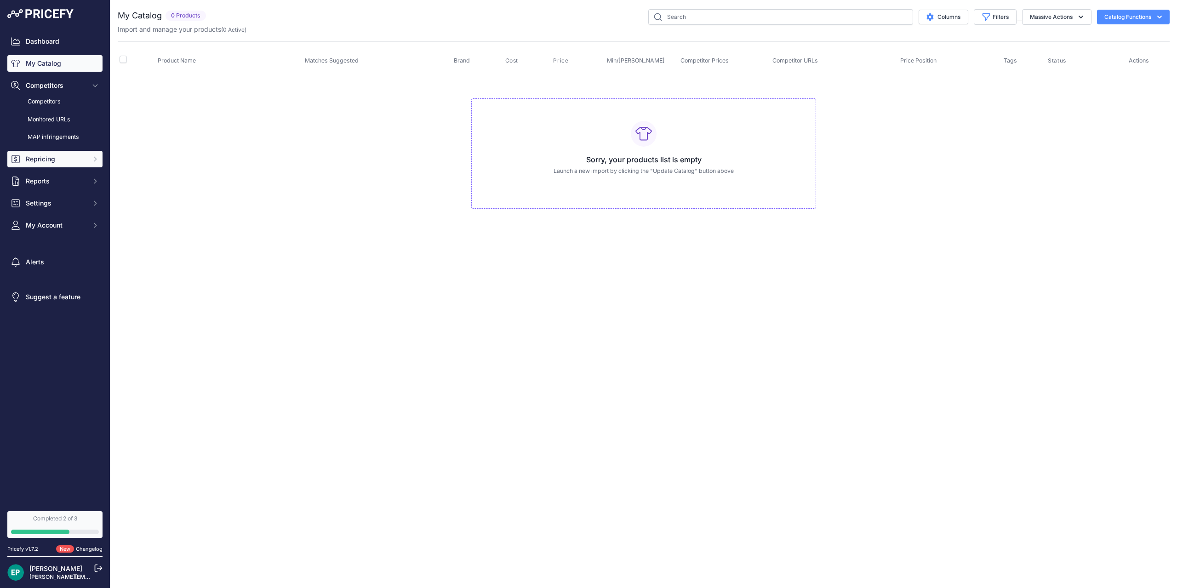
click at [80, 157] on span "Repricing" at bounding box center [56, 158] width 60 height 9
click at [60, 119] on link "Monitored URLs" at bounding box center [54, 120] width 95 height 16
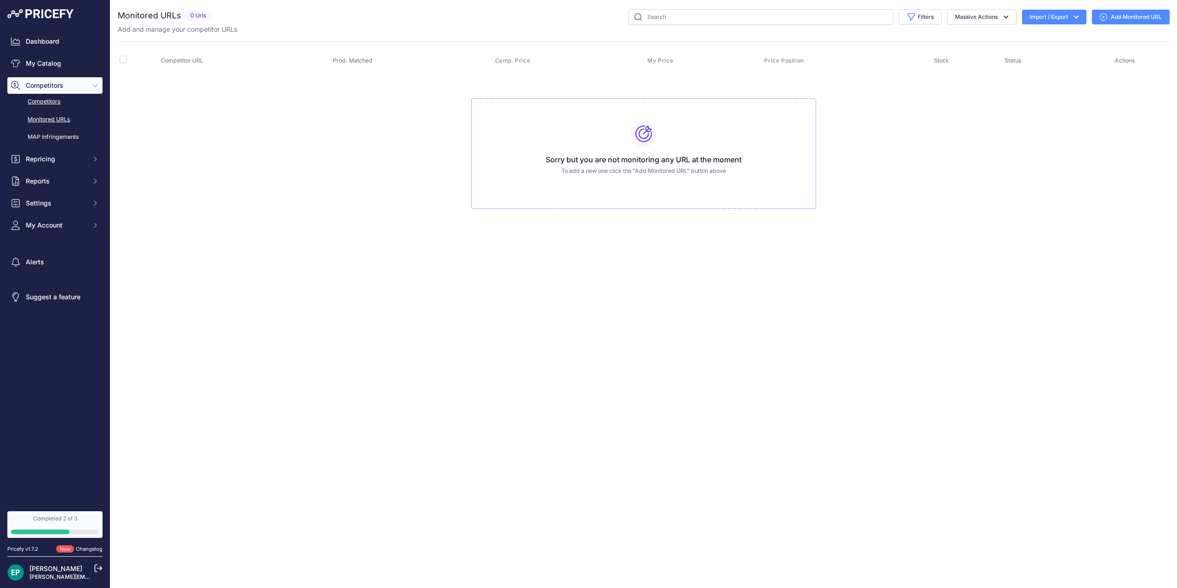
click at [50, 105] on link "Competitors" at bounding box center [54, 102] width 95 height 16
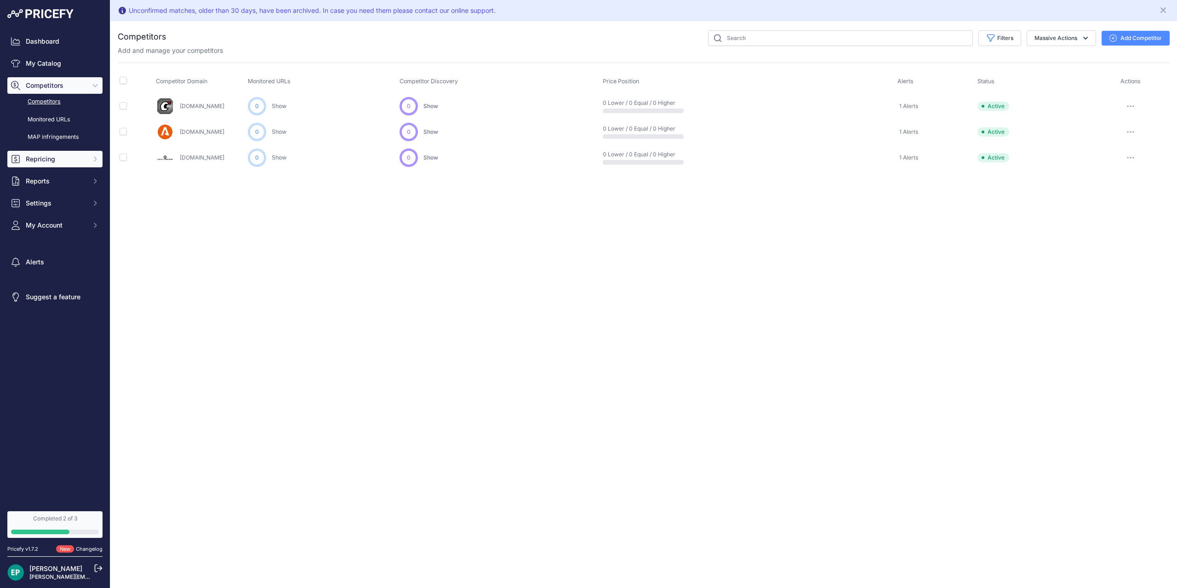
click at [81, 160] on span "Repricing" at bounding box center [56, 158] width 60 height 9
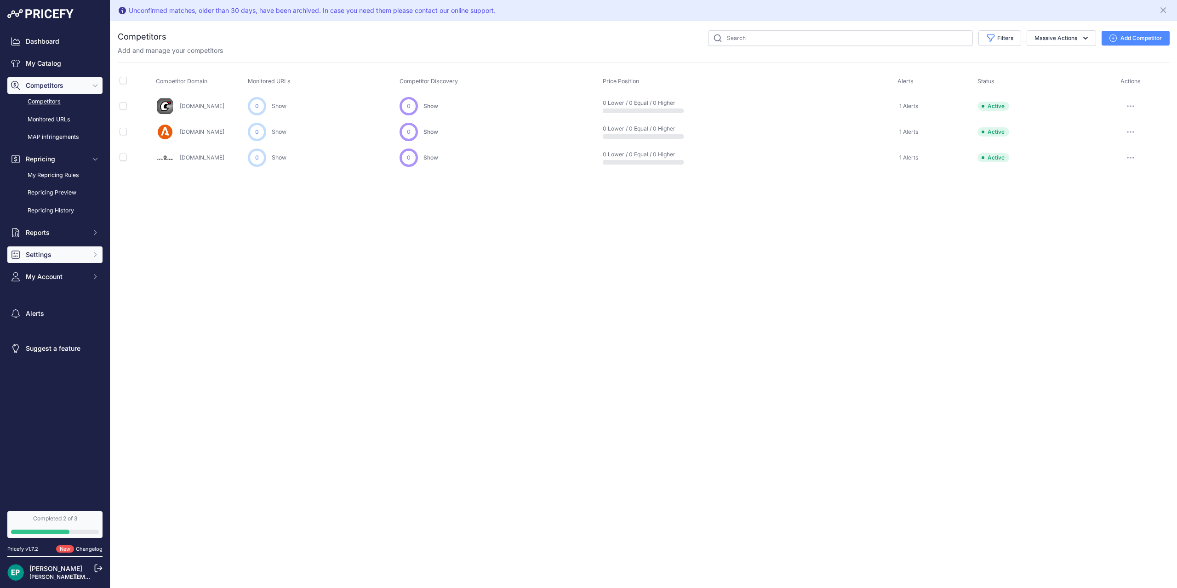
click at [86, 253] on button "Settings" at bounding box center [54, 254] width 95 height 17
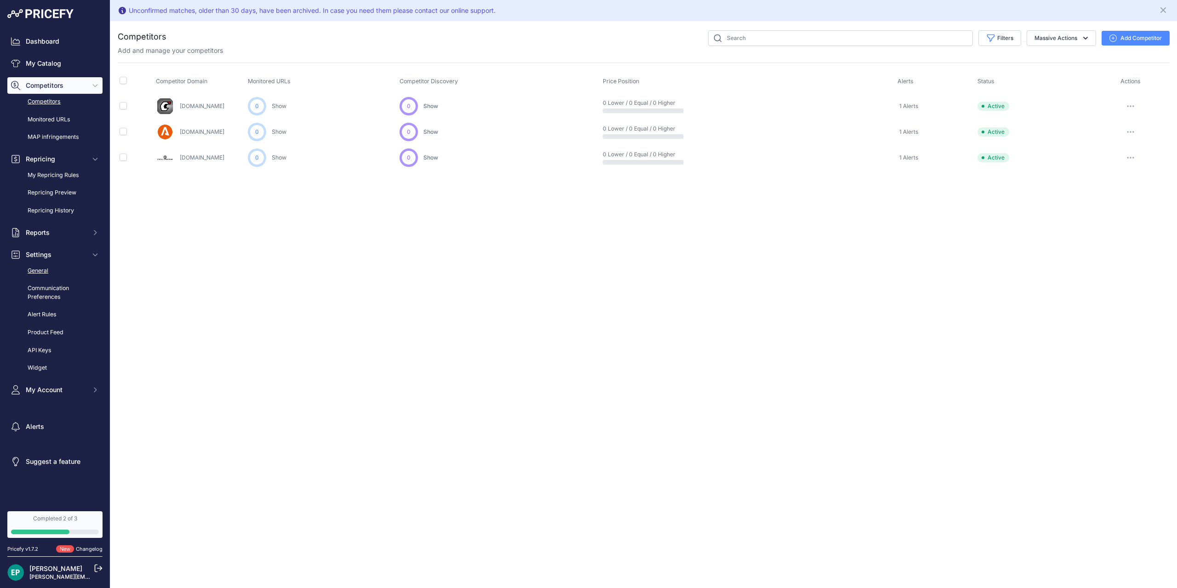
click at [63, 277] on link "General" at bounding box center [54, 271] width 95 height 16
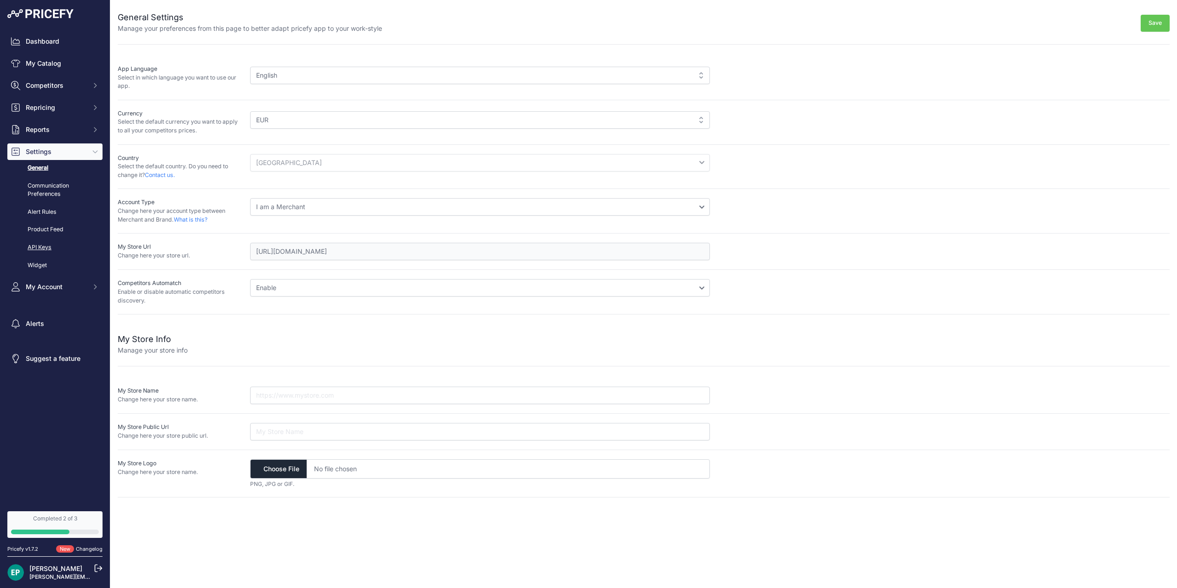
click at [61, 245] on link "API Keys" at bounding box center [54, 248] width 95 height 16
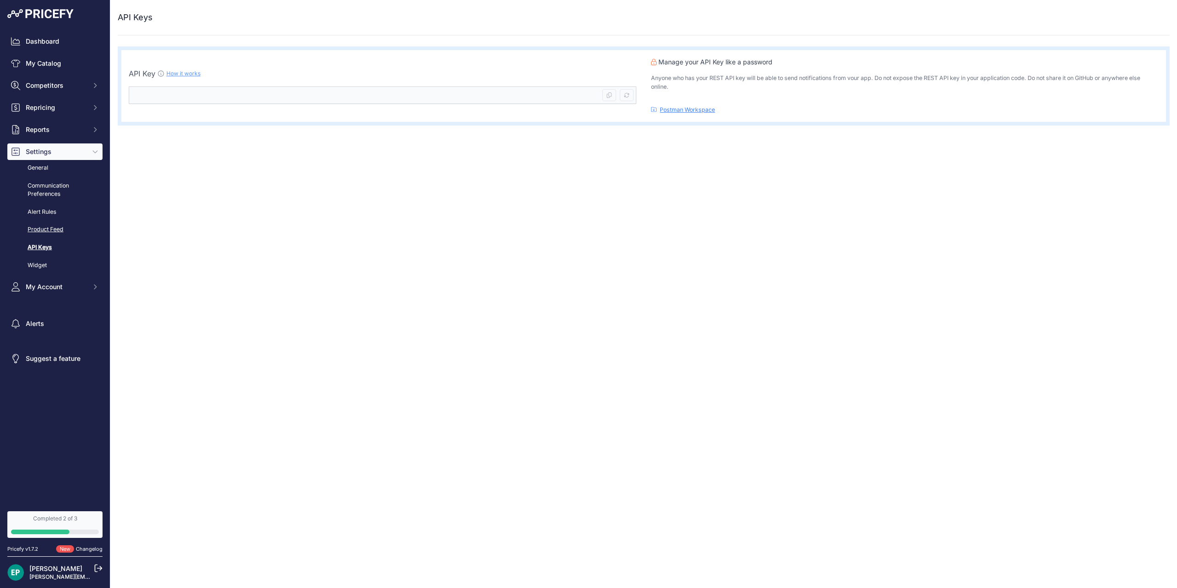
click at [49, 230] on link "Product Feed" at bounding box center [54, 230] width 95 height 16
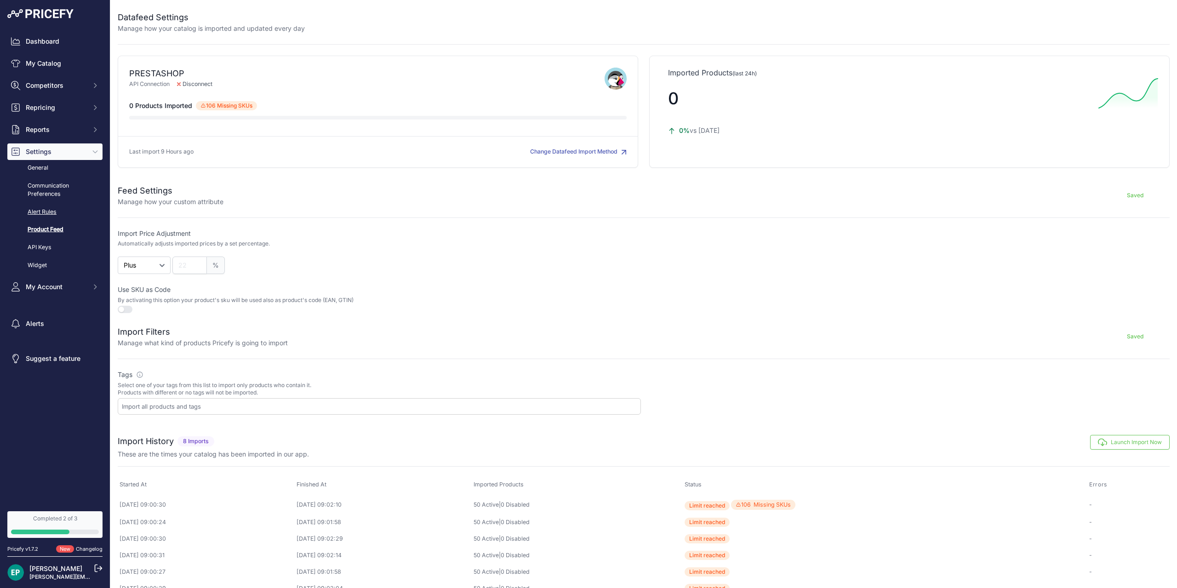
click at [46, 212] on link "Alert Rules" at bounding box center [54, 212] width 95 height 16
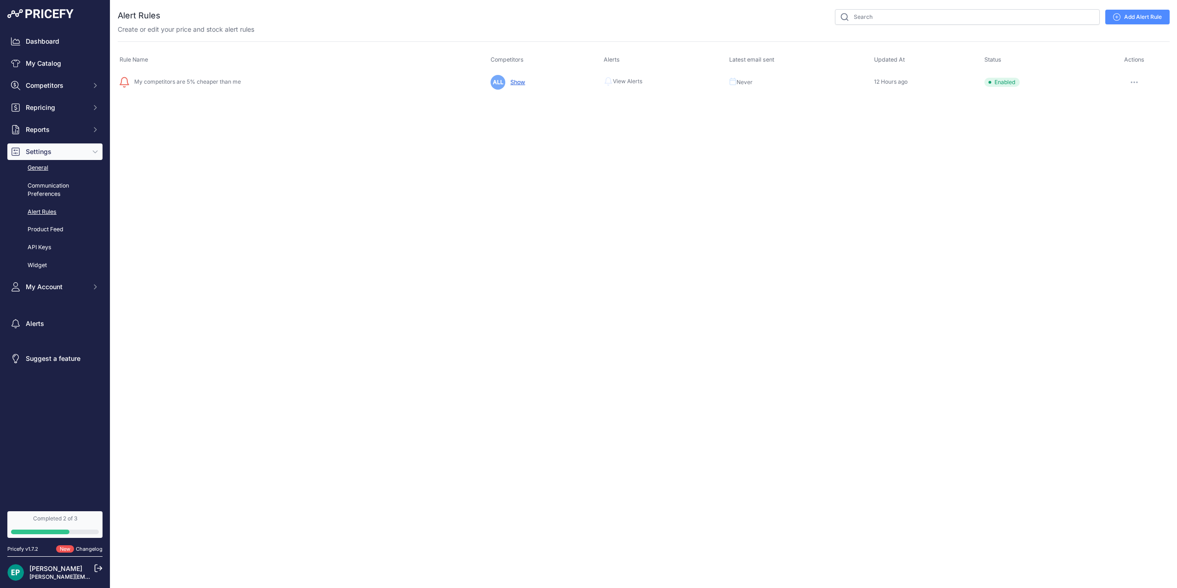
click at [40, 171] on link "General" at bounding box center [54, 168] width 95 height 16
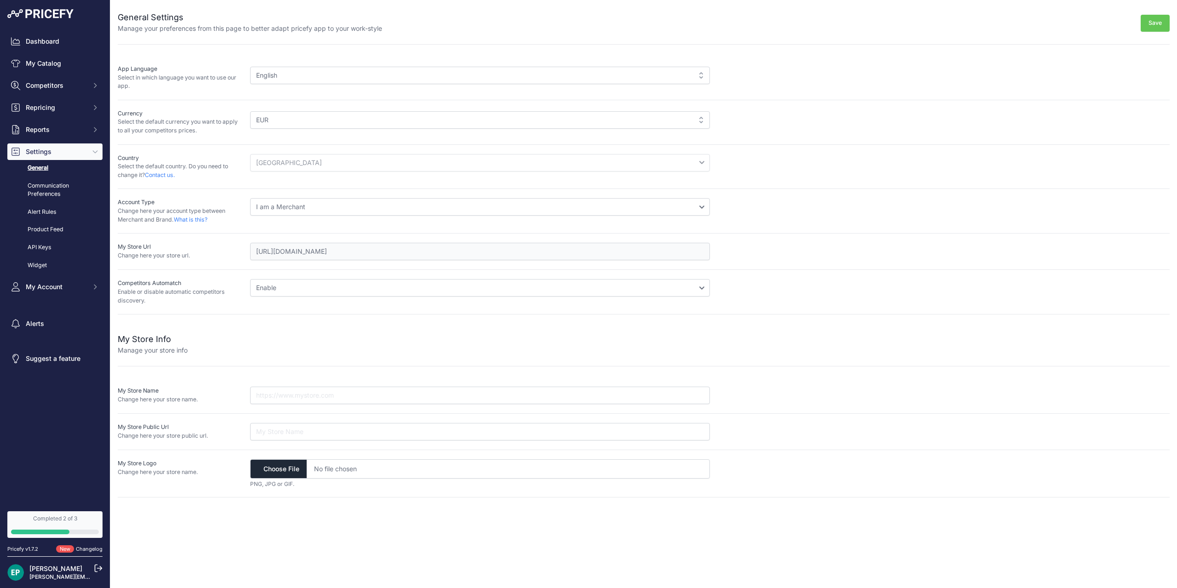
click at [462, 71] on div "English" at bounding box center [480, 75] width 460 height 17
click at [250, 198] on select "I am a Merchant I am a Brand" at bounding box center [480, 206] width 460 height 17
click at [536, 205] on select "I am a Merchant I am a Brand" at bounding box center [480, 206] width 460 height 17
click at [596, 117] on div "EUR" at bounding box center [480, 119] width 460 height 17
click at [880, 326] on div "My Store Info Manage your store info" at bounding box center [644, 338] width 1052 height 33
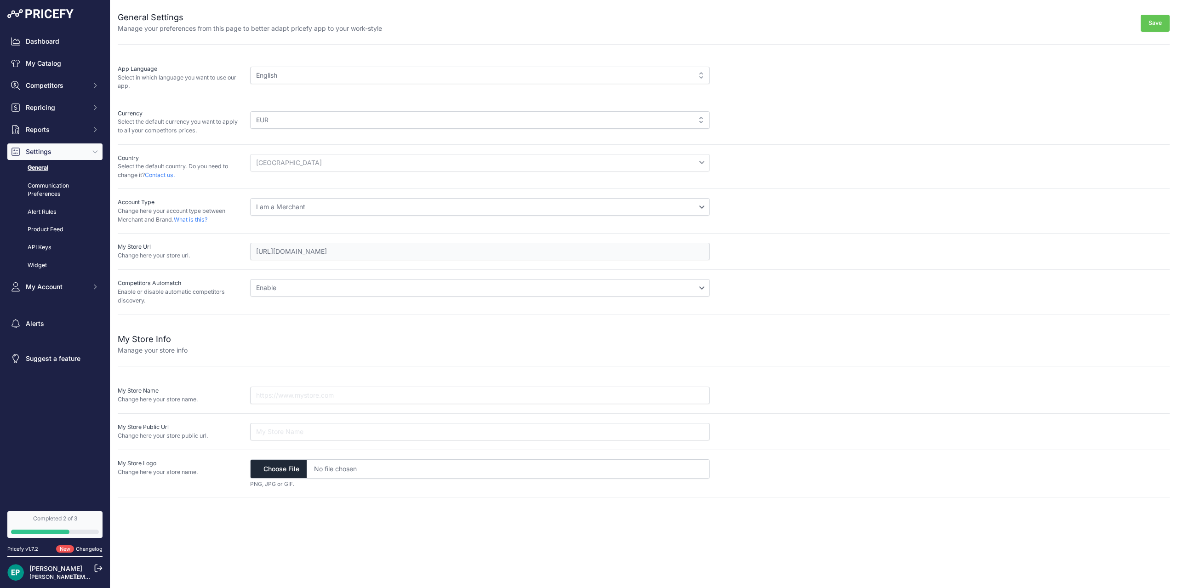
click at [250, 279] on select "Disable Enable" at bounding box center [480, 287] width 460 height 17
click at [685, 286] on select "Disable Enable" at bounding box center [480, 287] width 460 height 17
drag, startPoint x: 603, startPoint y: 384, endPoint x: 600, endPoint y: 391, distance: 7.0
click at [601, 388] on div "My Store Name Change here your store name." at bounding box center [644, 395] width 1052 height 36
click at [597, 397] on input "text" at bounding box center [480, 395] width 460 height 17
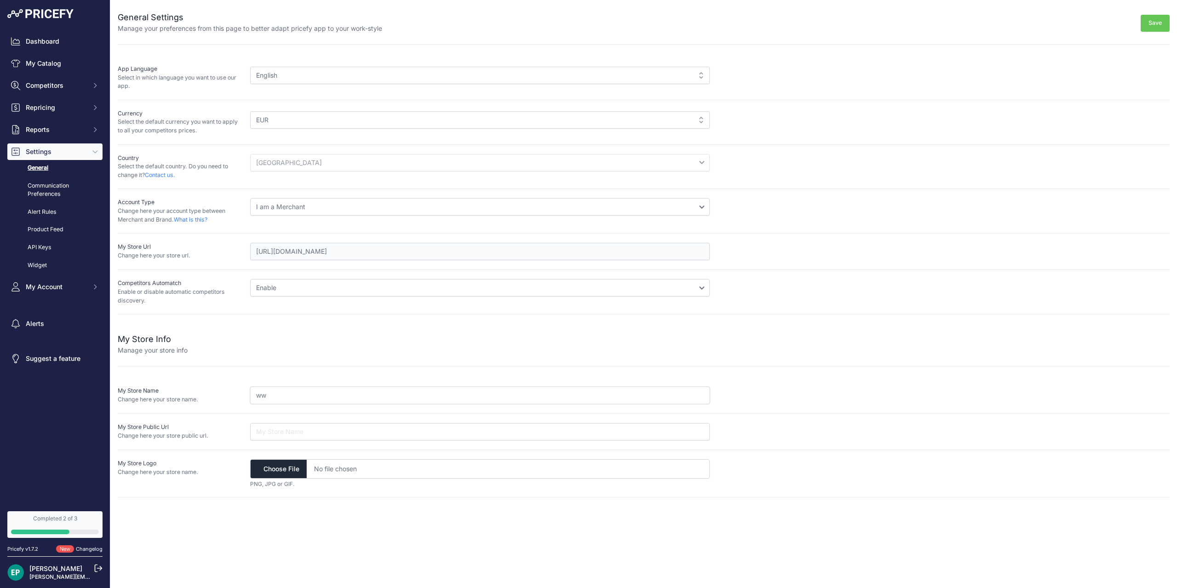
type input "w"
type input "RDR Bikes"
click at [67, 189] on link "Communication Preferences" at bounding box center [54, 190] width 95 height 24
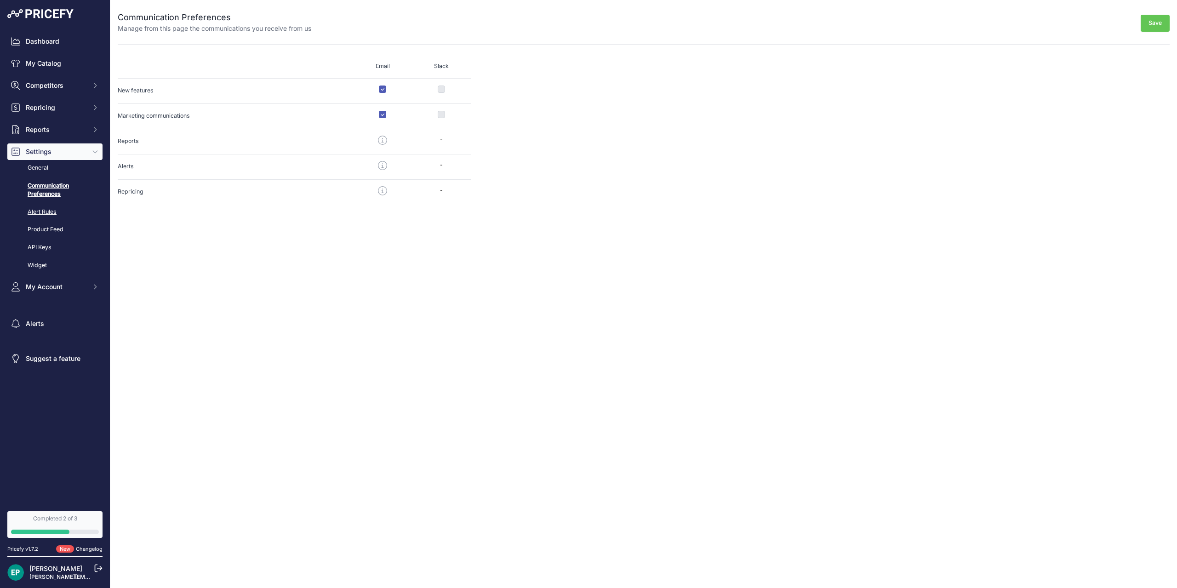
click at [52, 216] on link "Alert Rules" at bounding box center [54, 212] width 95 height 16
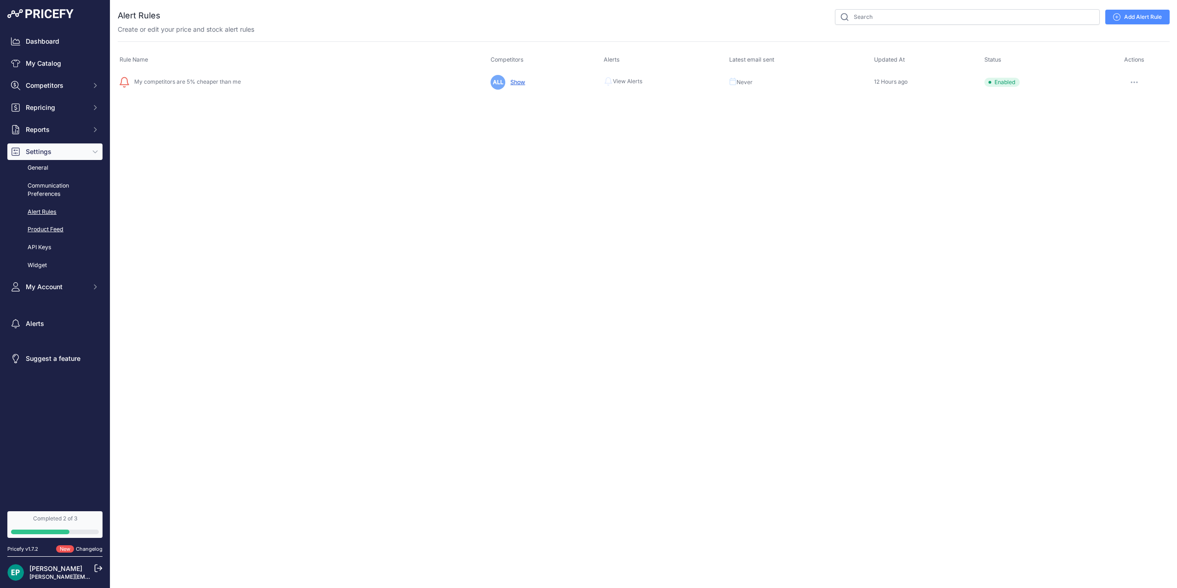
click at [51, 232] on link "Product Feed" at bounding box center [54, 230] width 95 height 16
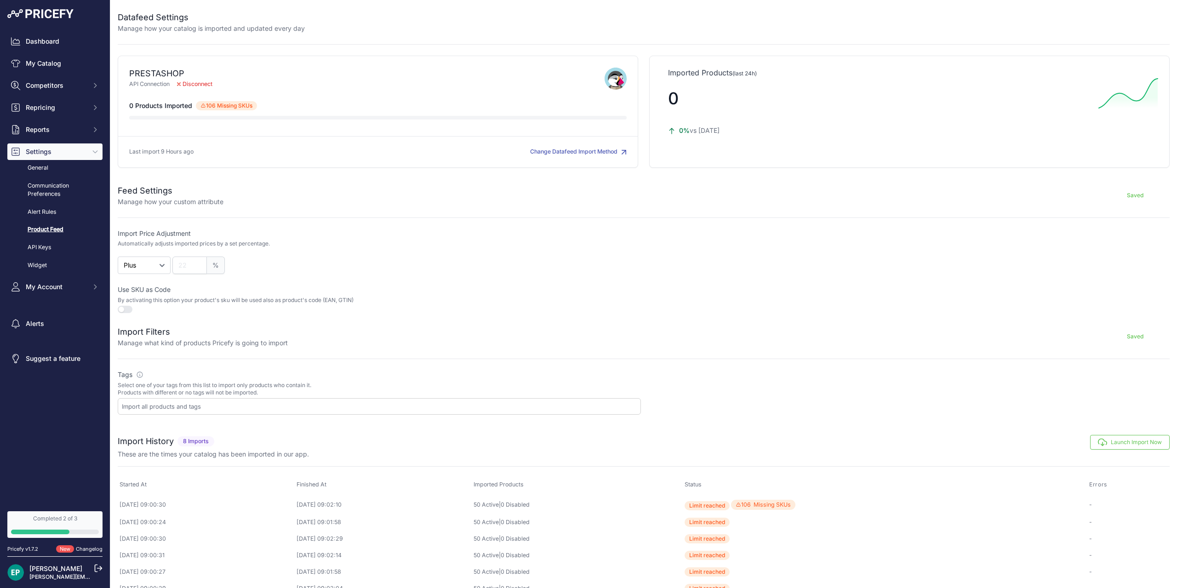
click at [200, 83] on span "Disconnect" at bounding box center [195, 84] width 50 height 9
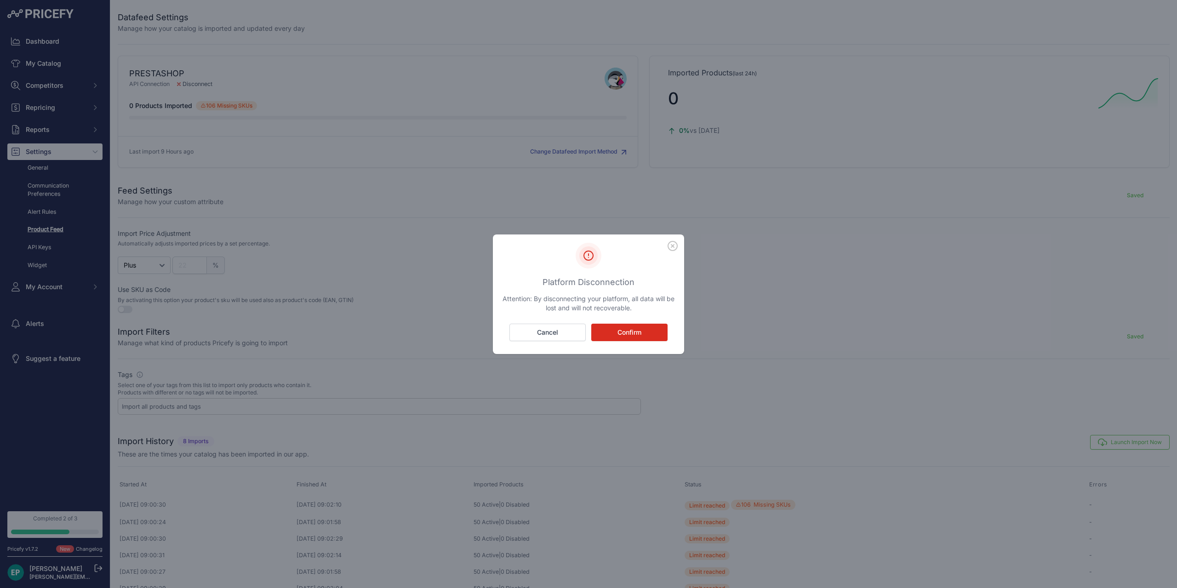
click at [630, 329] on button "Confirm" at bounding box center [629, 332] width 76 height 17
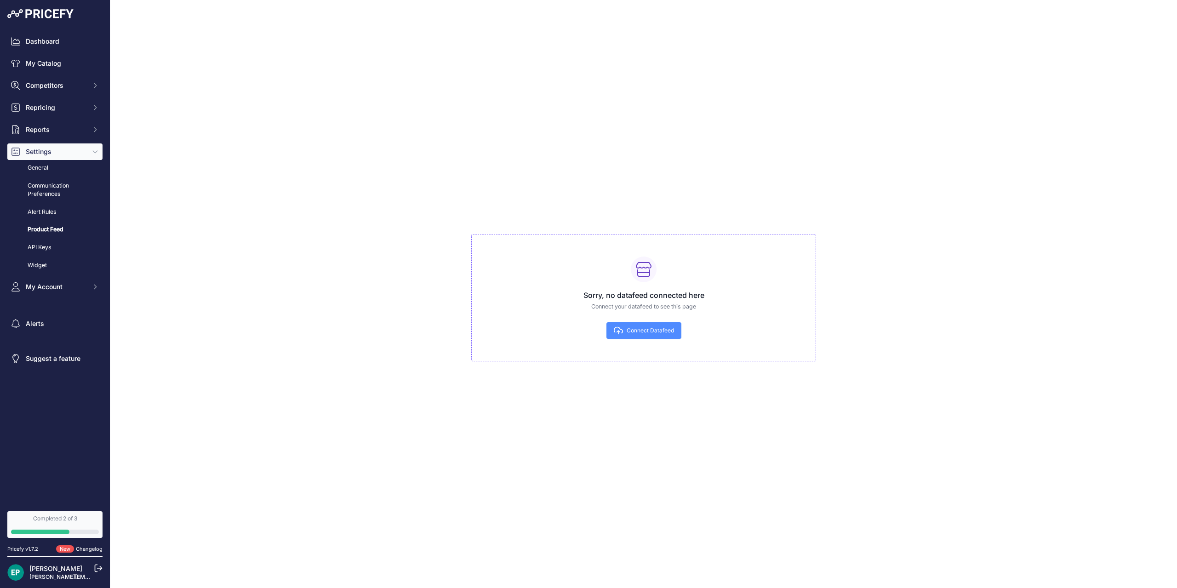
click at [645, 329] on span "Connect Datafeed" at bounding box center [650, 330] width 47 height 7
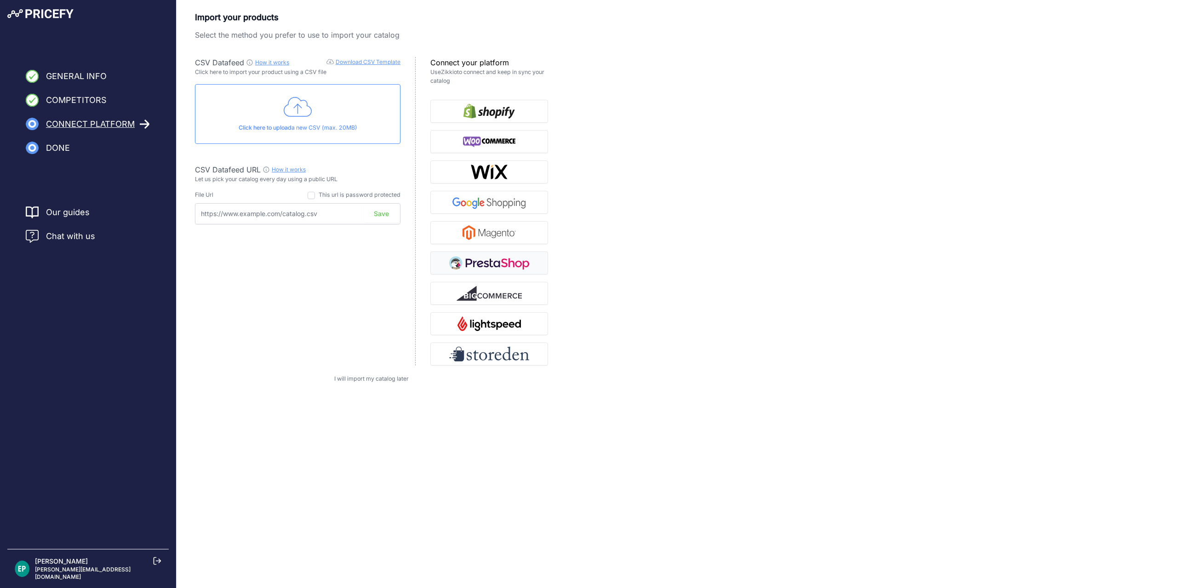
click at [508, 263] on img "button" at bounding box center [489, 263] width 80 height 15
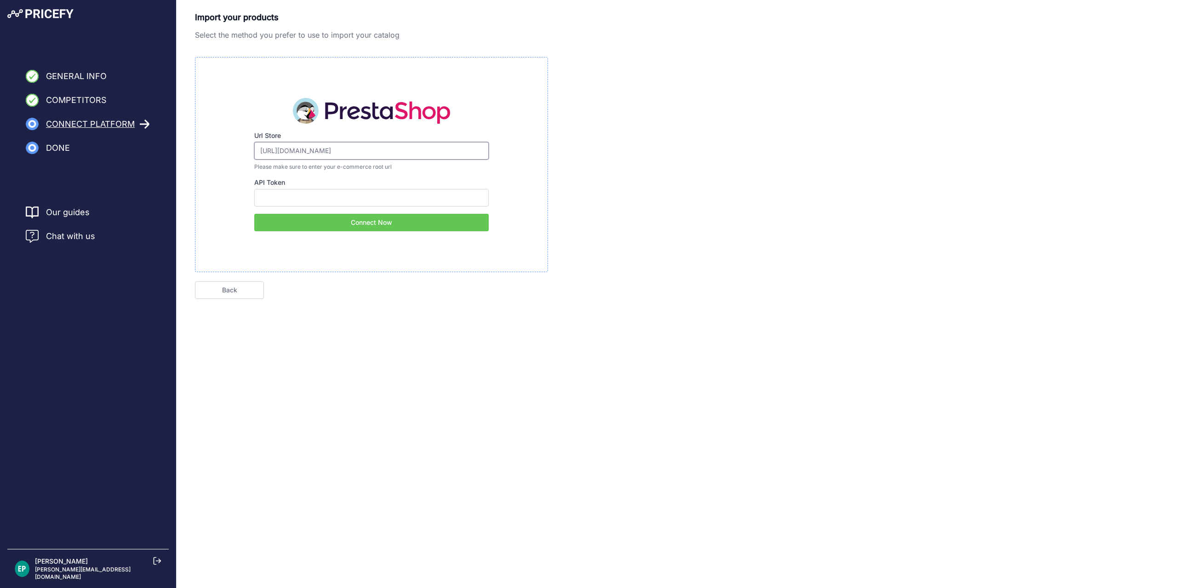
click at [355, 153] on input "[URL][DOMAIN_NAME]" at bounding box center [371, 150] width 234 height 17
click at [355, 153] on input "https://www.dev.rdrbikes.it/it/" at bounding box center [371, 150] width 234 height 17
type input "https://www.rdrbikes.it/it/"
click at [401, 200] on input "API Token" at bounding box center [371, 197] width 234 height 17
